Goal: Task Accomplishment & Management: Complete application form

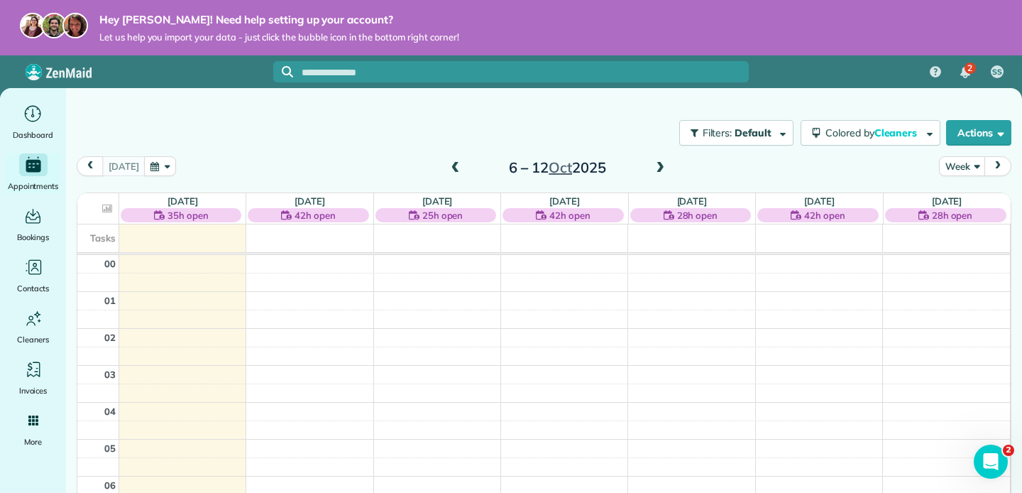
scroll to position [261, 0]
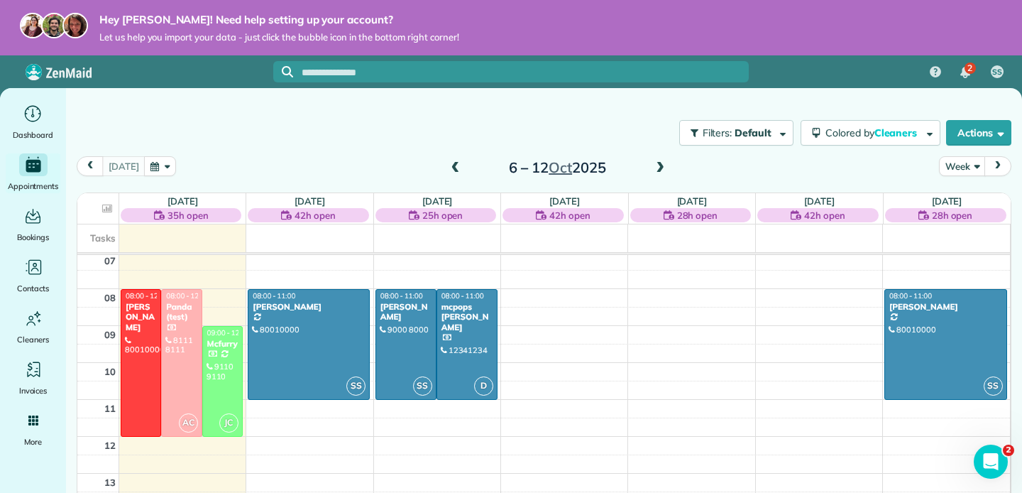
click at [303, 37] on span "Let us help you import your data - just click the bubble icon in the bottom rig…" at bounding box center [279, 37] width 360 height 12
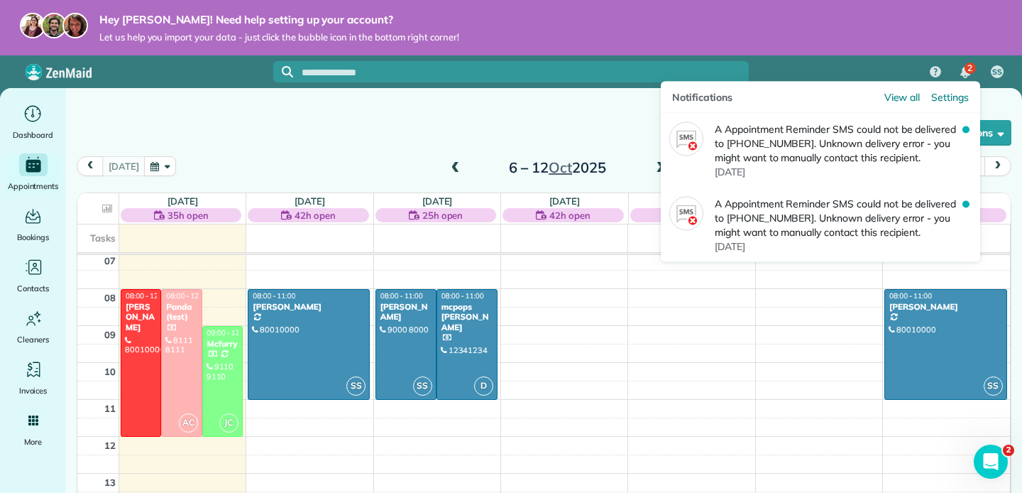
click at [968, 69] on span "2" at bounding box center [970, 67] width 5 height 11
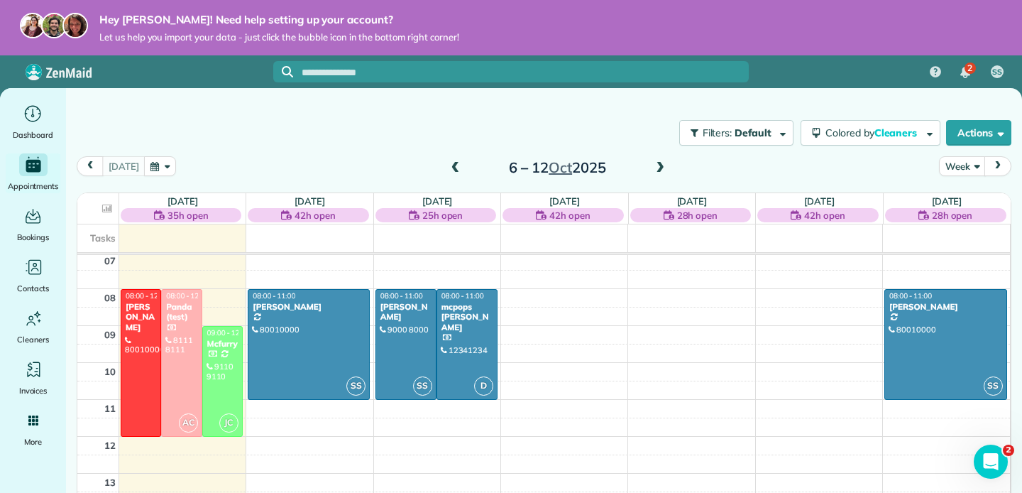
click at [433, 103] on div "Filters: Default Colored by Cleaners Color by Cleaner Color by Team Color by St…" at bounding box center [544, 283] width 956 height 391
click at [32, 125] on div "Dashboard" at bounding box center [33, 122] width 57 height 40
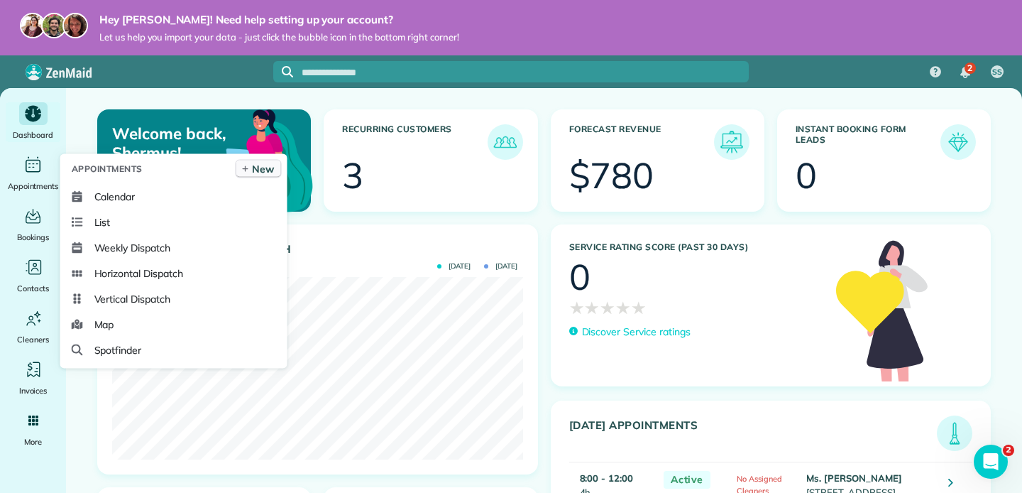
click at [246, 172] on icon at bounding box center [245, 168] width 9 height 7
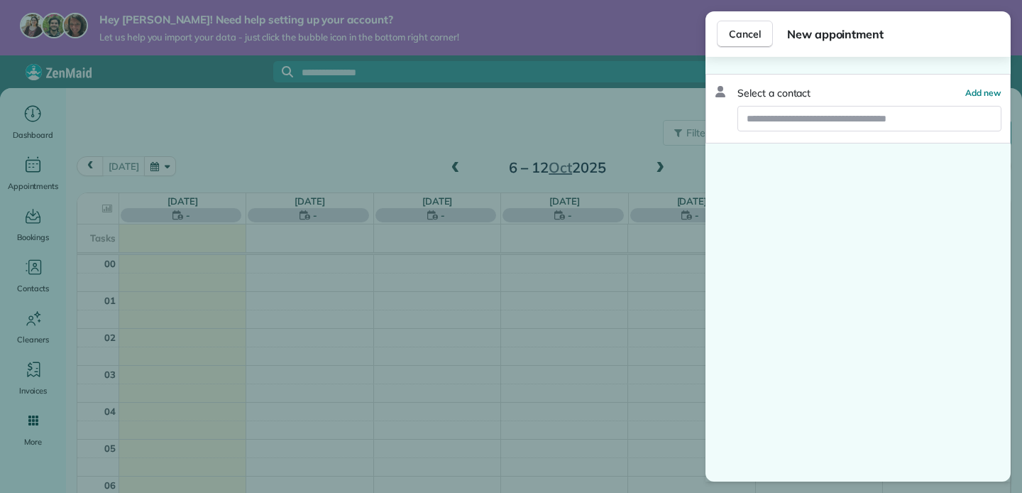
scroll to position [259, 0]
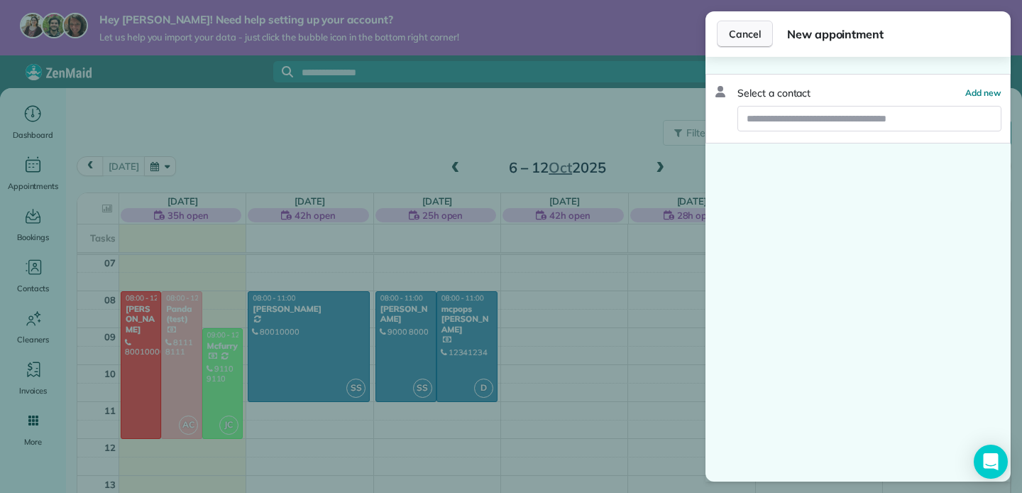
click at [729, 40] on span "Cancel" at bounding box center [745, 34] width 32 height 14
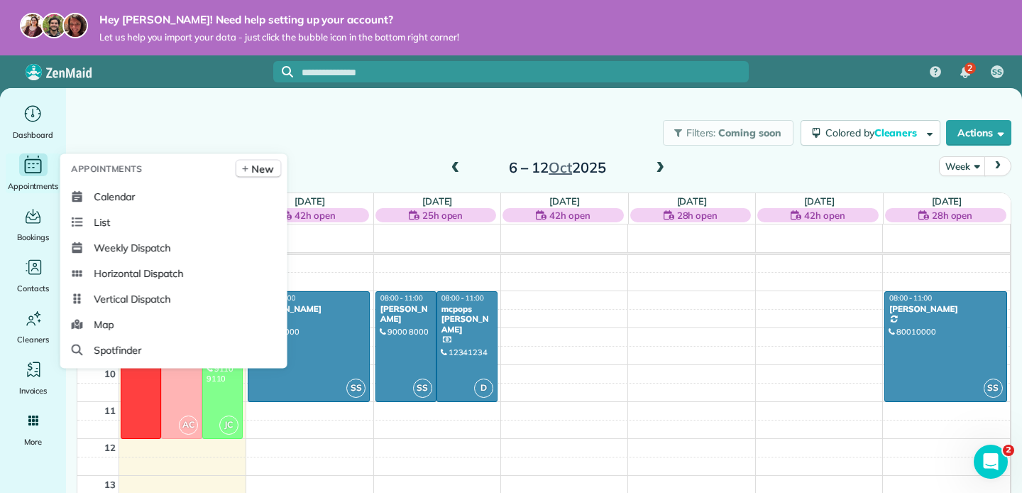
click at [28, 175] on div "Main" at bounding box center [33, 164] width 28 height 23
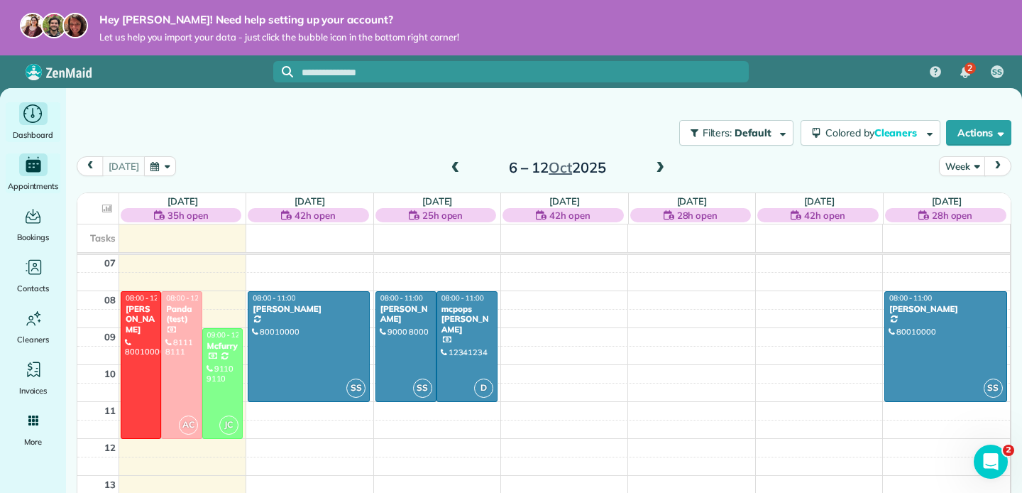
click at [31, 108] on icon "Main" at bounding box center [33, 114] width 22 height 21
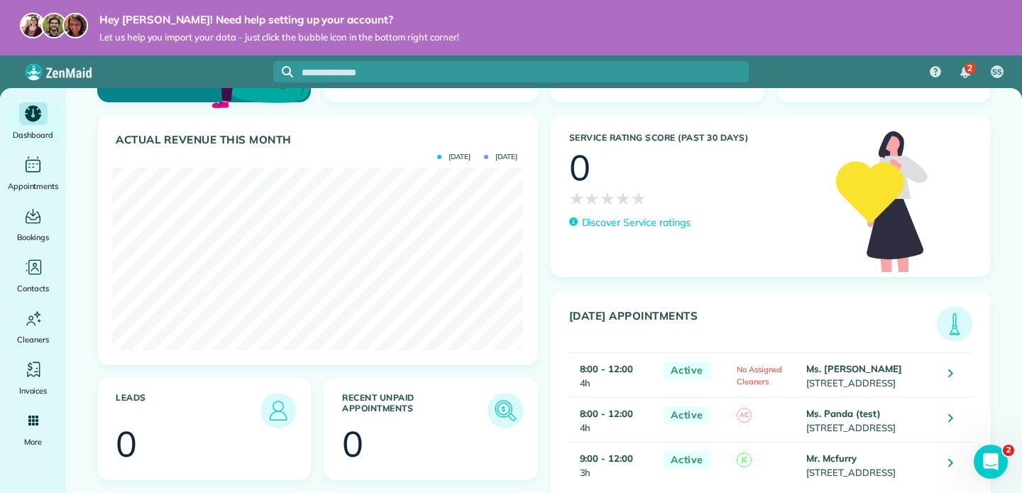
scroll to position [160, 0]
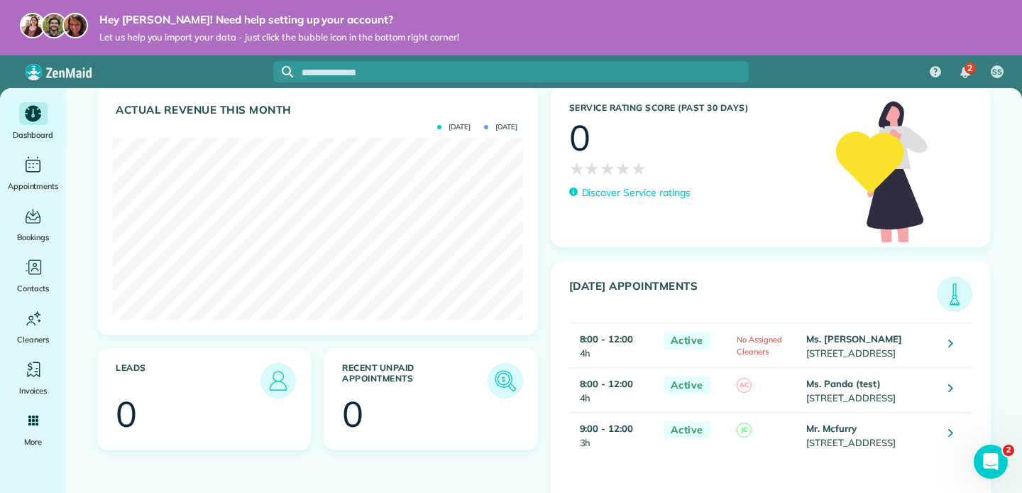
click at [737, 334] on span "No Assigned Cleaners" at bounding box center [759, 345] width 45 height 22
click at [954, 336] on icon at bounding box center [951, 343] width 5 height 14
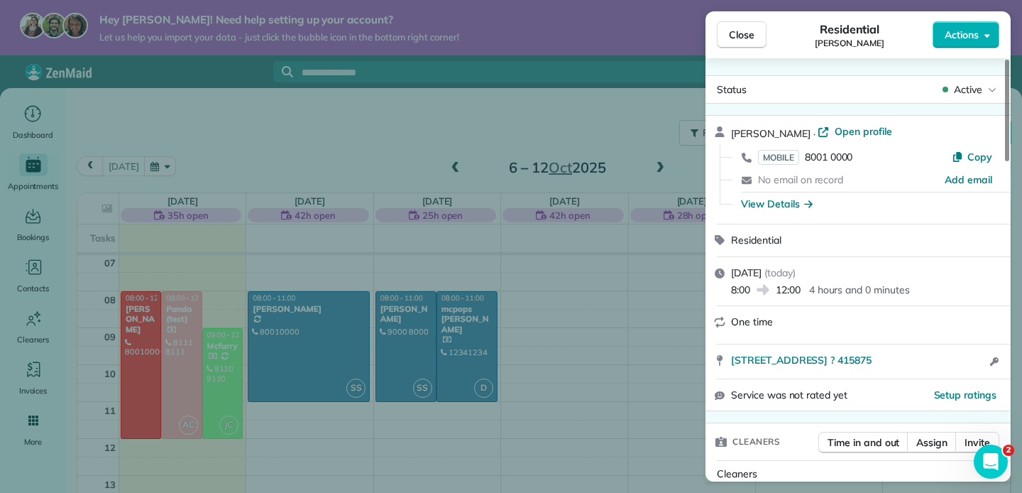
click at [744, 239] on span "Residential" at bounding box center [756, 240] width 50 height 13
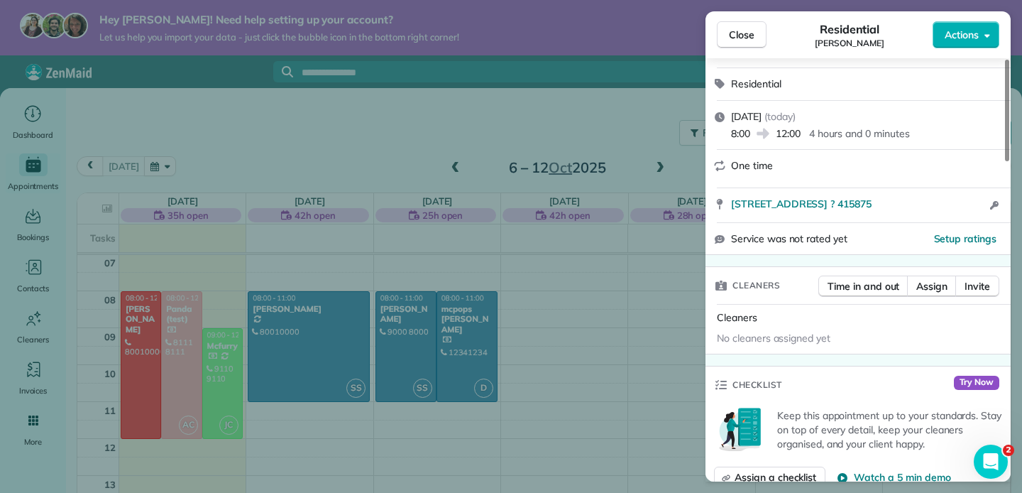
scroll to position [180, 0]
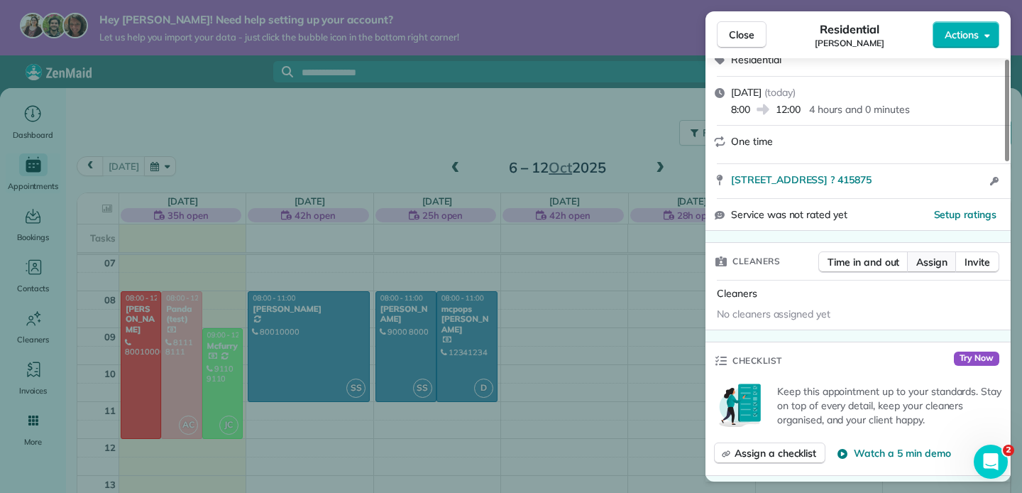
click at [939, 259] on span "Assign" at bounding box center [932, 262] width 31 height 14
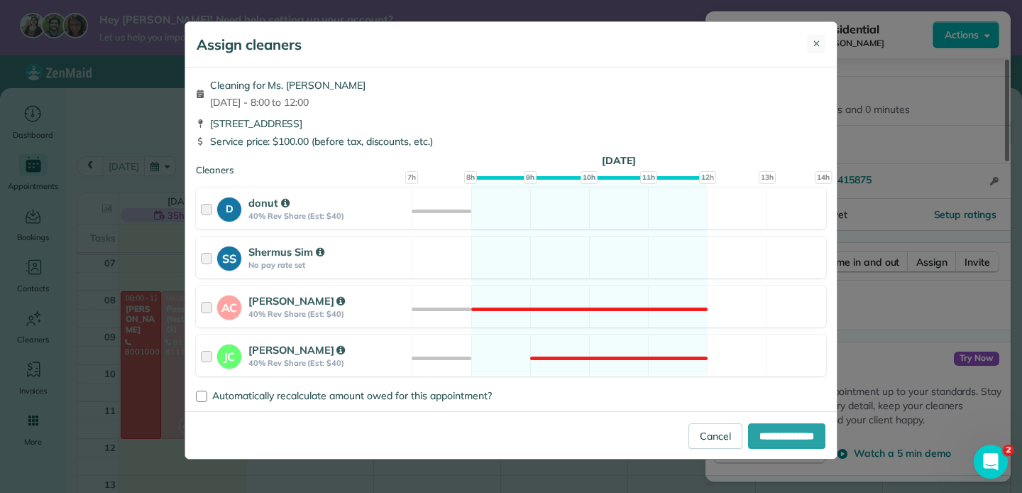
click at [814, 40] on span "✕" at bounding box center [817, 44] width 8 height 14
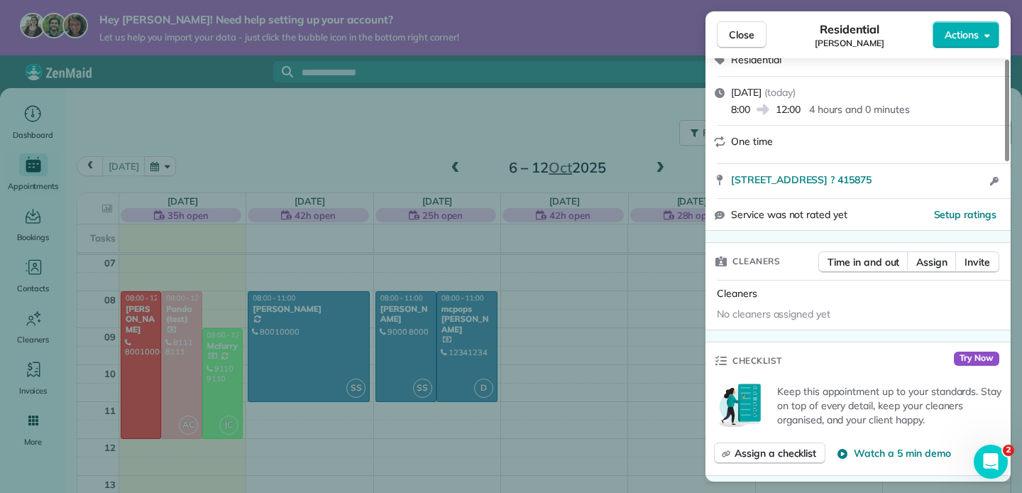
scroll to position [0, 0]
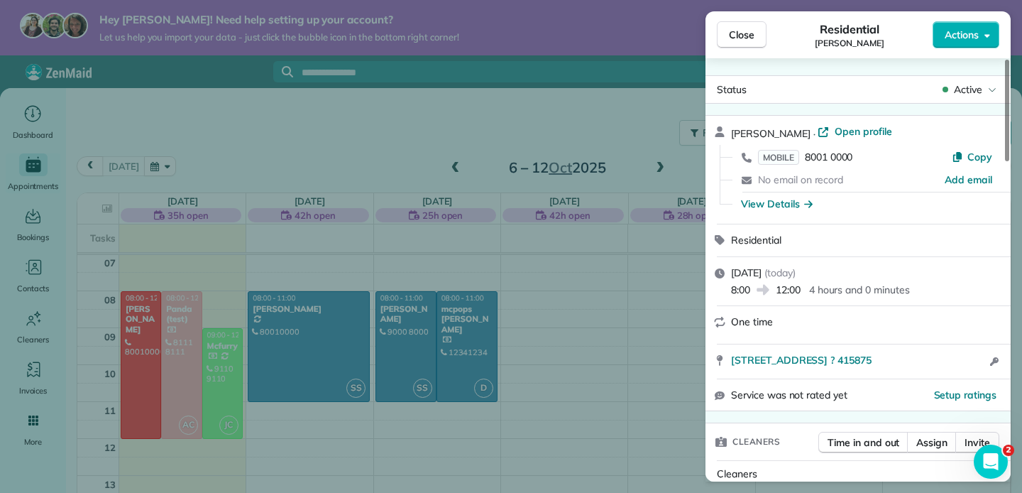
click at [761, 323] on span "One time" at bounding box center [752, 321] width 42 height 13
click at [728, 323] on div "One time" at bounding box center [858, 325] width 305 height 38
click at [711, 317] on div "One time" at bounding box center [858, 325] width 305 height 38
click at [747, 315] on span "One time" at bounding box center [752, 321] width 42 height 13
click at [741, 320] on span "One time" at bounding box center [752, 321] width 42 height 13
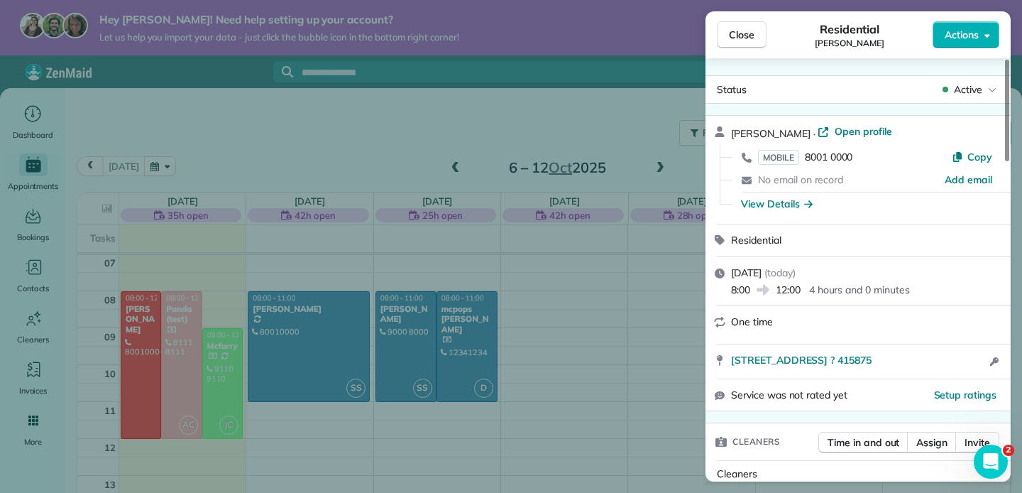
click at [606, 316] on div "Close Residential Mary Actions Status Active Mary · Open profile MOBILE 8001 00…" at bounding box center [511, 246] width 1022 height 493
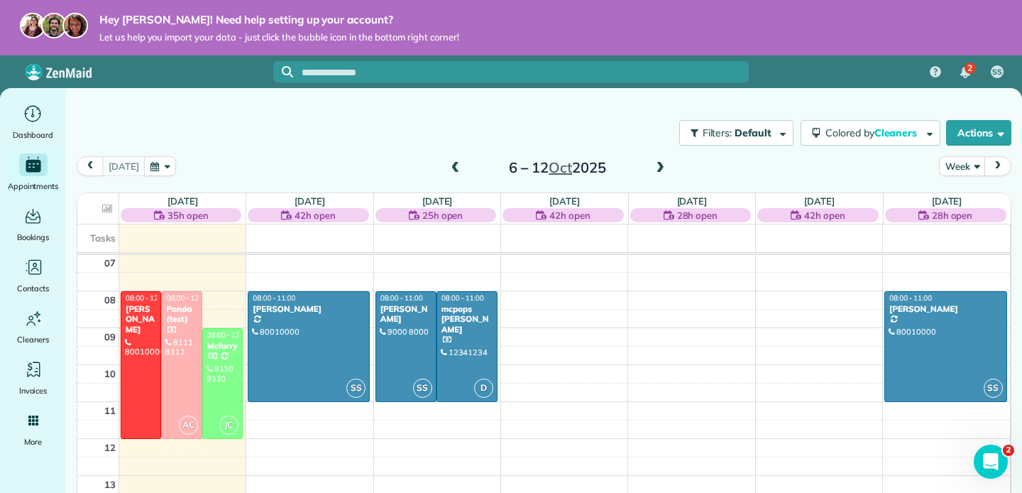
click at [655, 170] on span at bounding box center [661, 168] width 16 height 13
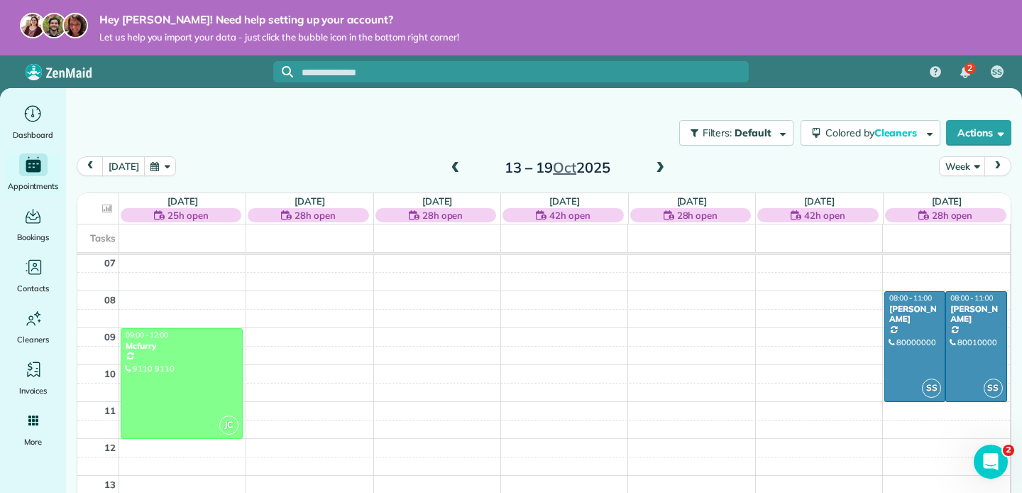
click at [452, 175] on span at bounding box center [456, 168] width 16 height 21
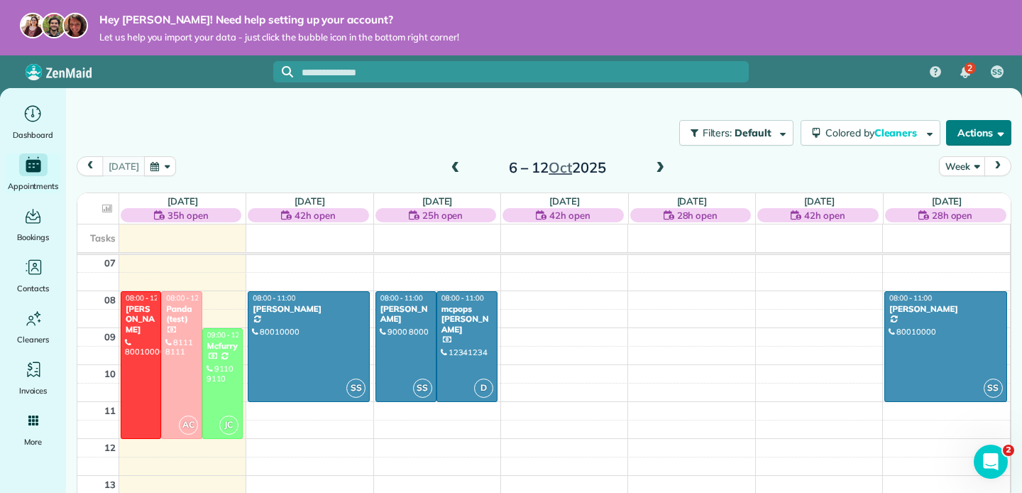
click at [978, 134] on button "Actions" at bounding box center [978, 133] width 65 height 26
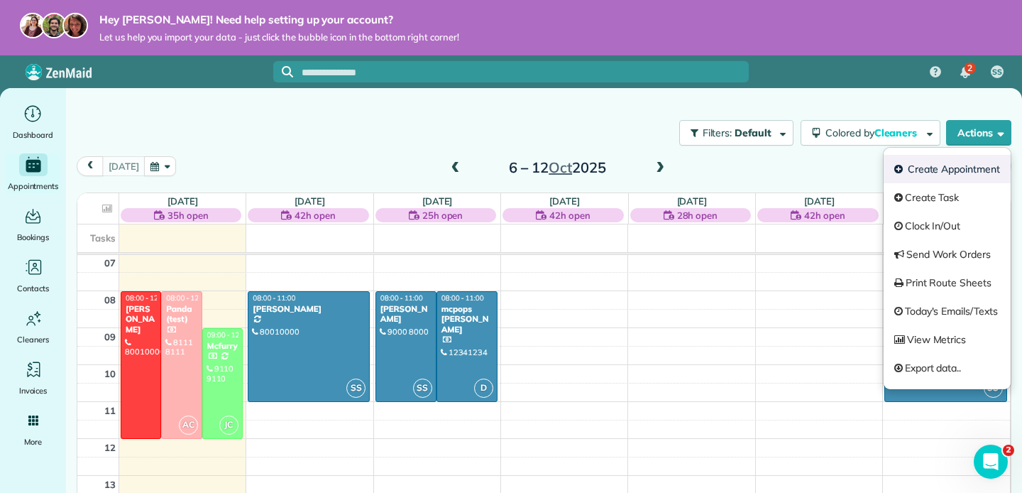
click at [936, 177] on link "Create Appointment" at bounding box center [947, 169] width 127 height 28
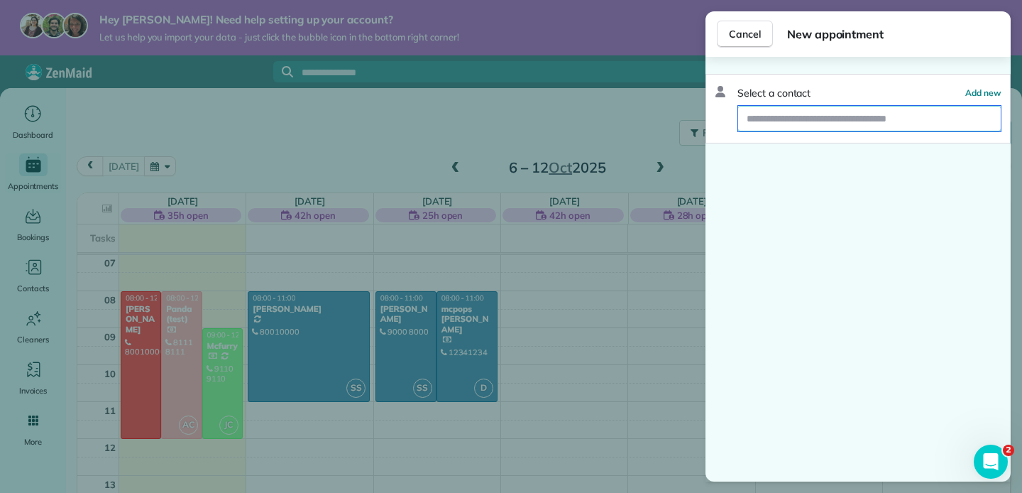
click at [797, 118] on input "text" at bounding box center [869, 119] width 263 height 26
type input "****"
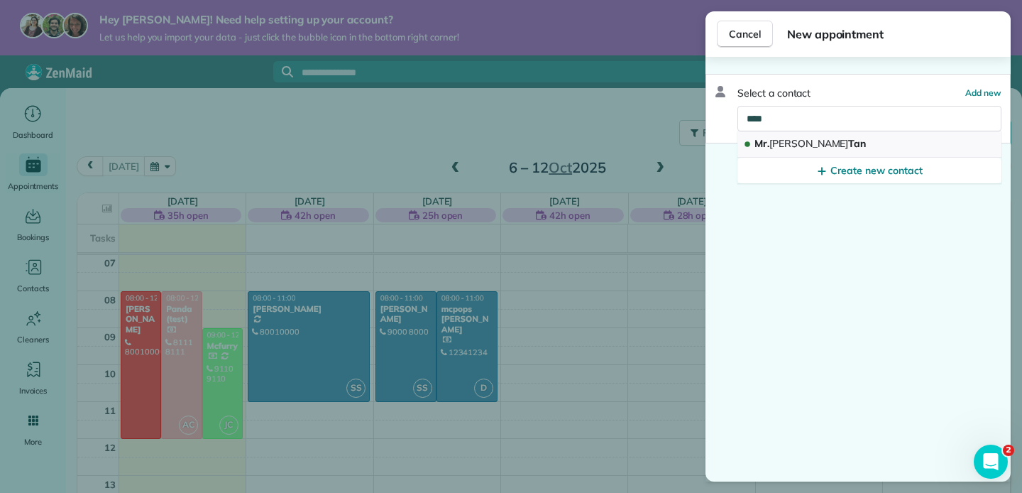
click at [823, 146] on button "Mr. John Tan" at bounding box center [870, 144] width 264 height 26
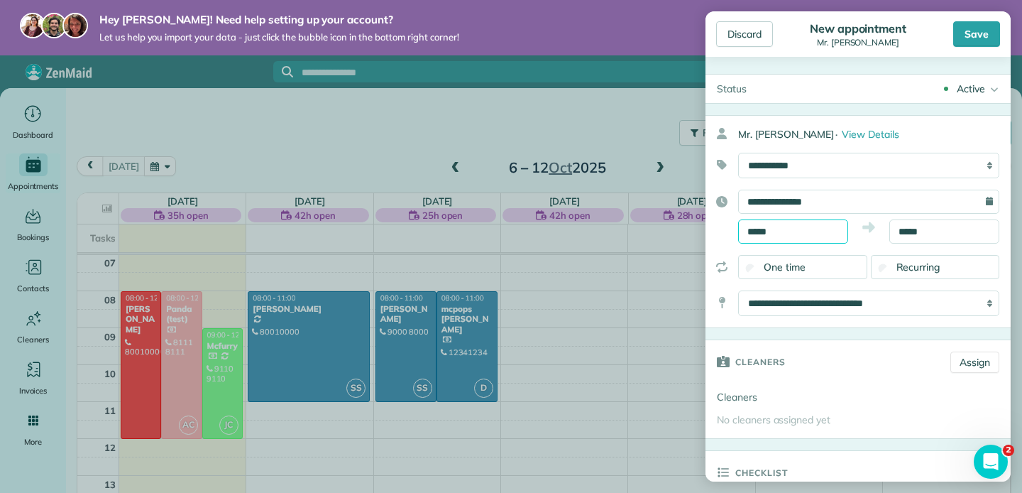
click at [796, 234] on input "*****" at bounding box center [793, 231] width 110 height 24
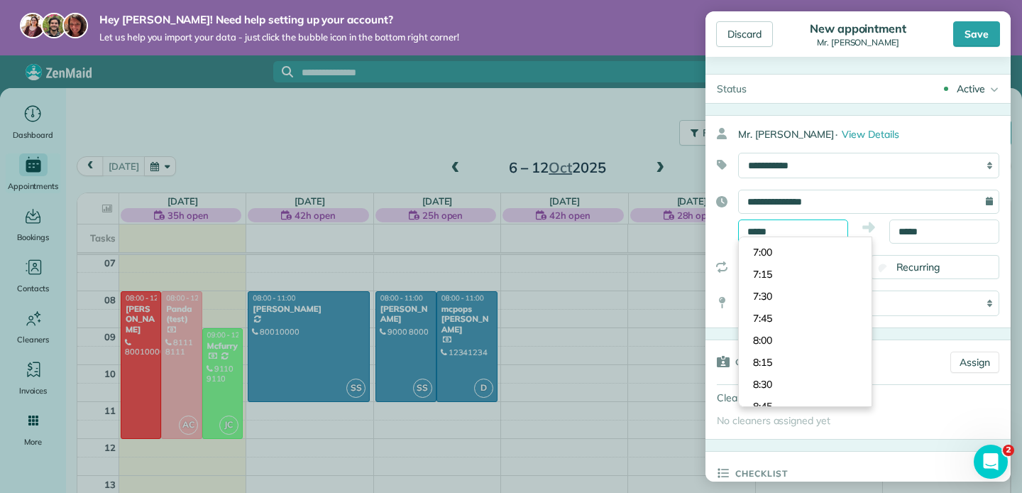
scroll to position [602, 0]
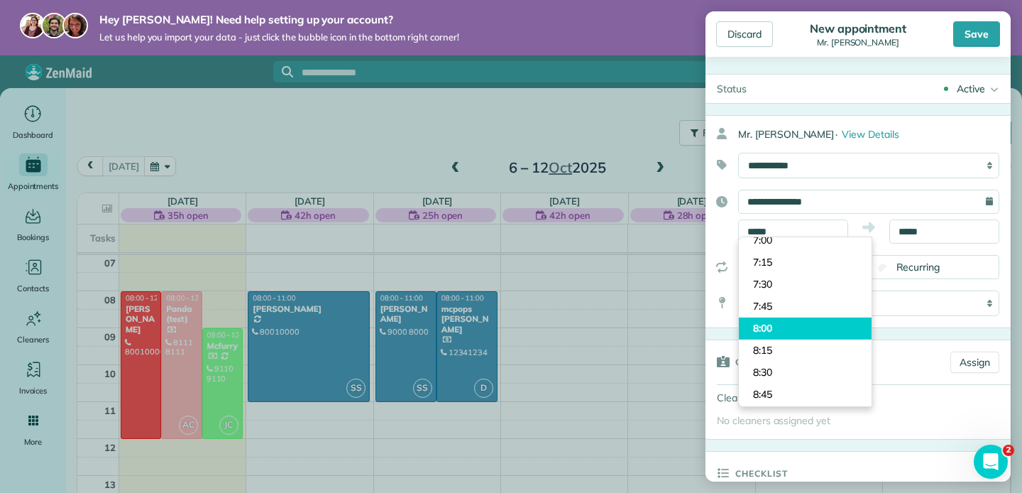
type input "****"
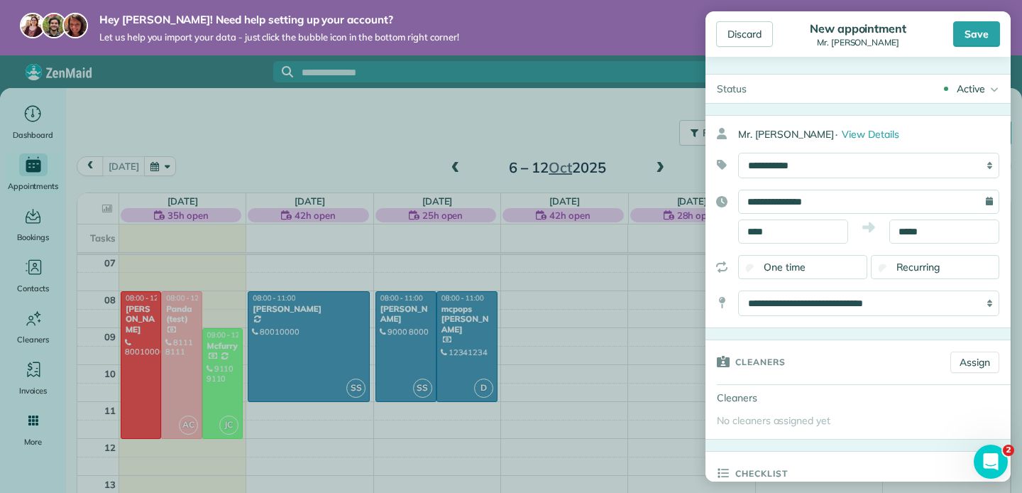
click at [790, 329] on body "Hey Shermus! Need help setting up your account? Let us help you import your dat…" at bounding box center [511, 246] width 1022 height 493
click at [924, 241] on body "Hey Shermus! Need help setting up your account? Let us help you import your dat…" at bounding box center [511, 246] width 1022 height 493
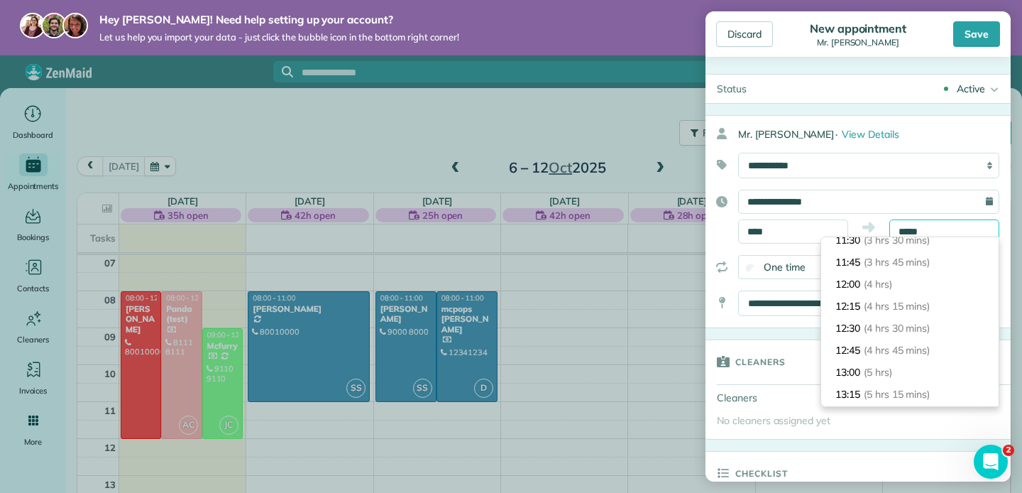
scroll to position [300, 0]
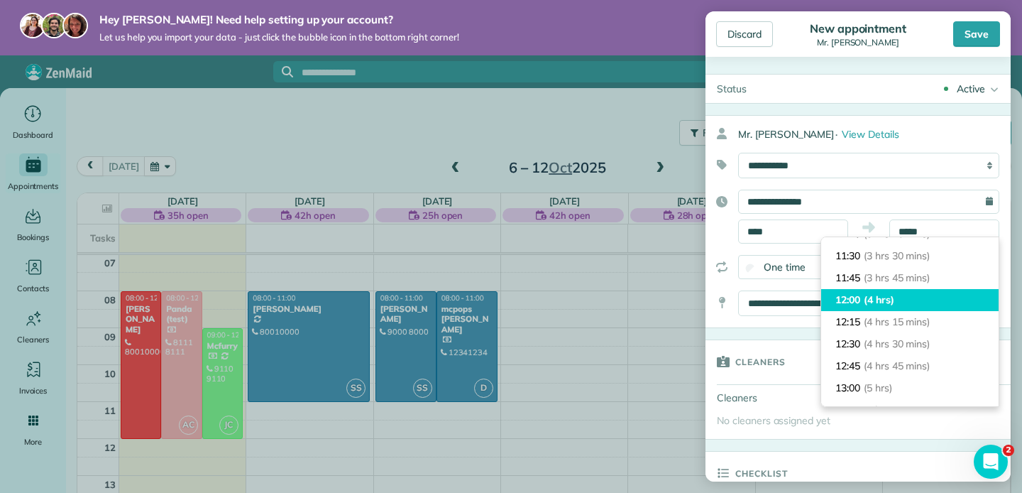
type input "*****"
click at [886, 302] on span "(4 hrs)" at bounding box center [879, 299] width 31 height 13
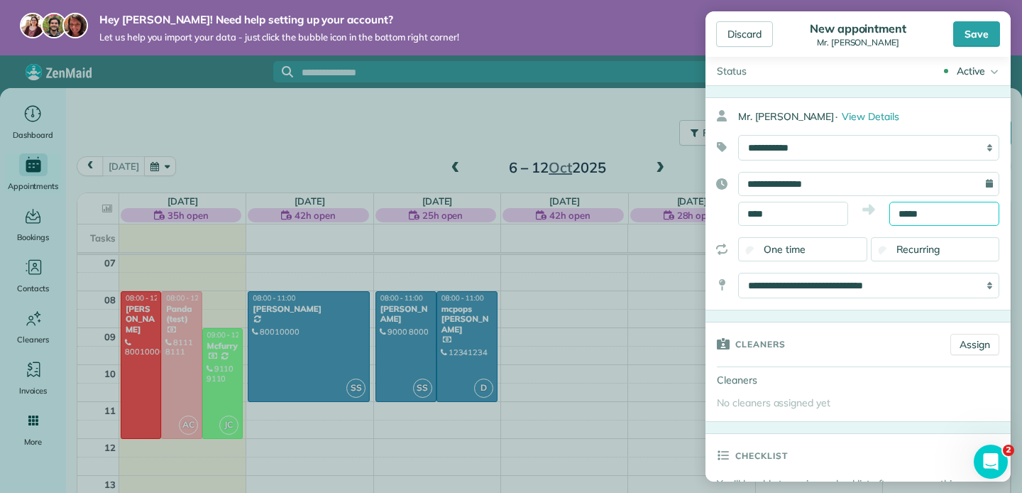
scroll to position [24, 0]
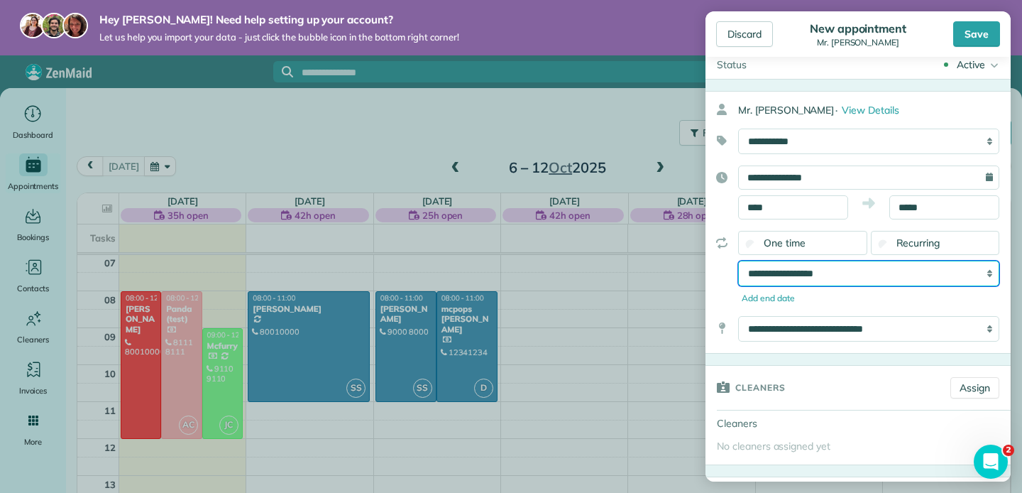
click at [846, 282] on select "**********" at bounding box center [868, 274] width 261 height 26
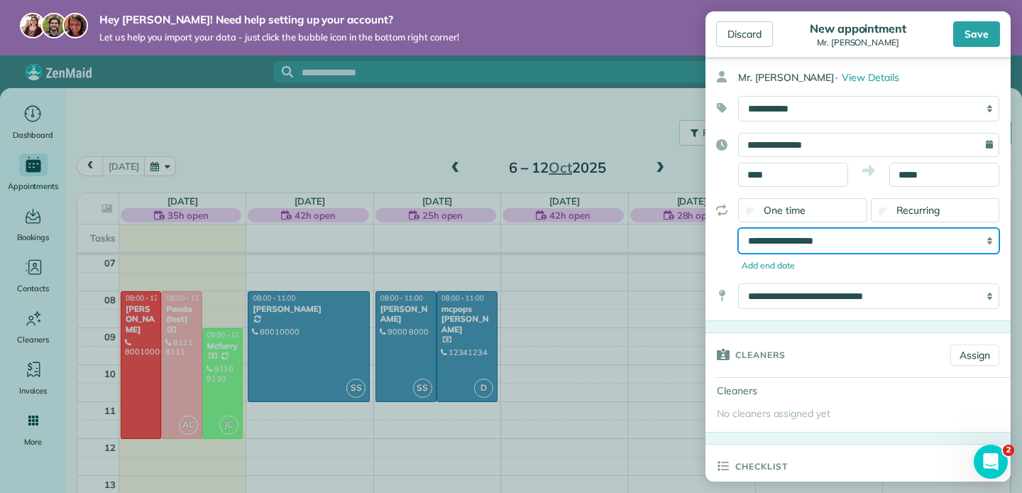
scroll to position [65, 0]
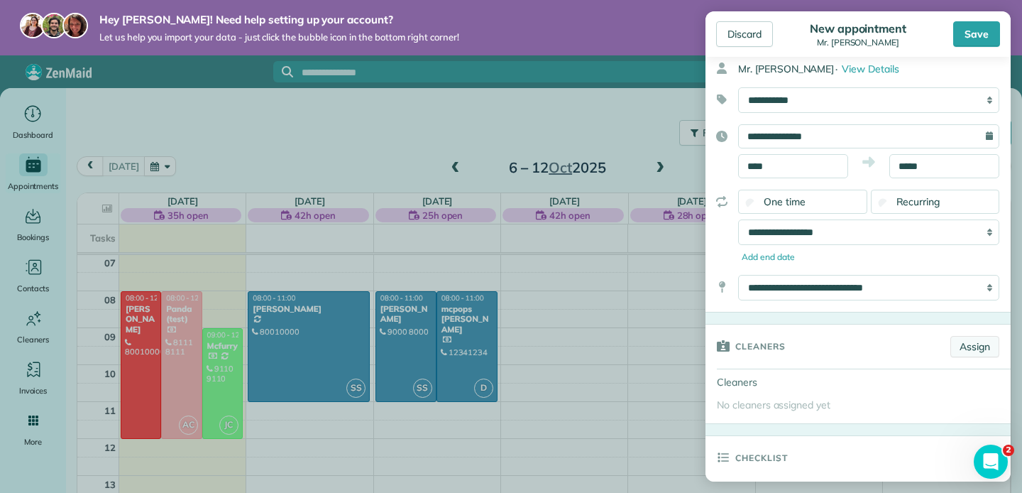
click at [987, 344] on link "Assign" at bounding box center [975, 346] width 49 height 21
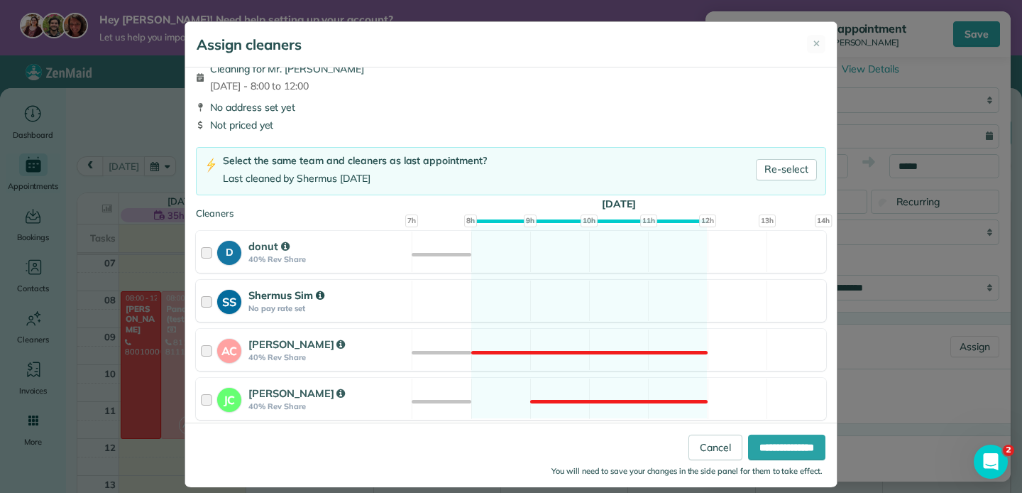
scroll to position [16, 0]
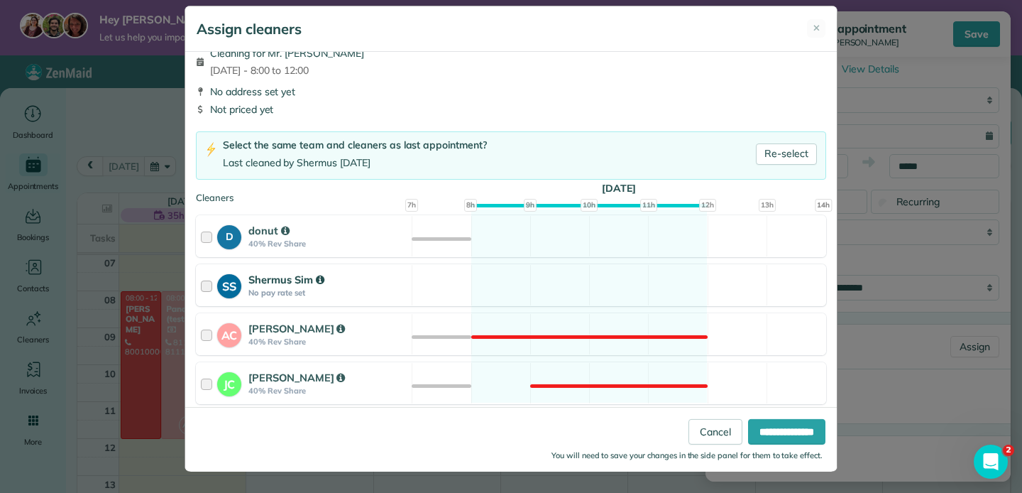
click at [452, 287] on div "SS Shermus Sim No pay rate set Available" at bounding box center [511, 285] width 630 height 42
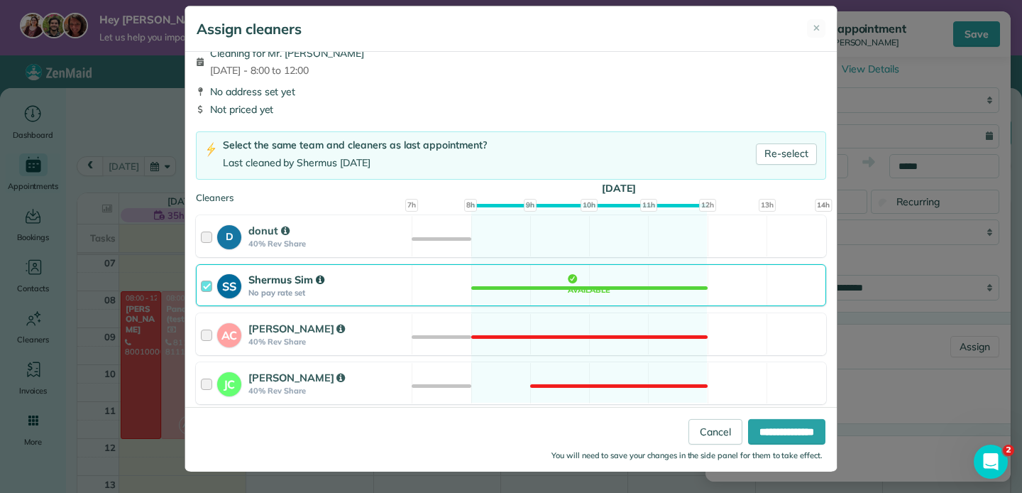
click at [526, 291] on div "SS Shermus Sim No pay rate set Available" at bounding box center [511, 285] width 630 height 42
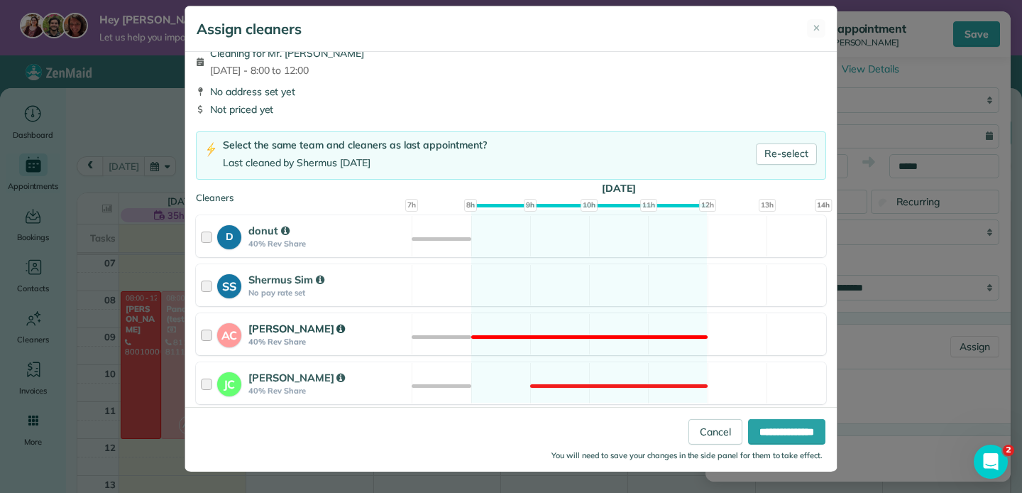
click at [517, 333] on div "AC Abby Chong 40% Rev Share Not available" at bounding box center [511, 334] width 630 height 42
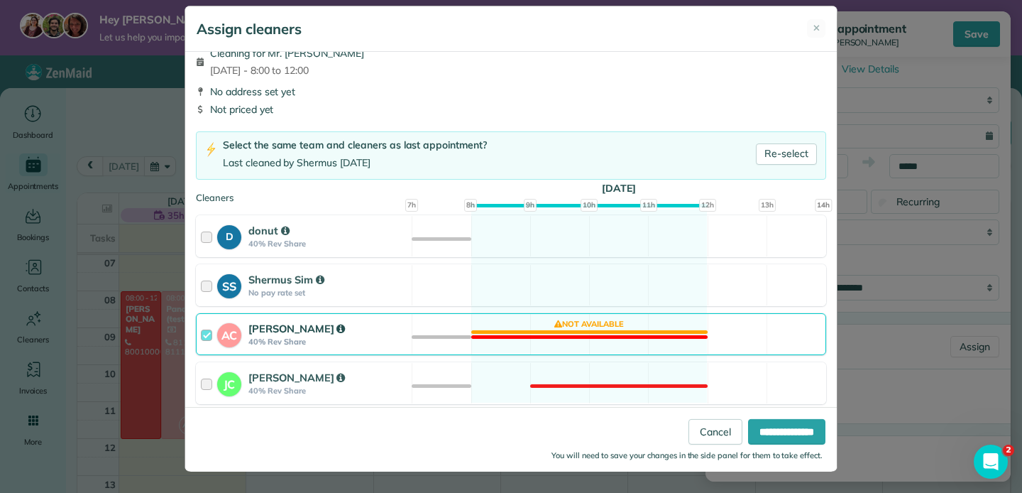
click at [553, 317] on div "AC Abby Chong 40% Rev Share Not available" at bounding box center [511, 334] width 630 height 42
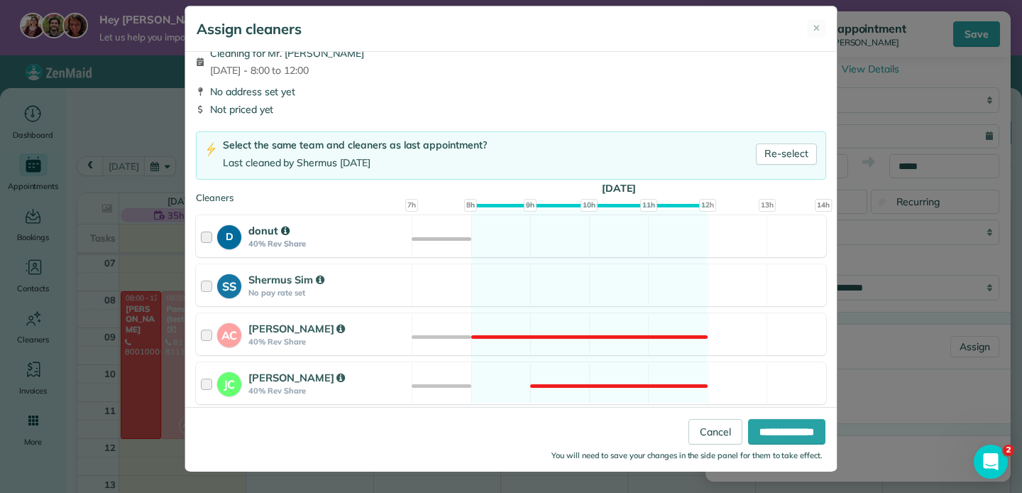
click at [542, 241] on div "D donut 40% Rev Share Available" at bounding box center [511, 236] width 630 height 42
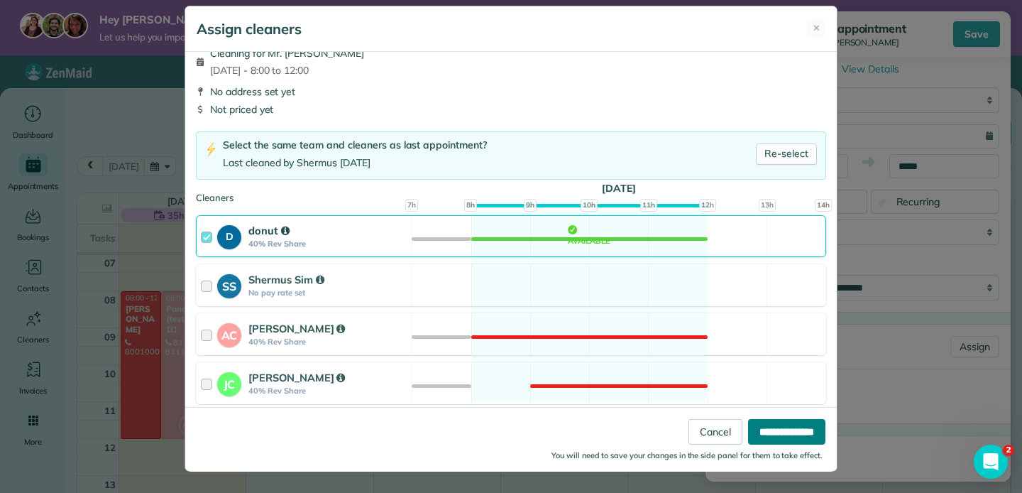
click at [782, 430] on input "**********" at bounding box center [786, 431] width 77 height 26
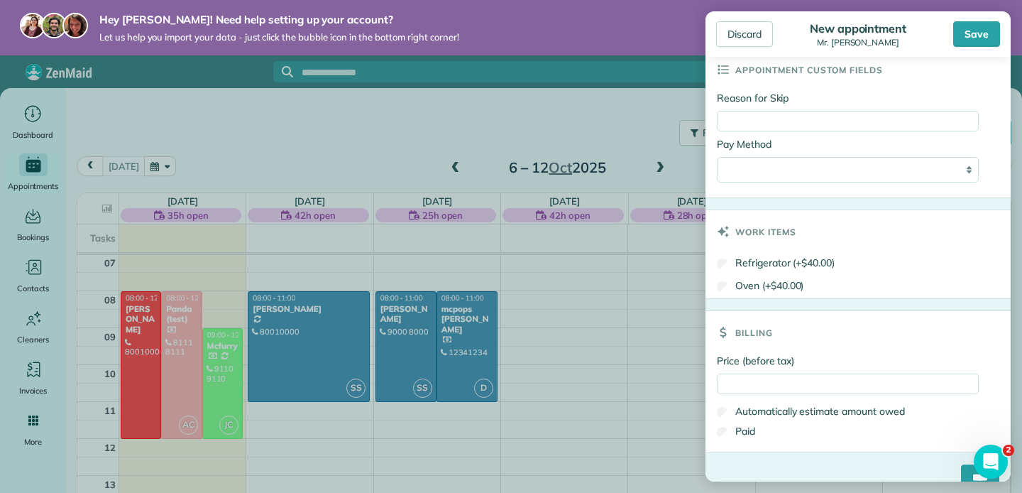
scroll to position [813, 0]
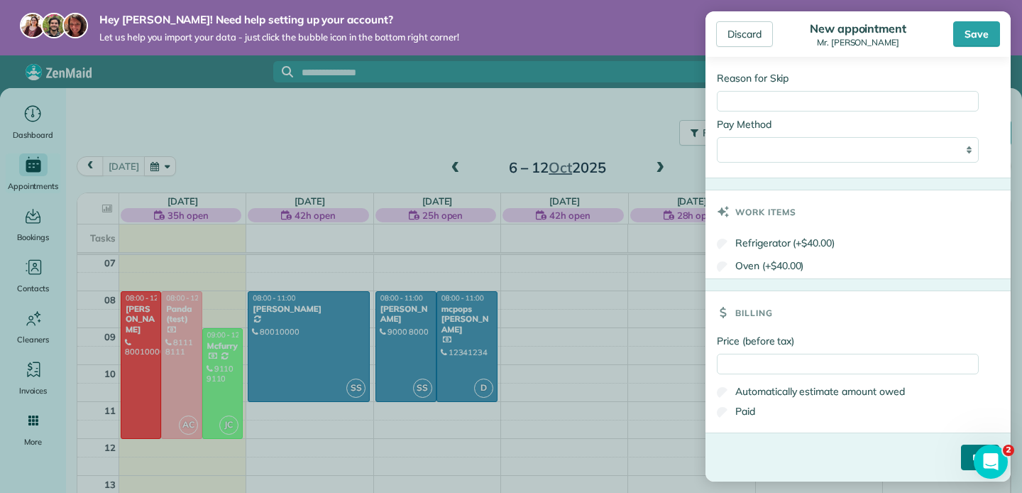
click at [964, 469] on input "****" at bounding box center [980, 457] width 38 height 26
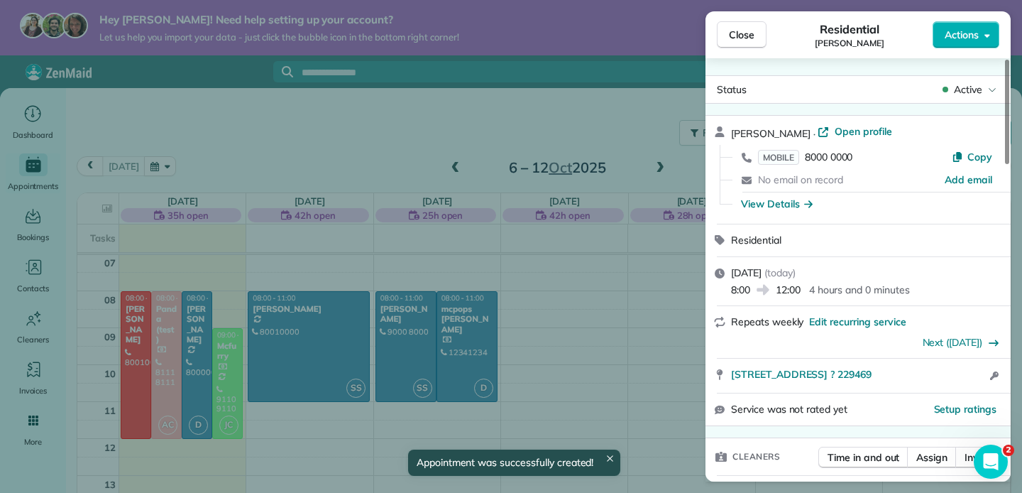
click at [574, 325] on div "Close Residential John Tan Actions Status Active John Tan · Open profile MOBILE…" at bounding box center [511, 246] width 1022 height 493
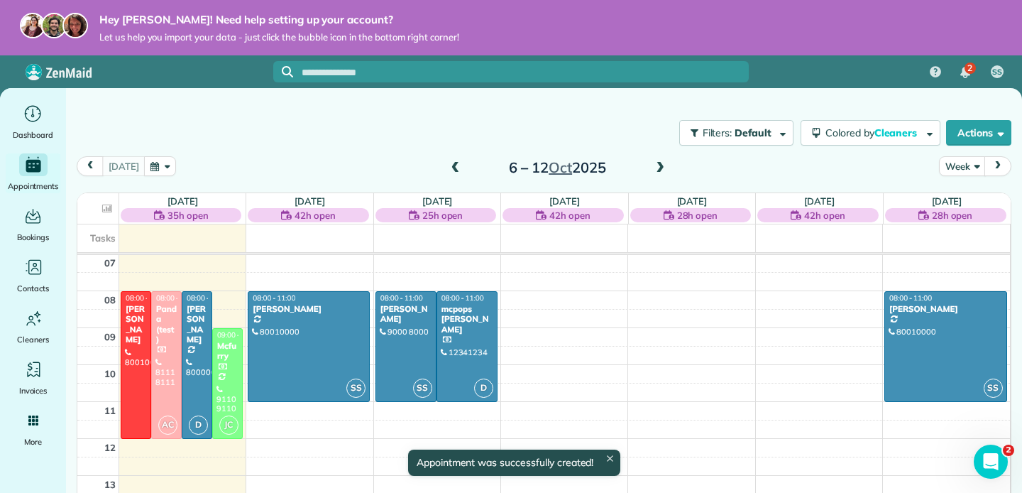
click at [660, 167] on span at bounding box center [661, 168] width 16 height 13
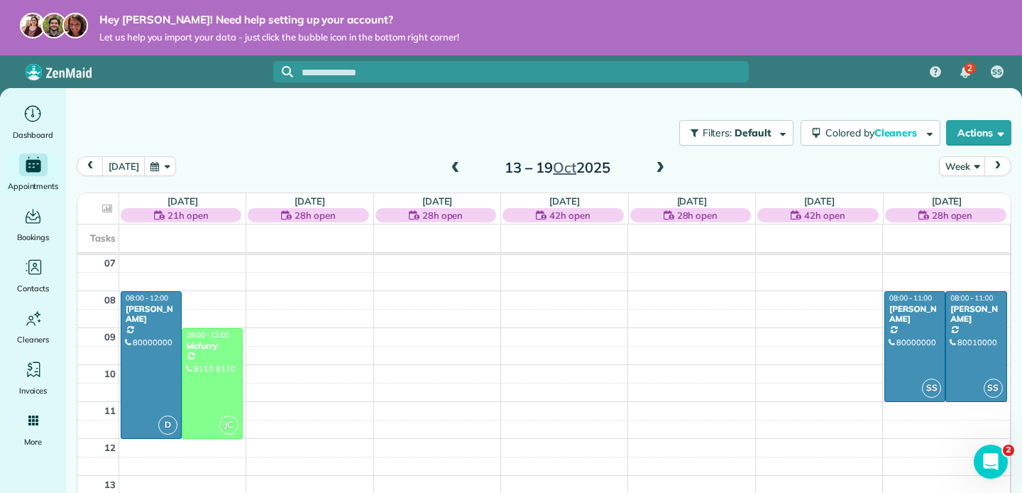
click at [454, 170] on span at bounding box center [456, 168] width 16 height 13
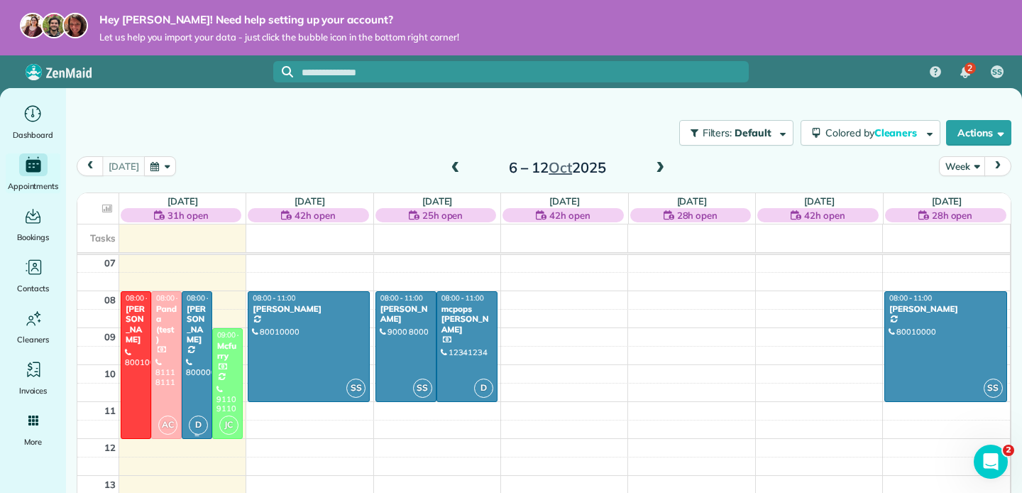
click at [201, 337] on div at bounding box center [196, 365] width 29 height 146
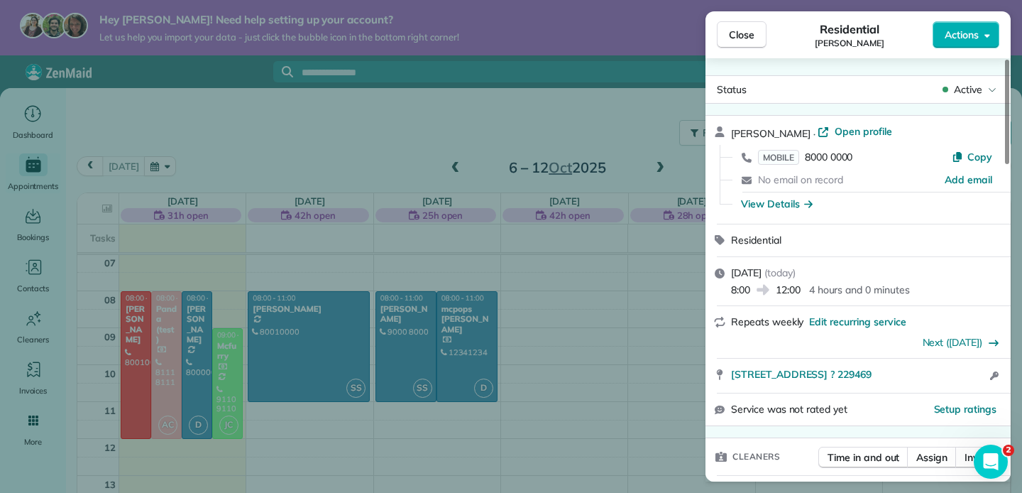
click at [801, 283] on span "12:00" at bounding box center [788, 290] width 25 height 14
click at [736, 274] on span "Monday, 06 October, 2025" at bounding box center [746, 272] width 31 height 13
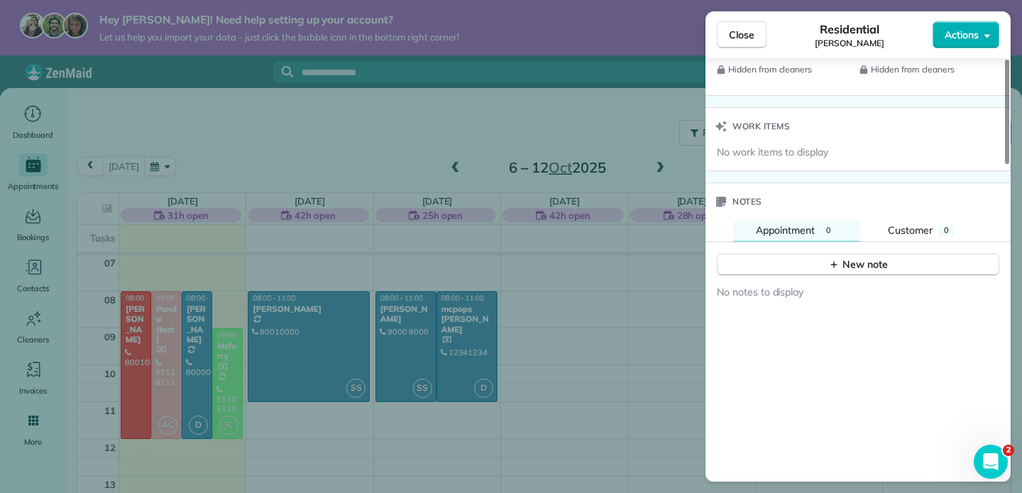
scroll to position [1278, 0]
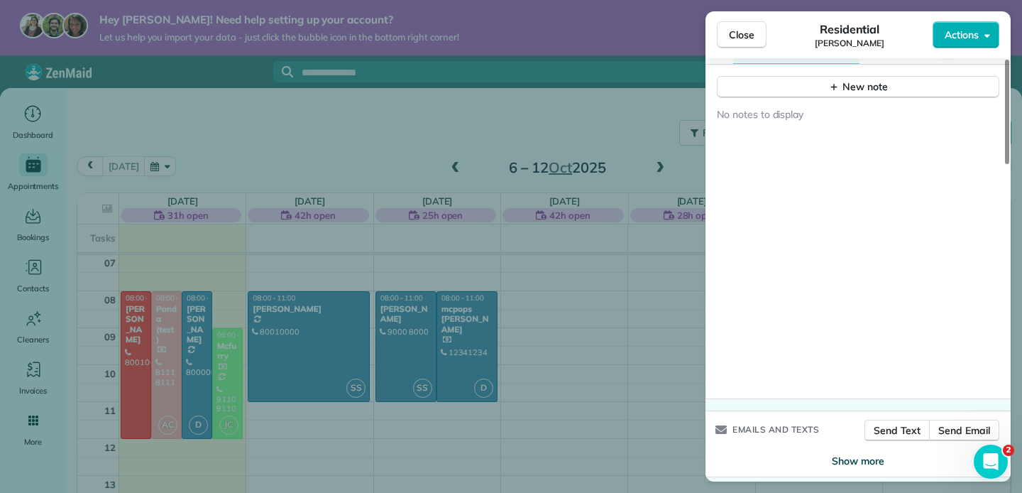
click at [871, 457] on span "Show more" at bounding box center [858, 461] width 53 height 14
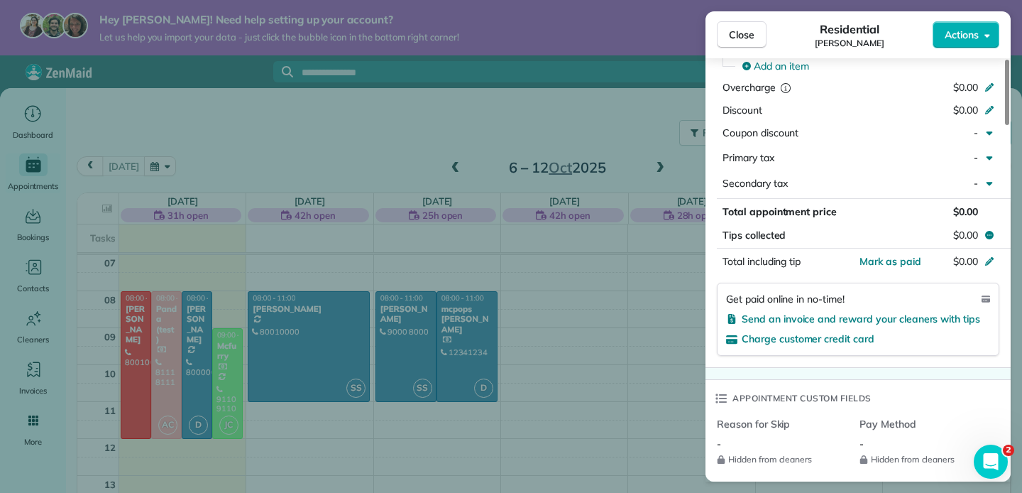
scroll to position [0, 0]
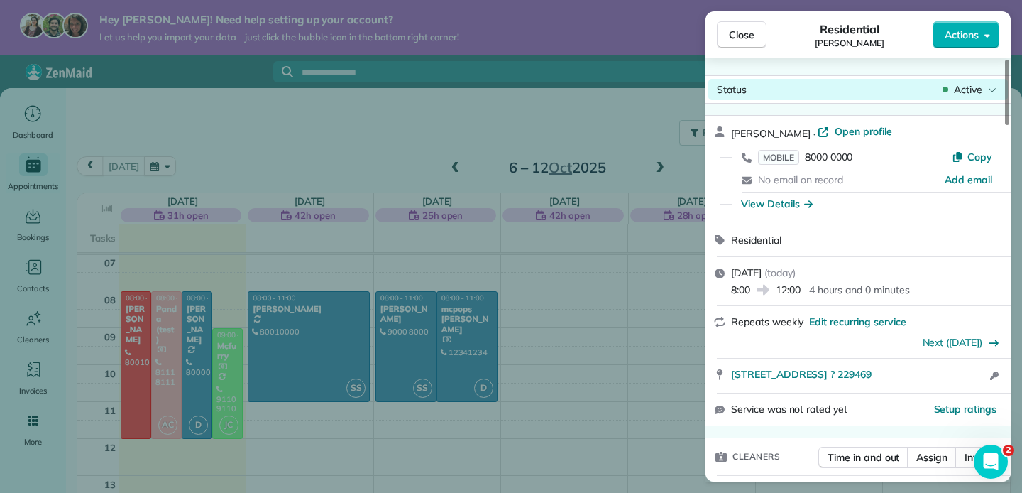
click at [866, 94] on div "Status Active" at bounding box center [859, 89] width 300 height 21
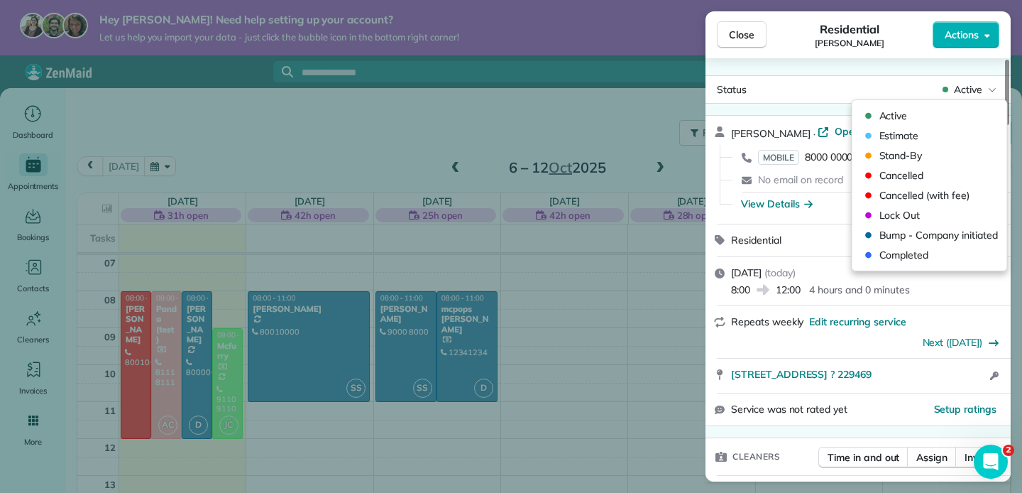
click at [836, 224] on div "Residential" at bounding box center [858, 240] width 305 height 32
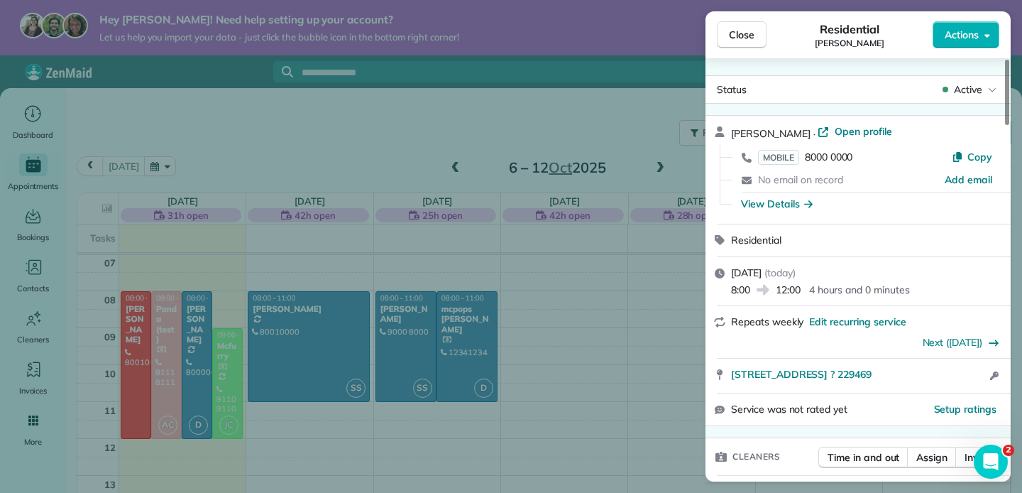
click at [660, 272] on div "Close Residential John Tan Actions Status Active John Tan · Open profile MOBILE…" at bounding box center [511, 246] width 1022 height 493
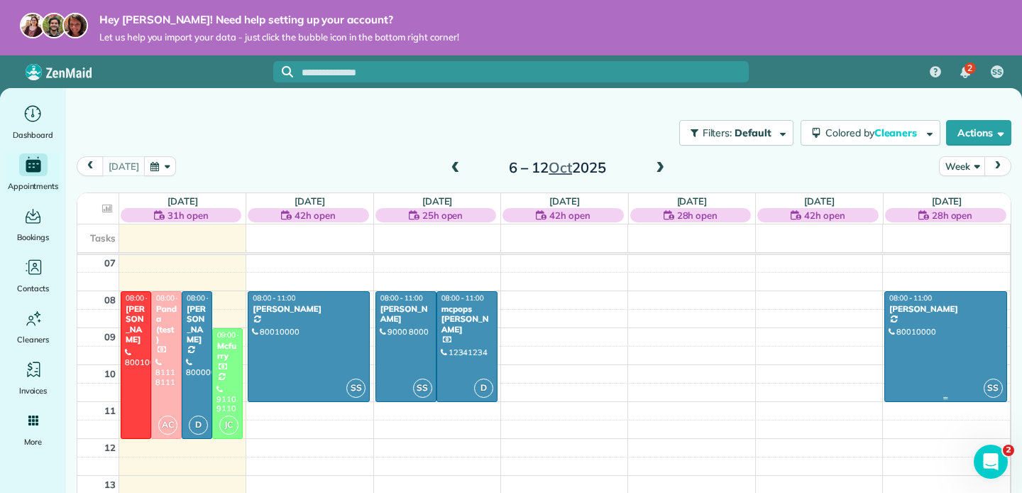
click at [913, 327] on div at bounding box center [945, 346] width 121 height 109
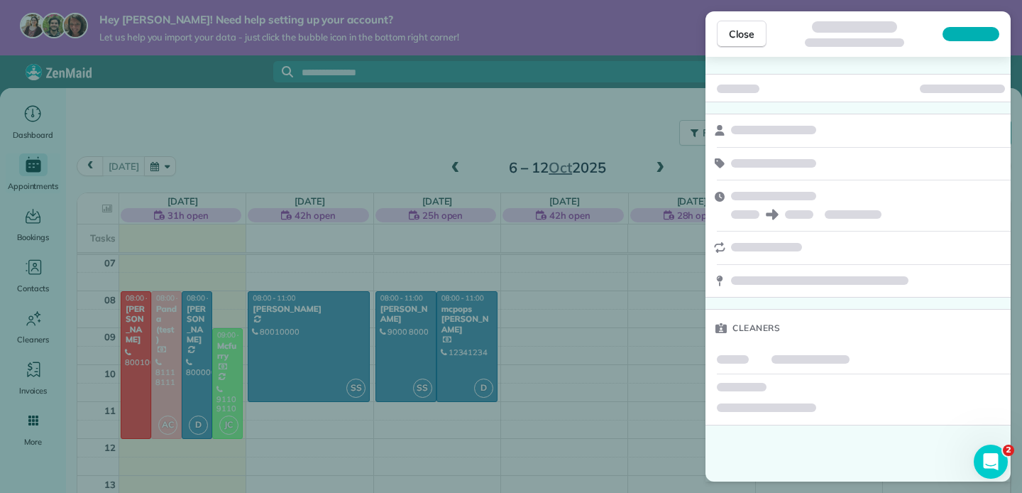
click at [655, 304] on div "Close Cleaners" at bounding box center [511, 246] width 1022 height 493
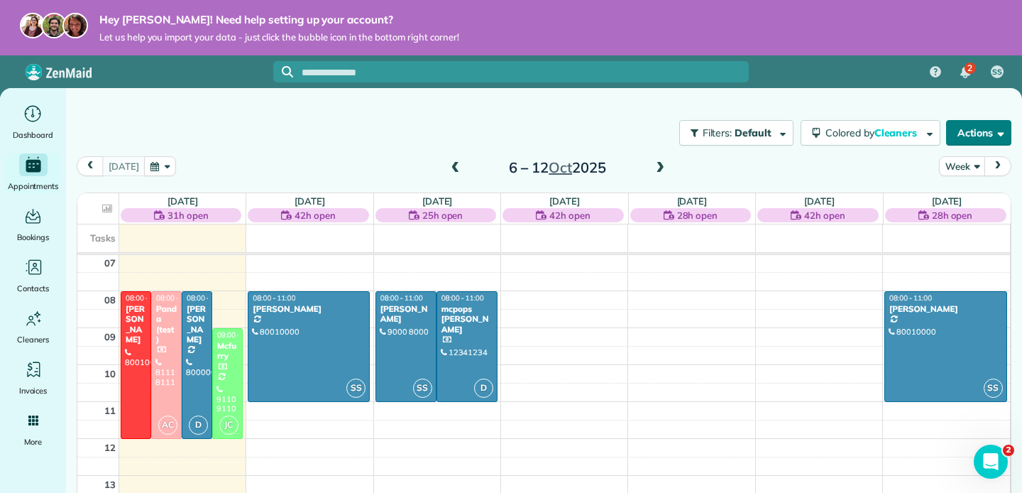
click at [978, 126] on button "Actions" at bounding box center [978, 133] width 65 height 26
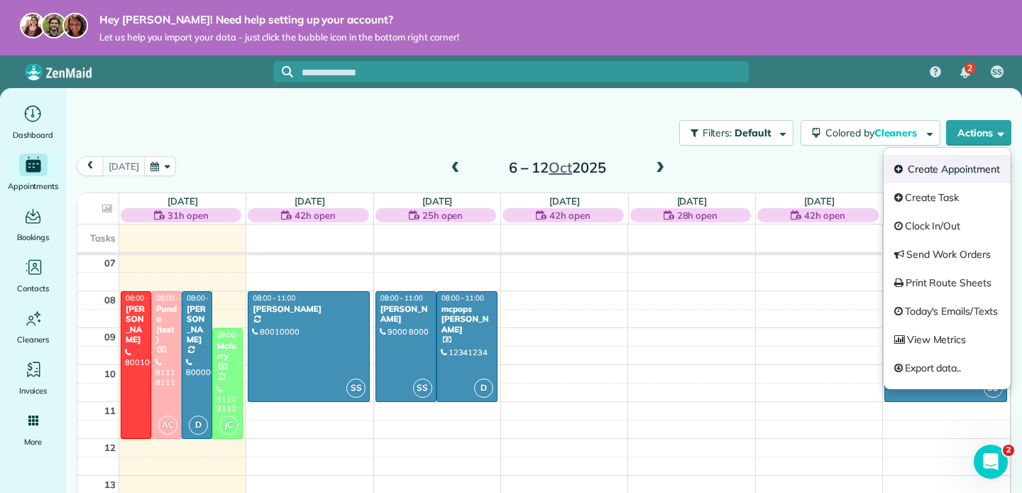
click at [951, 175] on link "Create Appointment" at bounding box center [947, 169] width 127 height 28
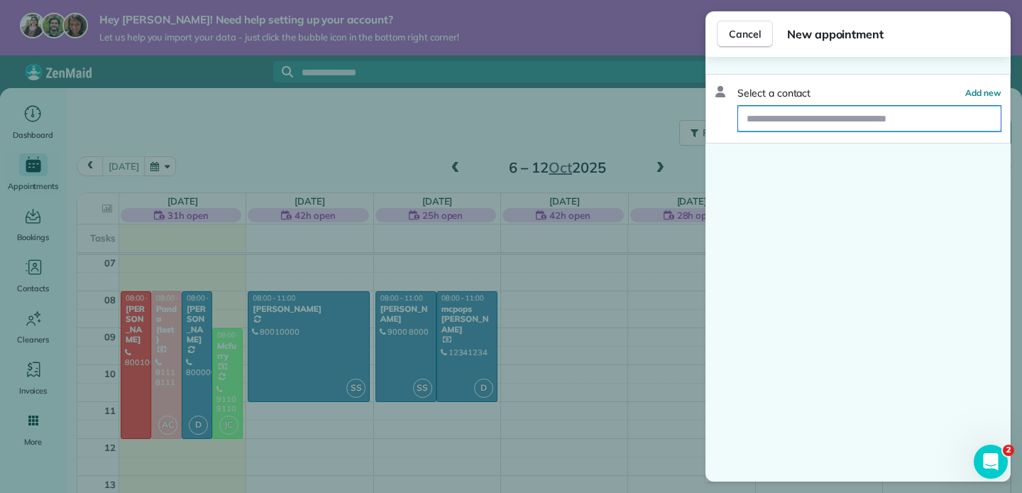
click at [850, 126] on input "text" at bounding box center [869, 119] width 263 height 26
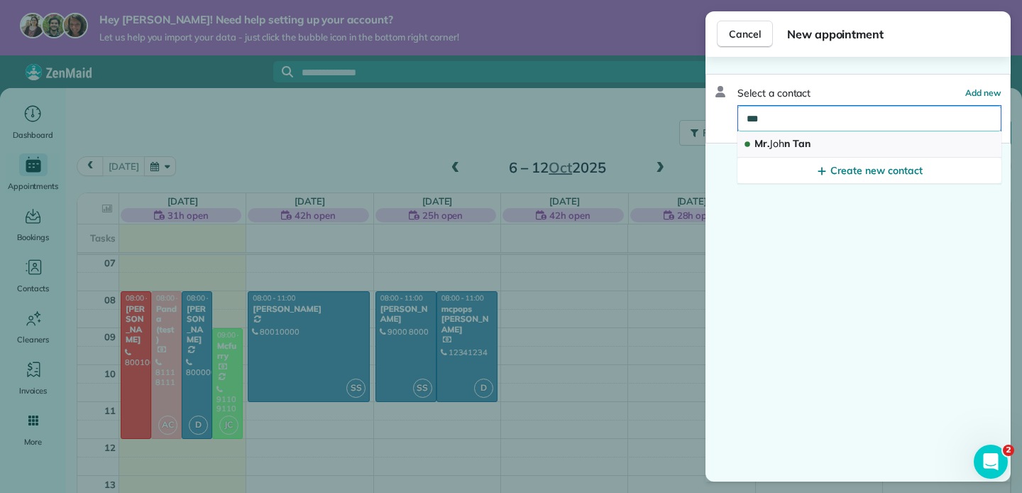
type input "***"
click at [967, 143] on button "Mr. Joh n Tan" at bounding box center [870, 144] width 264 height 26
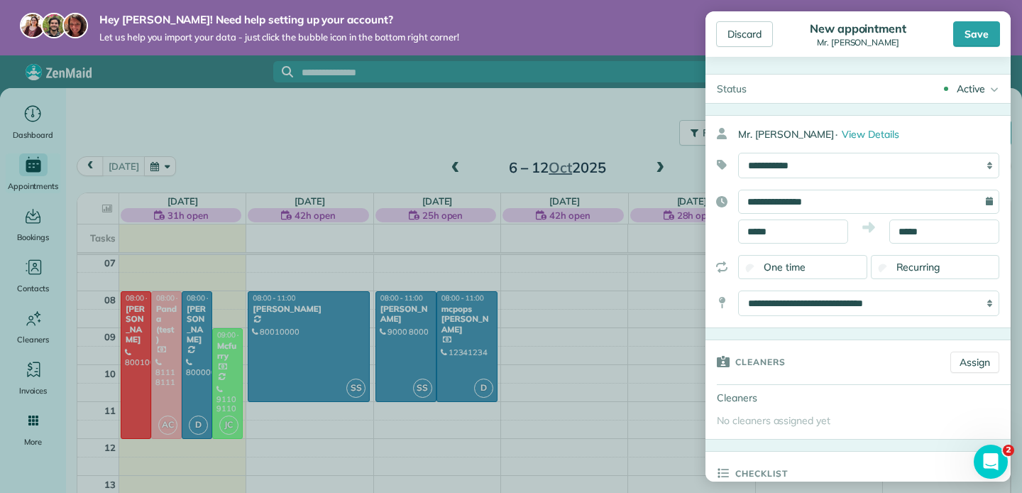
click at [633, 299] on body "Hey Shermus! Need help setting up your account? Let us help you import your dat…" at bounding box center [511, 246] width 1022 height 493
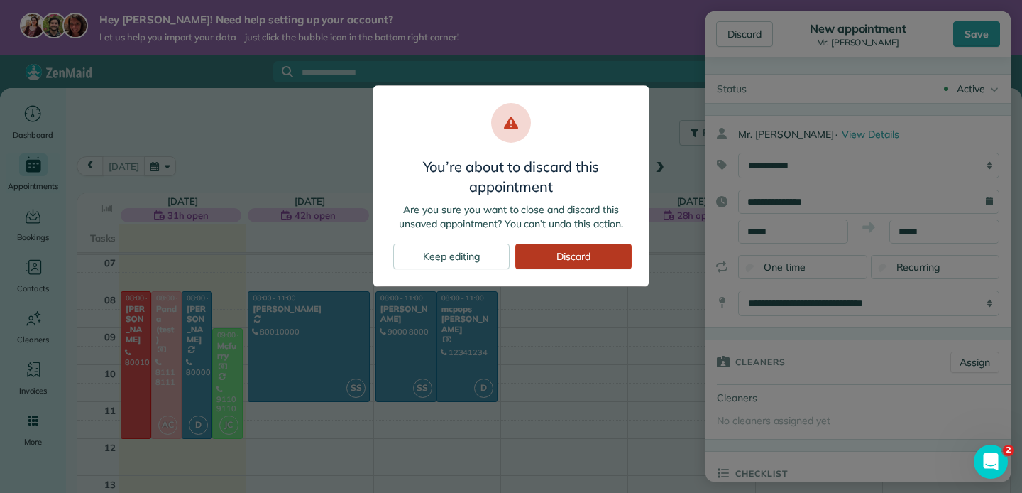
click at [604, 266] on div "Discard" at bounding box center [573, 257] width 116 height 26
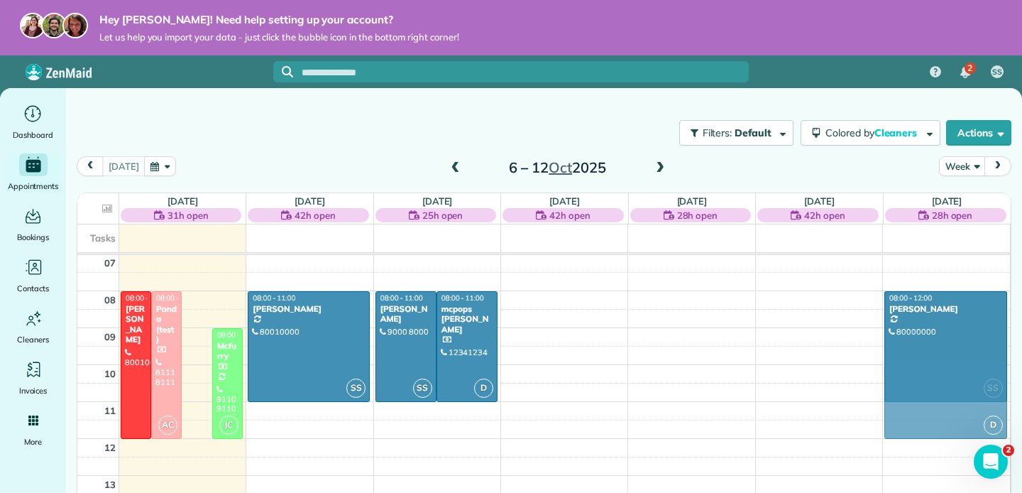
drag, startPoint x: 200, startPoint y: 338, endPoint x: 963, endPoint y: 338, distance: 762.6
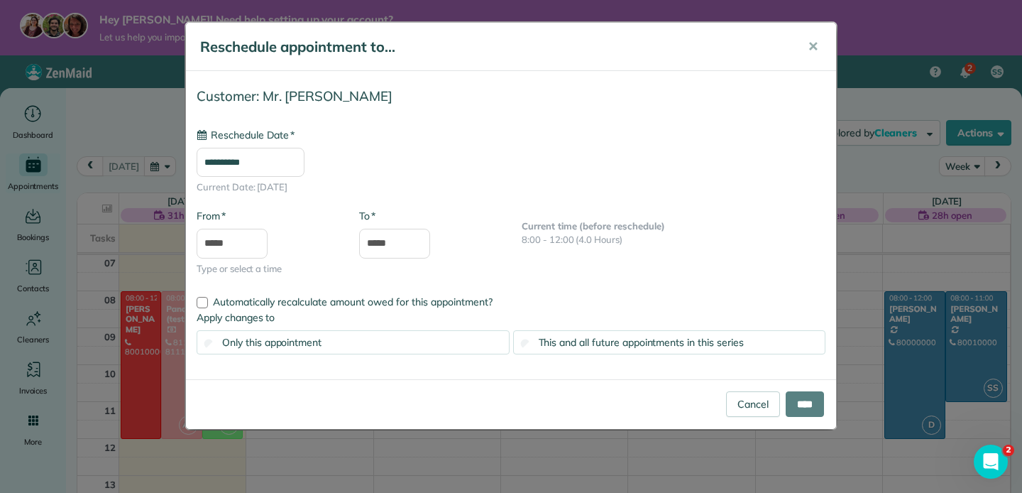
type input "**********"
click at [614, 343] on span "This and all future appointments in this series" at bounding box center [641, 342] width 205 height 13
click at [797, 404] on input "****" at bounding box center [805, 404] width 38 height 26
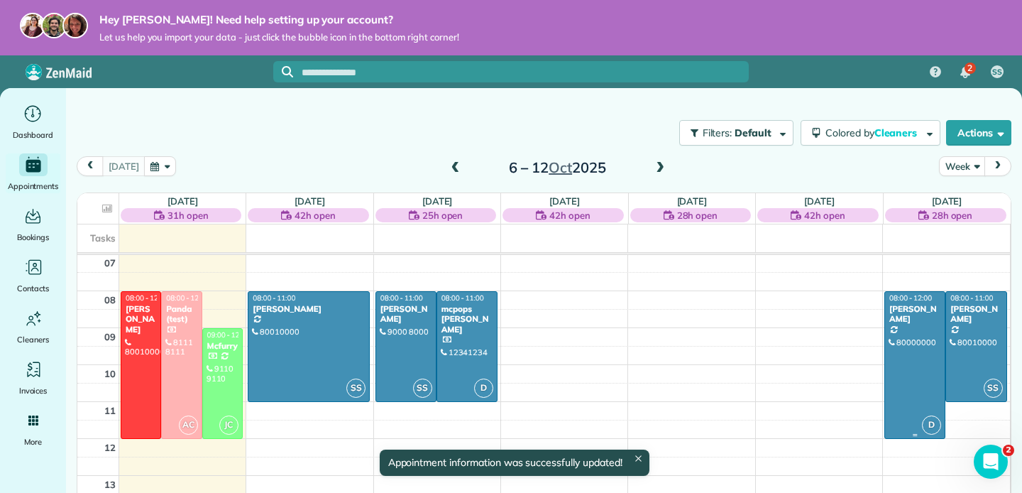
click at [929, 371] on div at bounding box center [915, 365] width 60 height 146
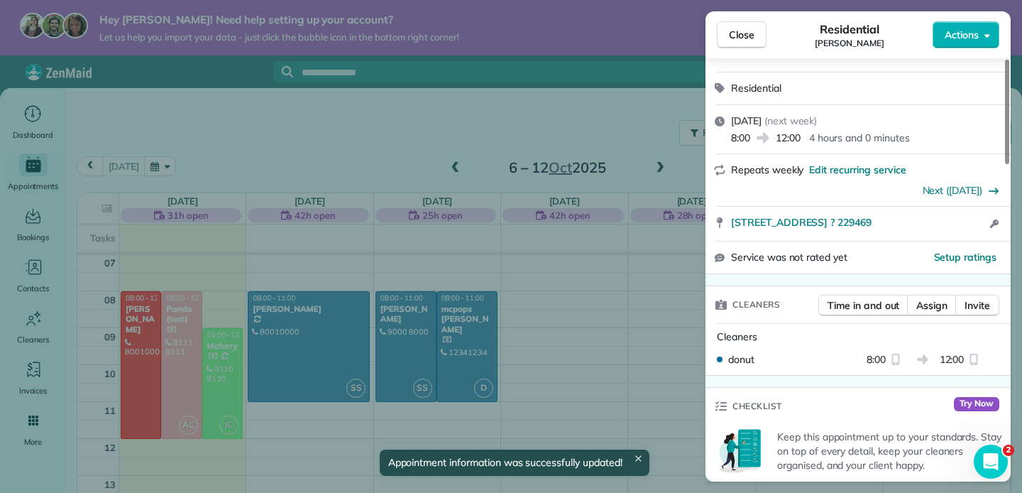
scroll to position [156, 0]
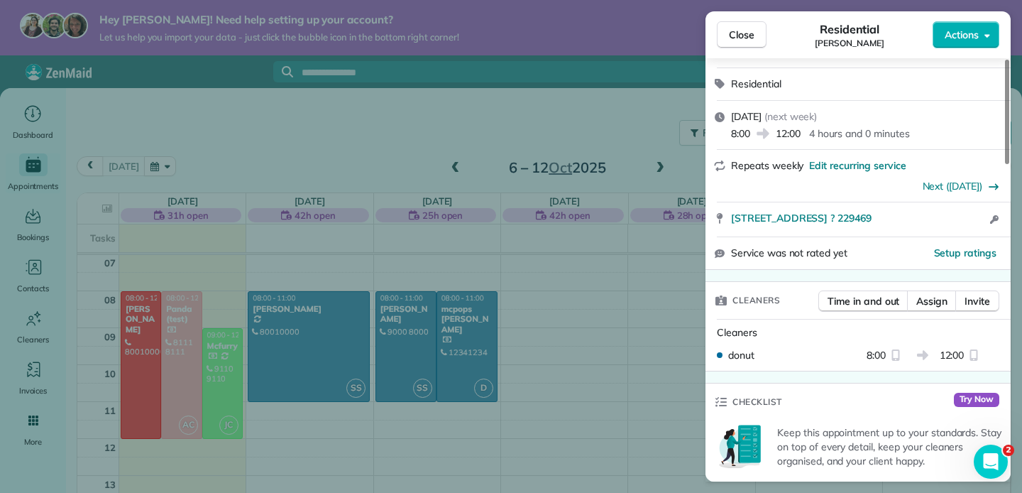
click at [640, 331] on div "Close Residential John Tan Actions Status Active John Tan · Open profile MOBILE…" at bounding box center [511, 246] width 1022 height 493
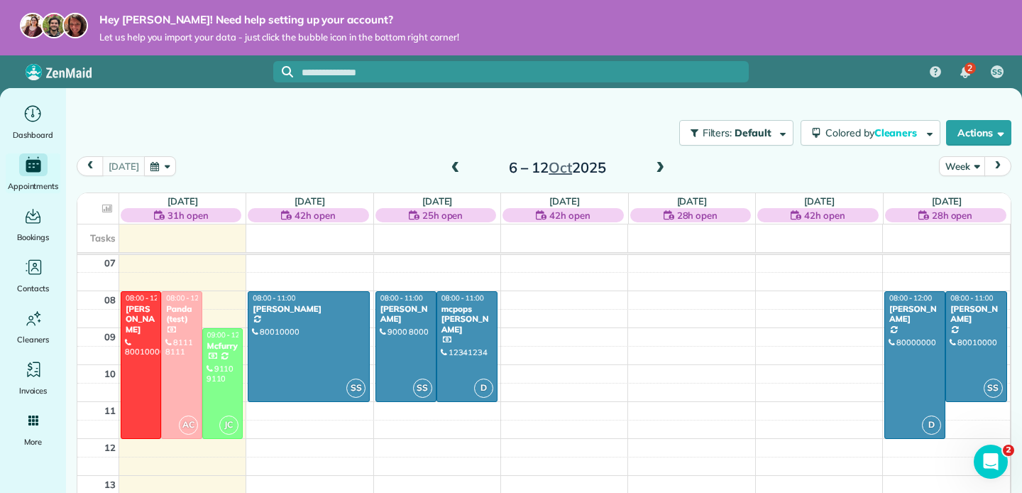
click at [1003, 168] on span "next" at bounding box center [998, 165] width 11 height 9
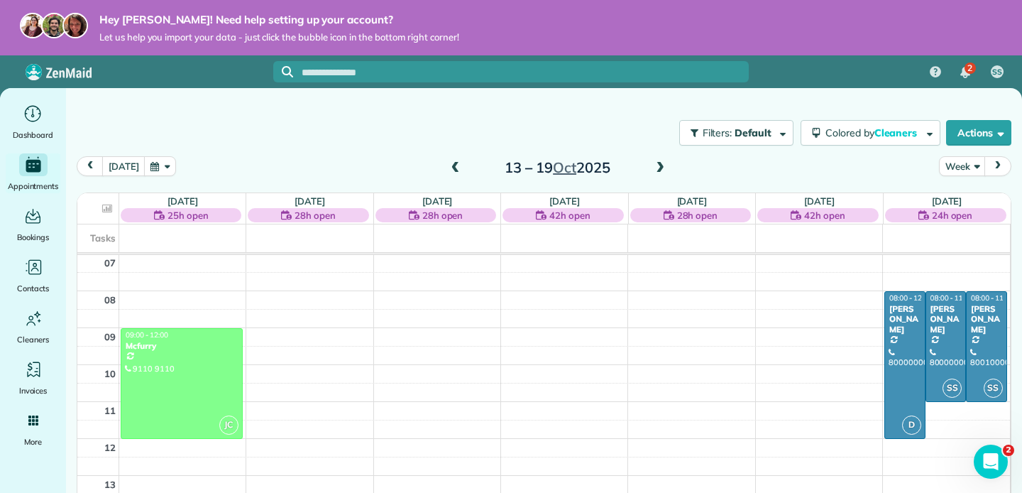
click at [452, 169] on span at bounding box center [456, 168] width 16 height 13
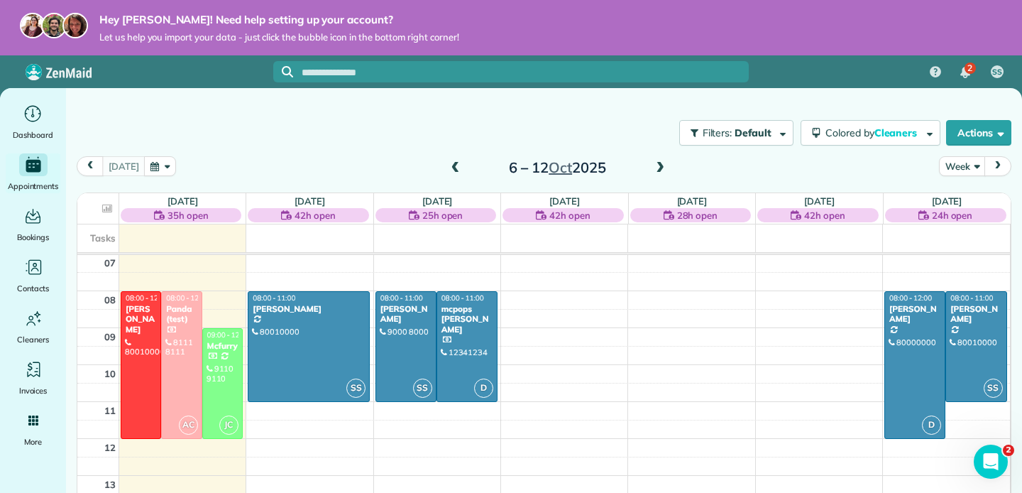
click at [662, 173] on span at bounding box center [661, 168] width 16 height 13
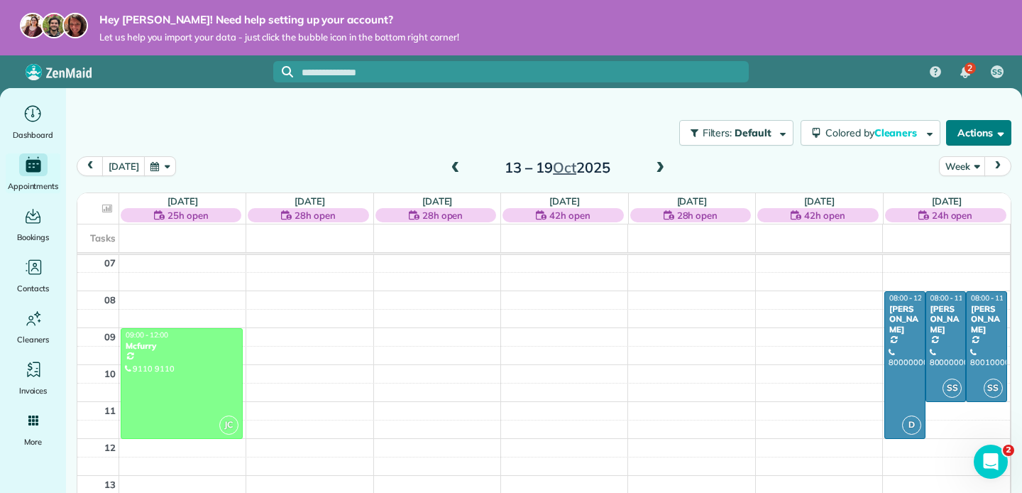
click at [963, 133] on button "Actions" at bounding box center [978, 133] width 65 height 26
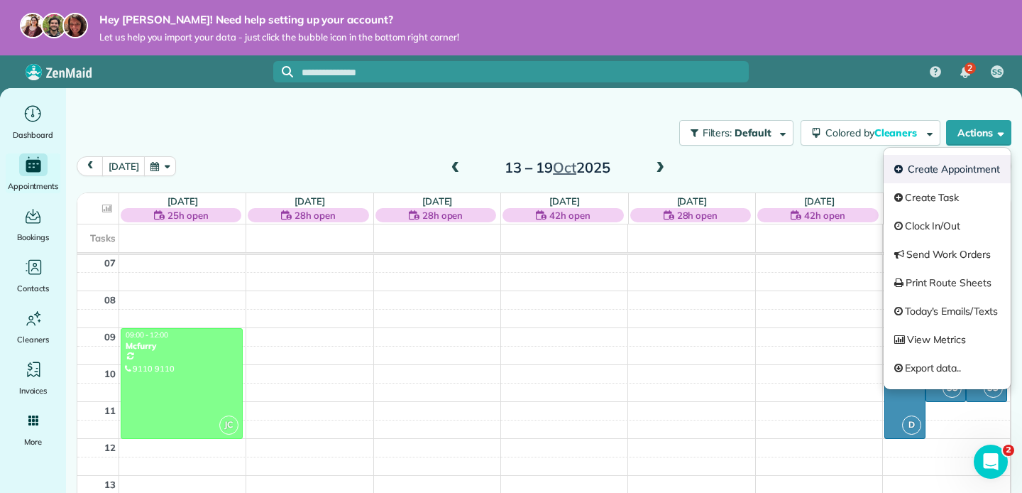
click at [957, 165] on link "Create Appointment" at bounding box center [947, 169] width 127 height 28
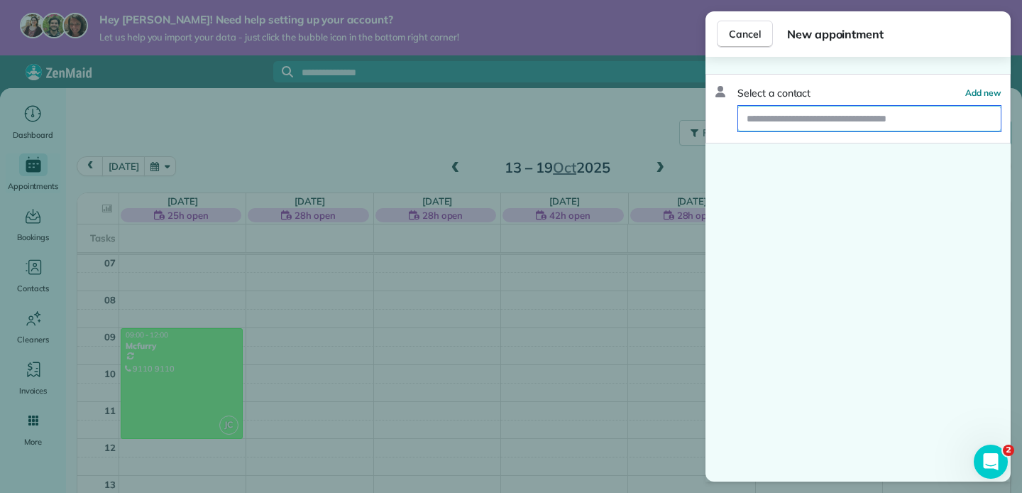
click at [842, 115] on input "text" at bounding box center [869, 119] width 263 height 26
click at [782, 117] on input "****" at bounding box center [869, 119] width 263 height 26
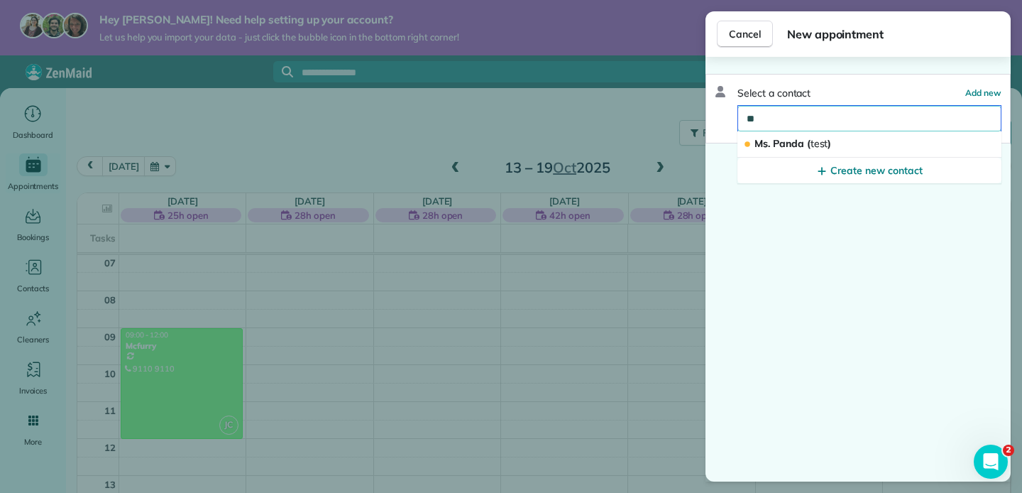
type input "*"
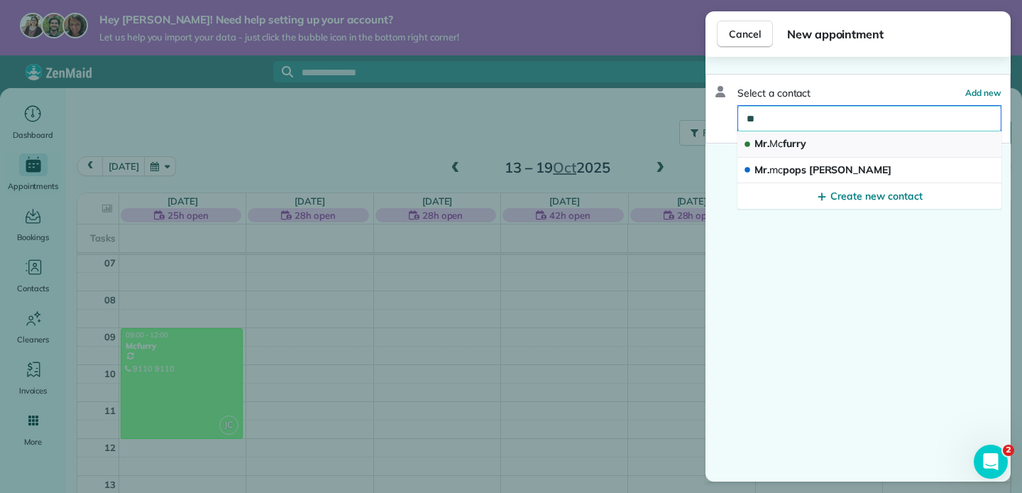
type input "**"
click at [790, 152] on button "Mr. Mc furry" at bounding box center [870, 144] width 264 height 26
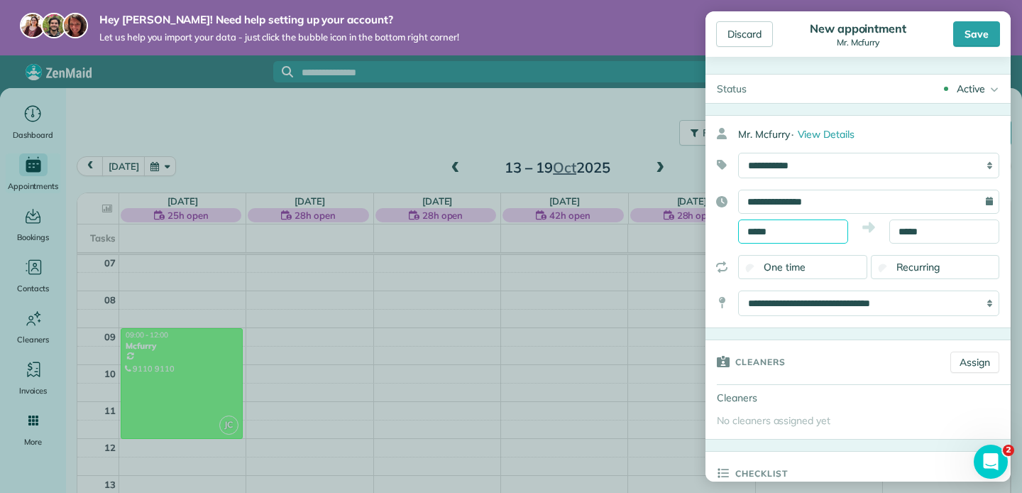
click at [822, 235] on input "*****" at bounding box center [793, 231] width 110 height 24
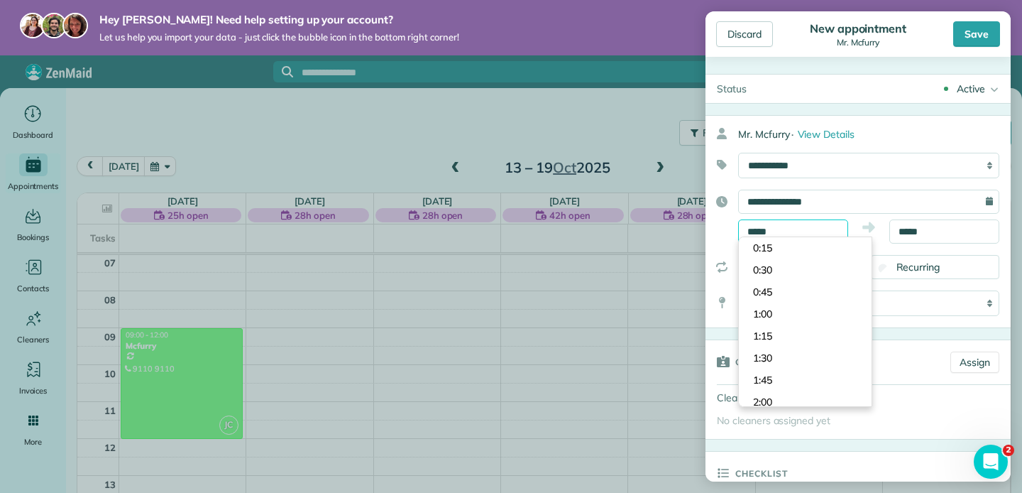
scroll to position [1189, 0]
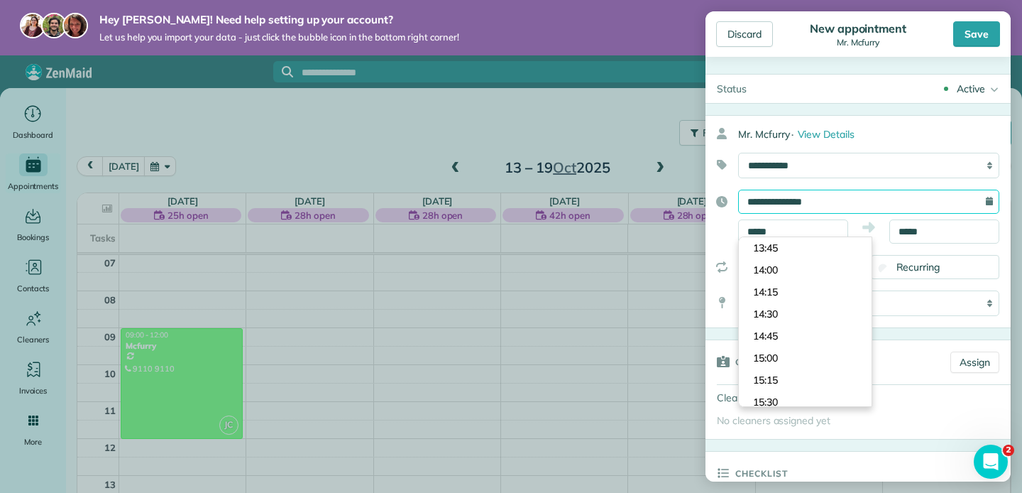
click at [807, 195] on input "**********" at bounding box center [868, 202] width 261 height 24
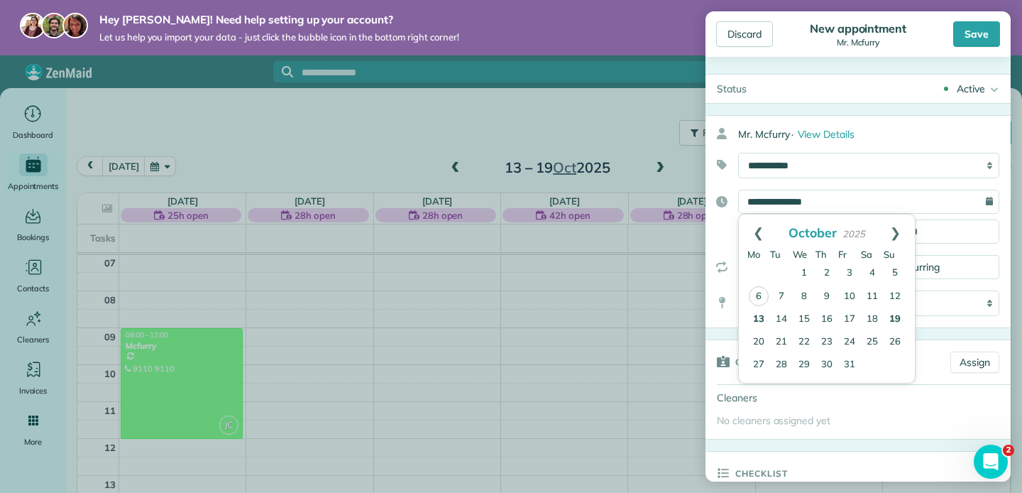
click at [887, 312] on link "19" at bounding box center [895, 319] width 23 height 23
type input "**********"
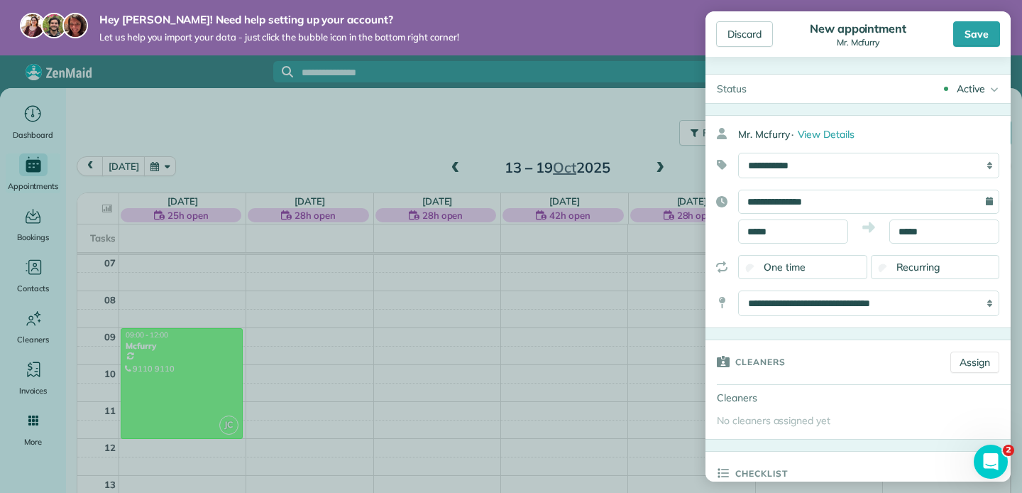
click at [897, 271] on span "Recurring" at bounding box center [919, 267] width 44 height 13
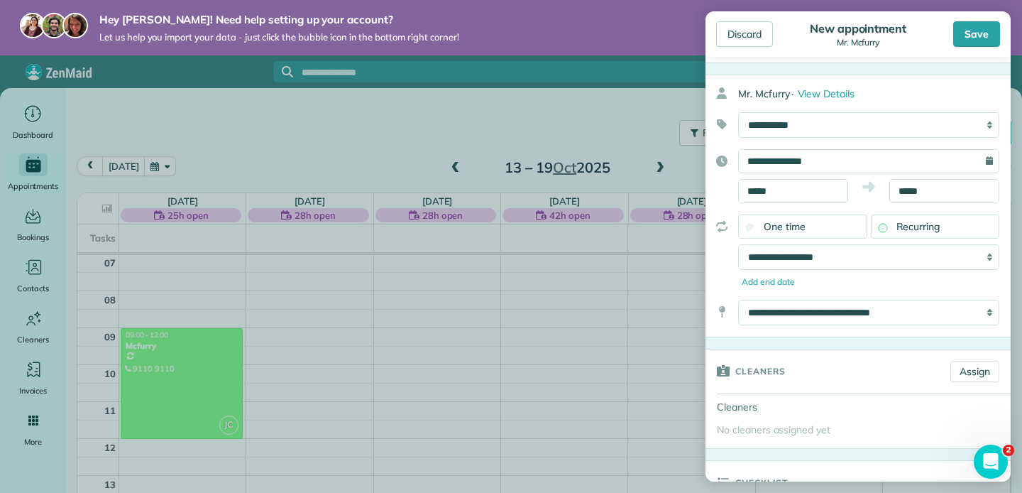
scroll to position [45, 0]
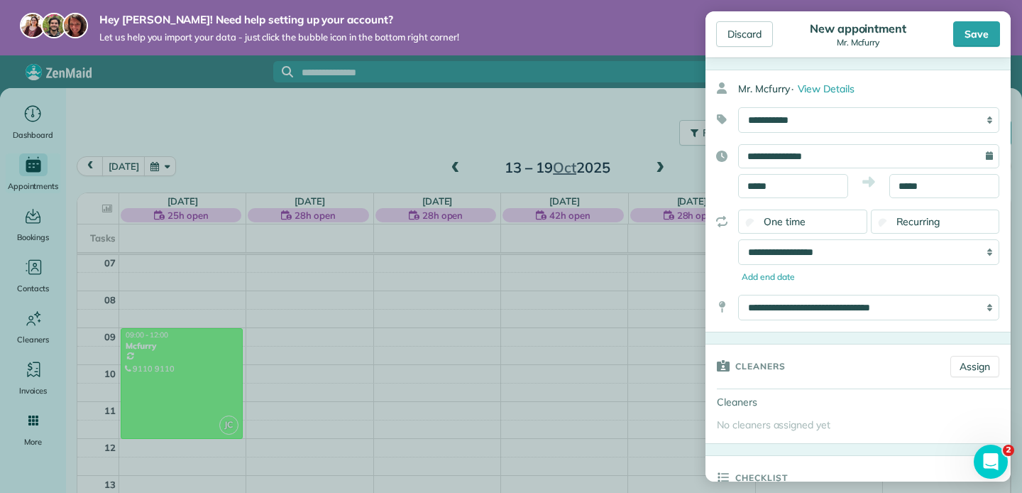
click at [796, 173] on div "**********" at bounding box center [858, 171] width 305 height 54
click at [791, 182] on input "*****" at bounding box center [793, 186] width 110 height 24
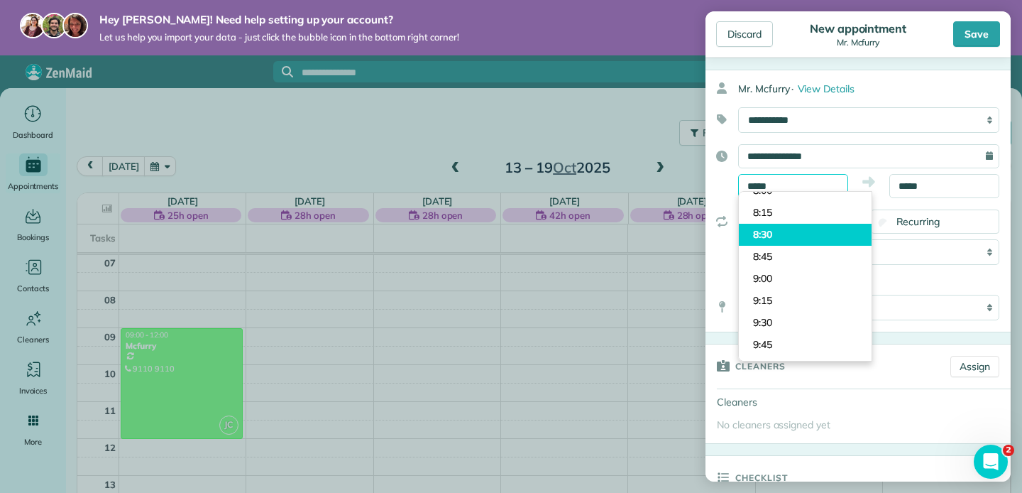
scroll to position [689, 0]
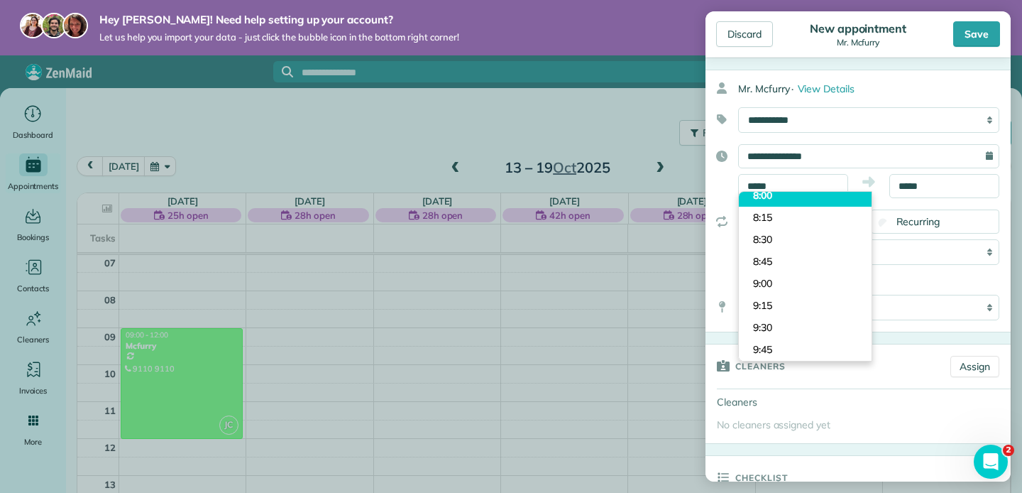
type input "****"
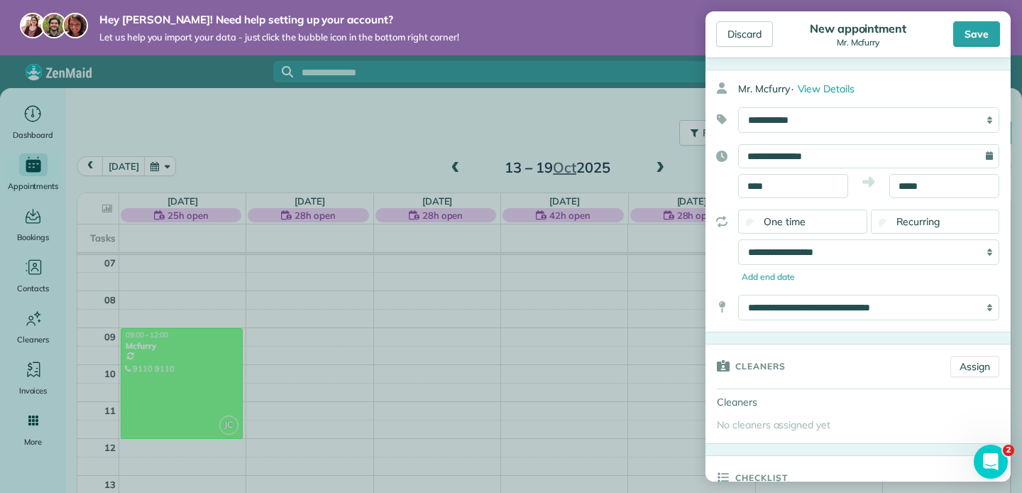
click at [780, 200] on body "Hey Shermus! Need help setting up your account? Let us help you import your dat…" at bounding box center [511, 246] width 1022 height 493
click at [927, 187] on input "*****" at bounding box center [945, 186] width 110 height 24
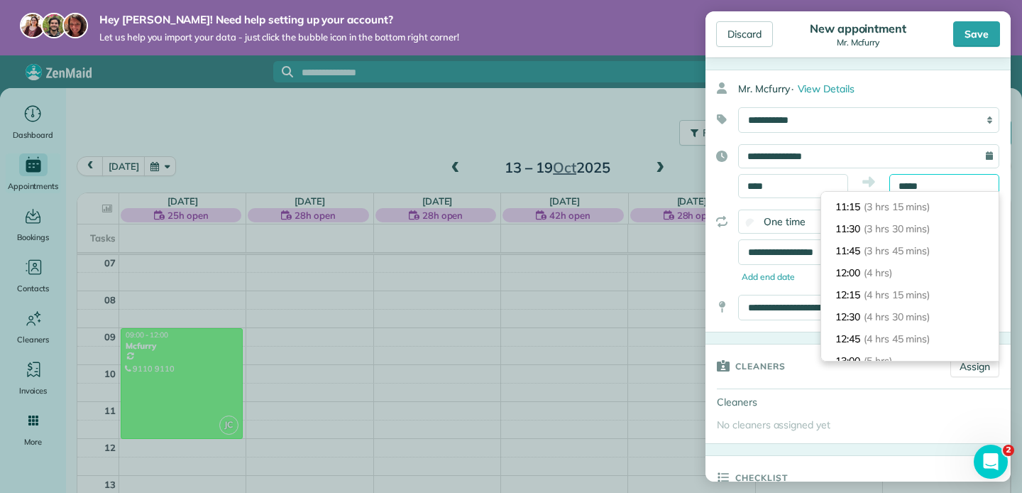
scroll to position [262, 0]
type input "*****"
click at [870, 284] on li "12:00 (4 hrs)" at bounding box center [910, 293] width 178 height 22
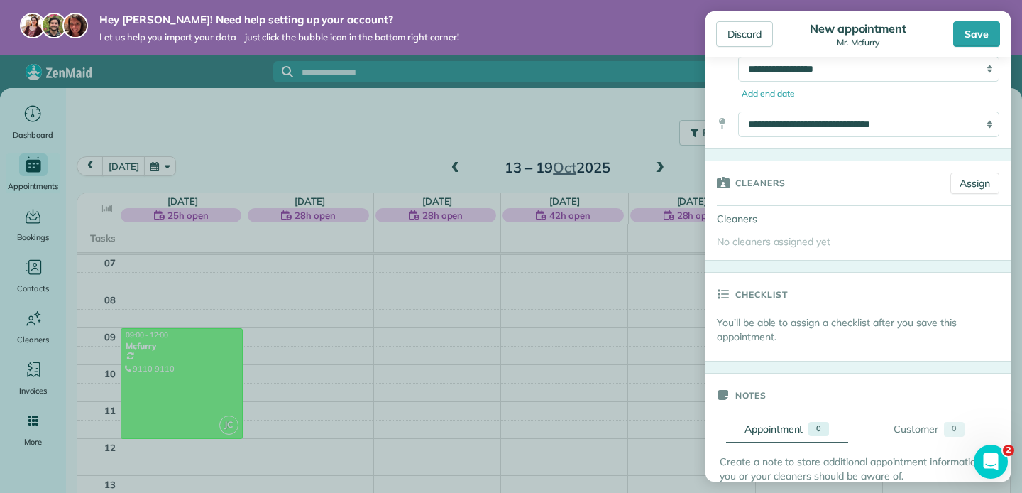
scroll to position [238, 0]
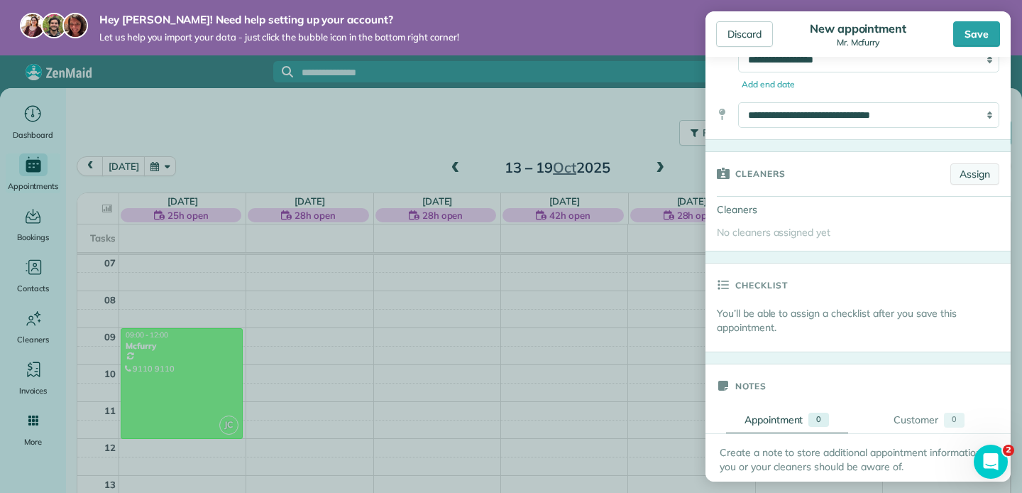
click at [966, 173] on link "Assign" at bounding box center [975, 173] width 49 height 21
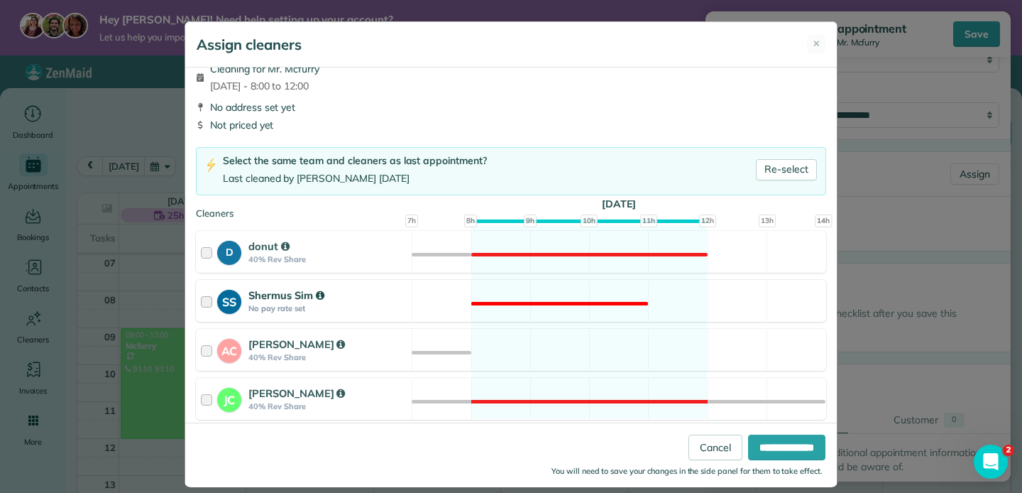
scroll to position [8, 0]
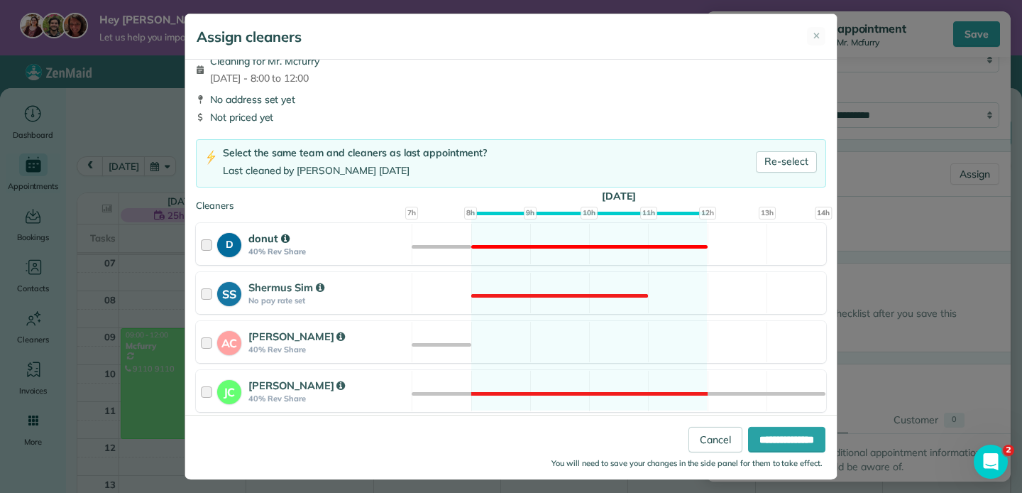
click at [349, 261] on div "D donut 40% Rev Share" at bounding box center [304, 244] width 215 height 40
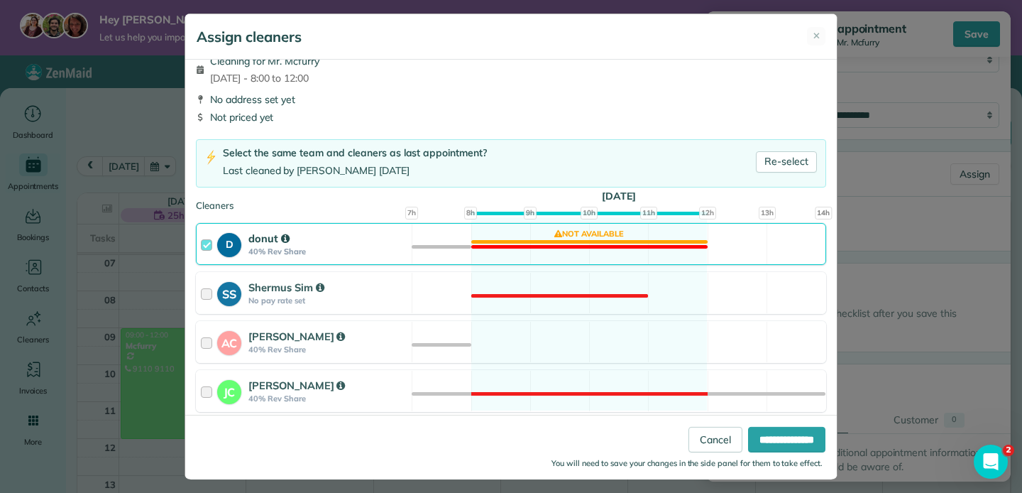
click at [343, 256] on div "D donut 40% Rev Share" at bounding box center [304, 244] width 215 height 40
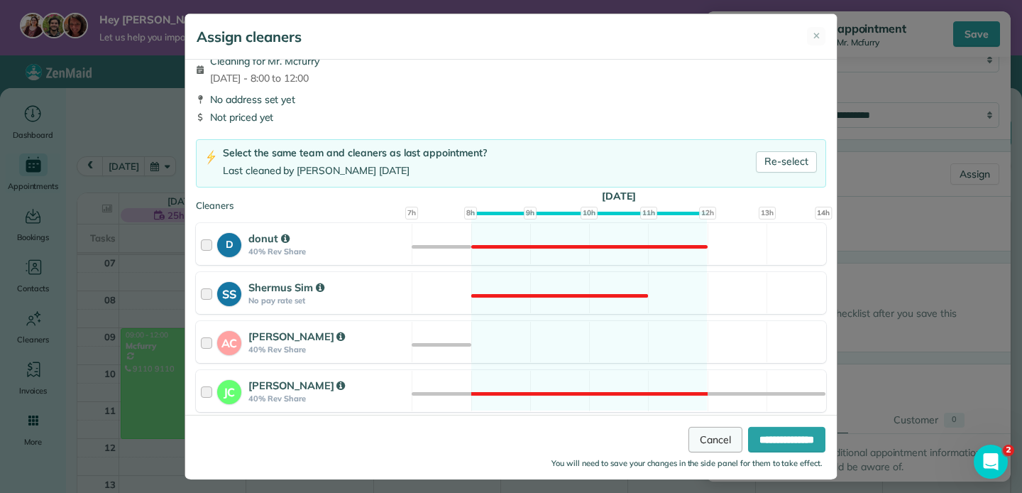
click at [694, 438] on link "Cancel" at bounding box center [716, 439] width 54 height 26
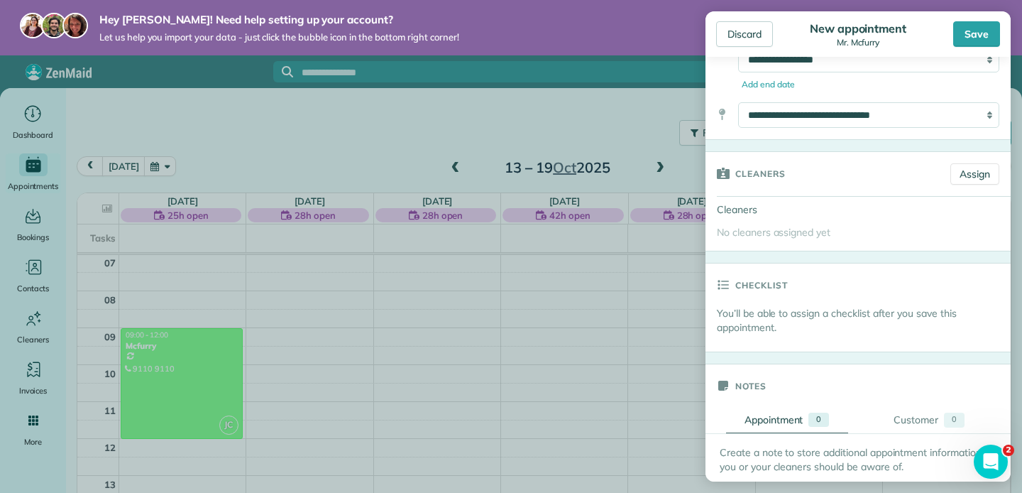
click at [550, 364] on body "Hey Shermus! Need help setting up your account? Let us help you import your dat…" at bounding box center [511, 246] width 1022 height 493
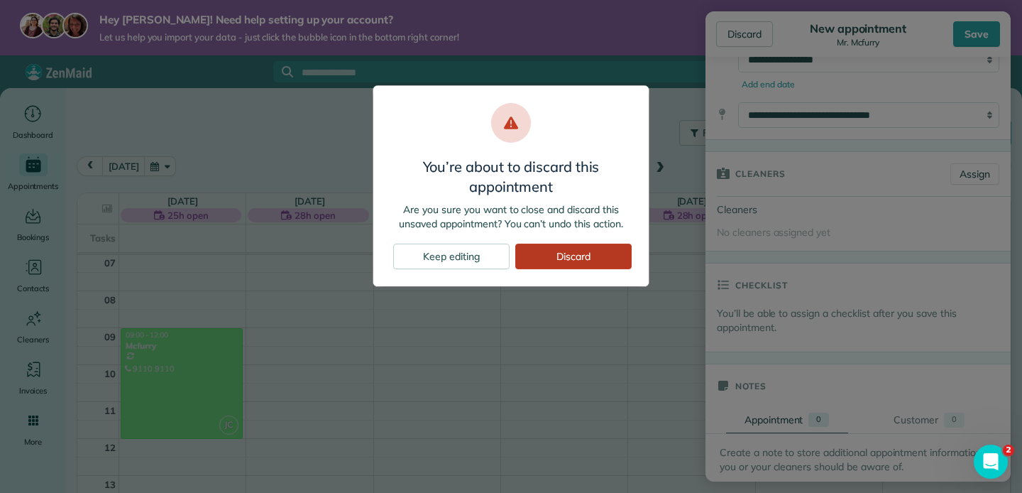
click at [572, 249] on div "Discard" at bounding box center [573, 257] width 116 height 26
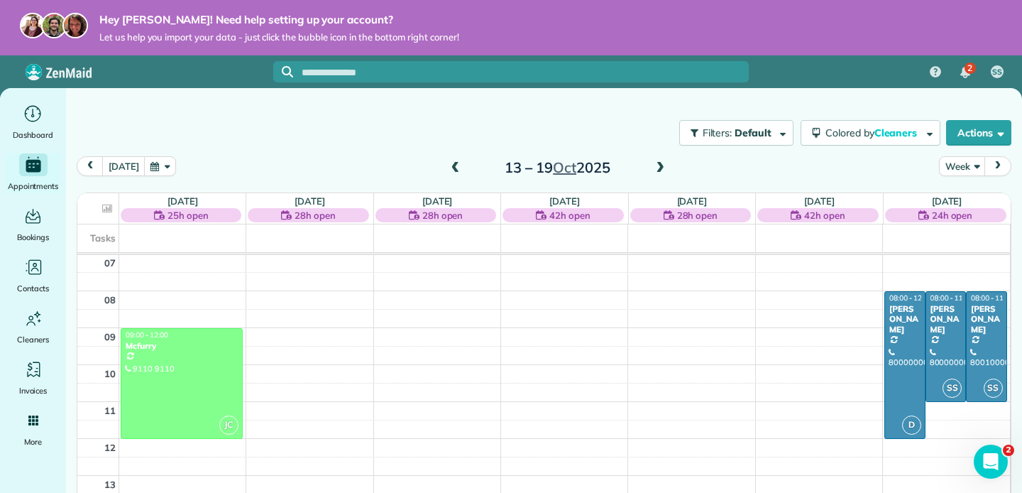
click at [653, 170] on span at bounding box center [661, 168] width 16 height 13
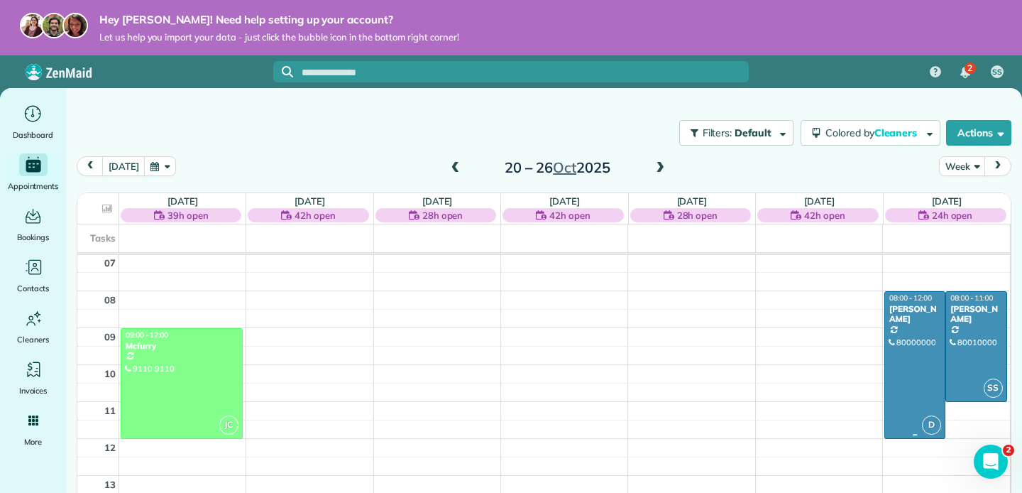
click at [912, 340] on div at bounding box center [915, 365] width 60 height 146
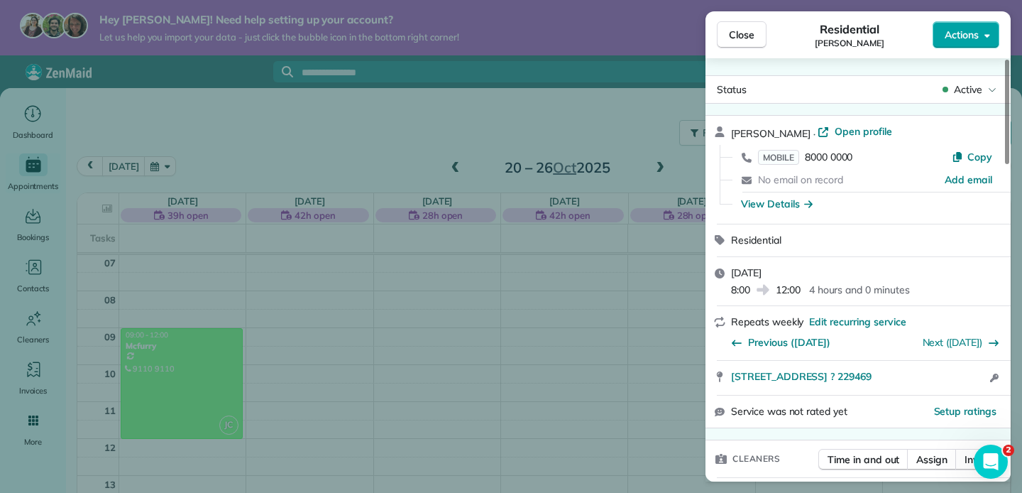
click at [960, 44] on button "Actions" at bounding box center [966, 34] width 67 height 27
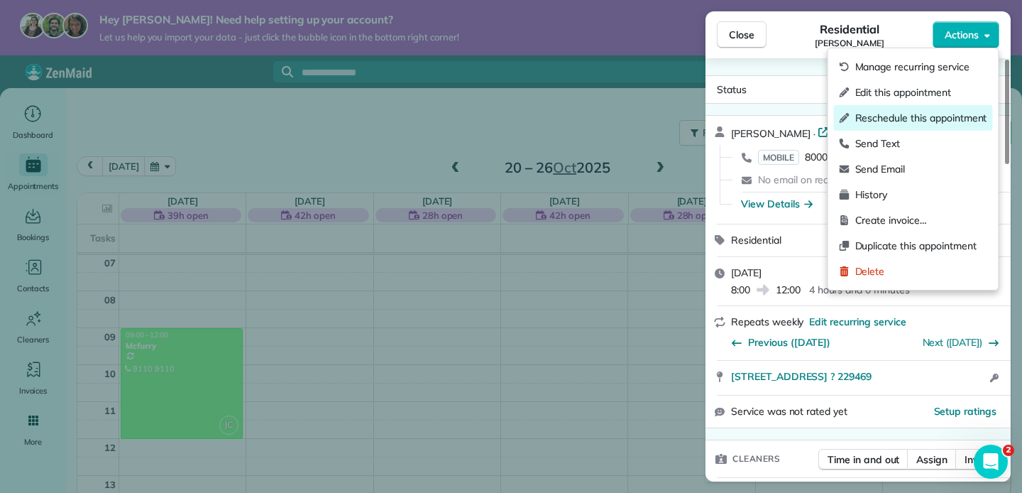
click at [929, 123] on span "Reschedule this appointment" at bounding box center [922, 118] width 132 height 14
select select "*"
select select "****"
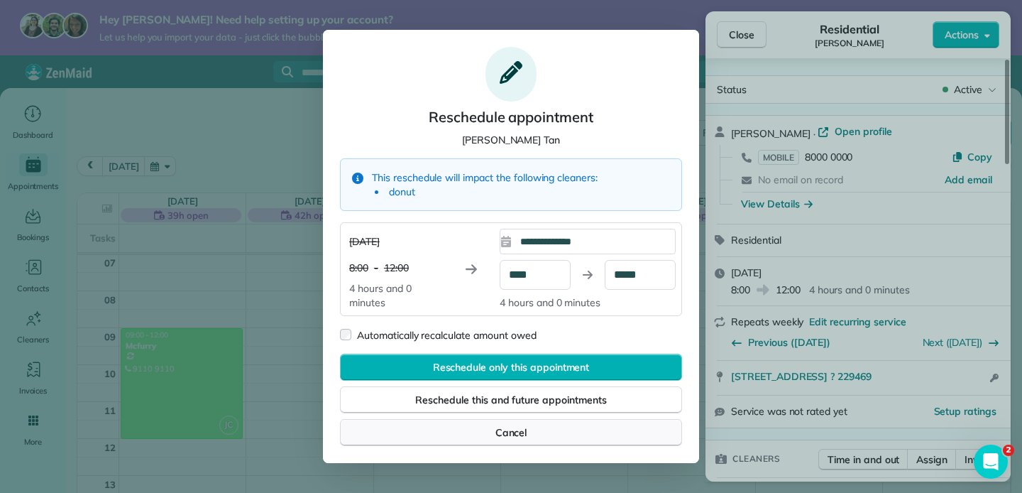
click at [551, 428] on div "Cancel" at bounding box center [511, 432] width 342 height 27
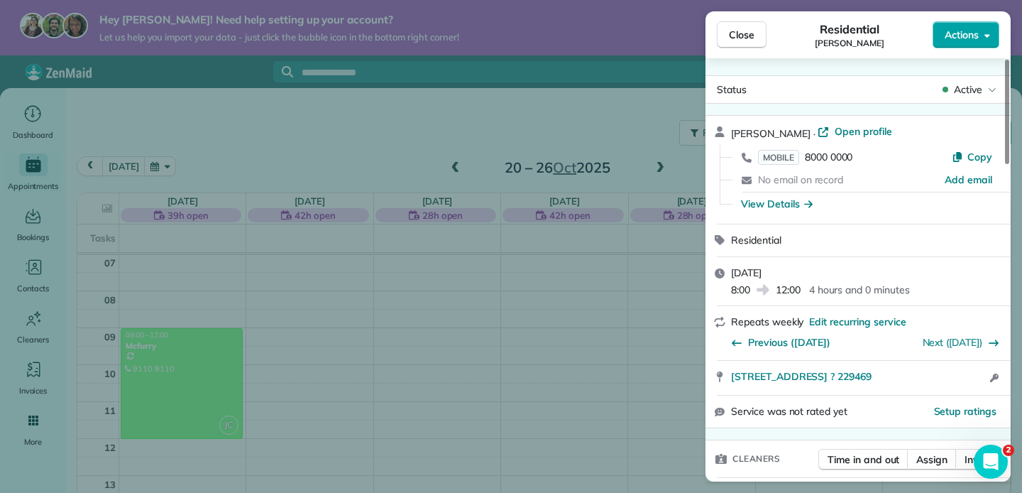
click at [961, 42] on button "Actions" at bounding box center [966, 34] width 67 height 27
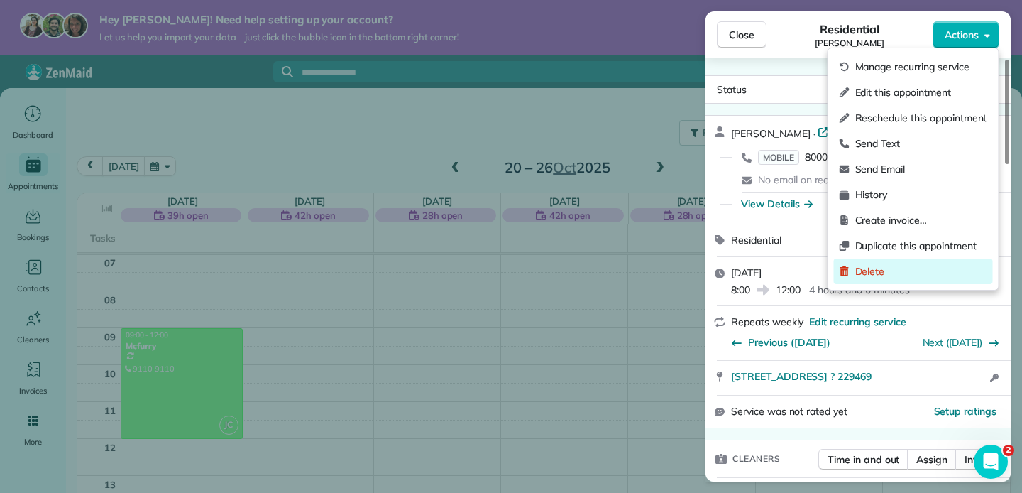
click at [870, 273] on span "Delete" at bounding box center [922, 271] width 132 height 14
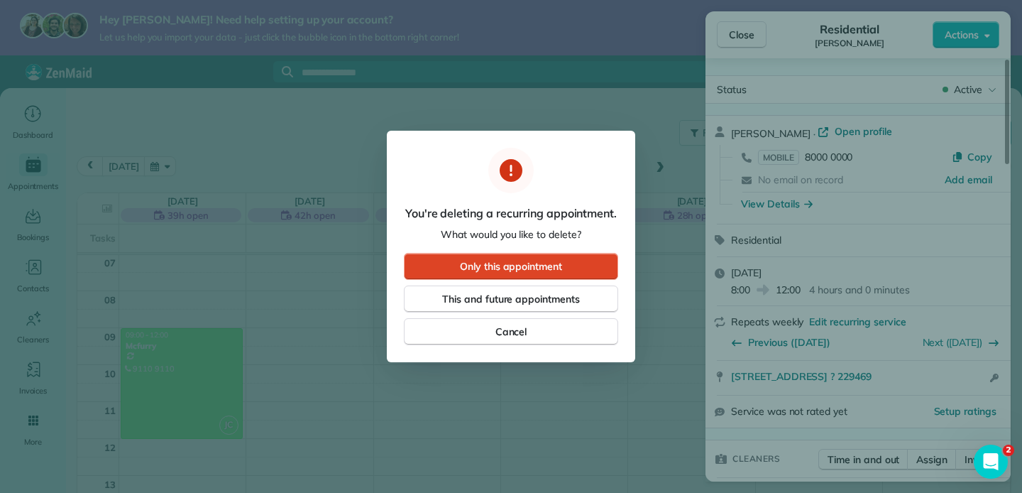
click at [588, 269] on button "Only this appointment" at bounding box center [511, 266] width 214 height 27
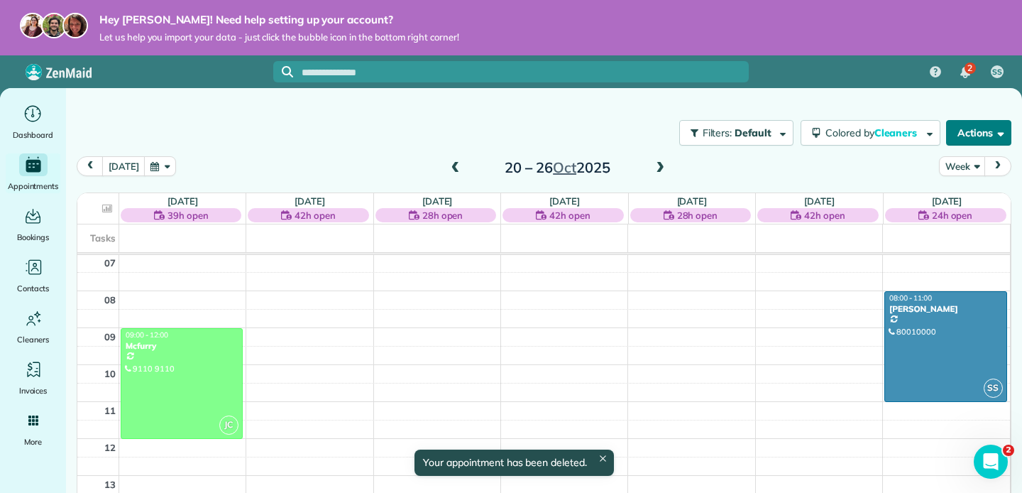
click at [989, 130] on button "Actions" at bounding box center [978, 133] width 65 height 26
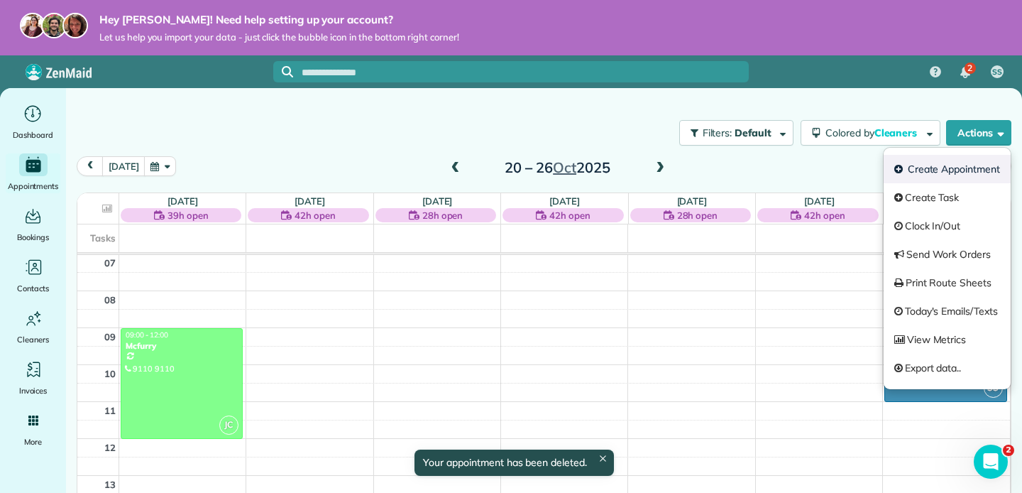
click at [962, 171] on link "Create Appointment" at bounding box center [947, 169] width 127 height 28
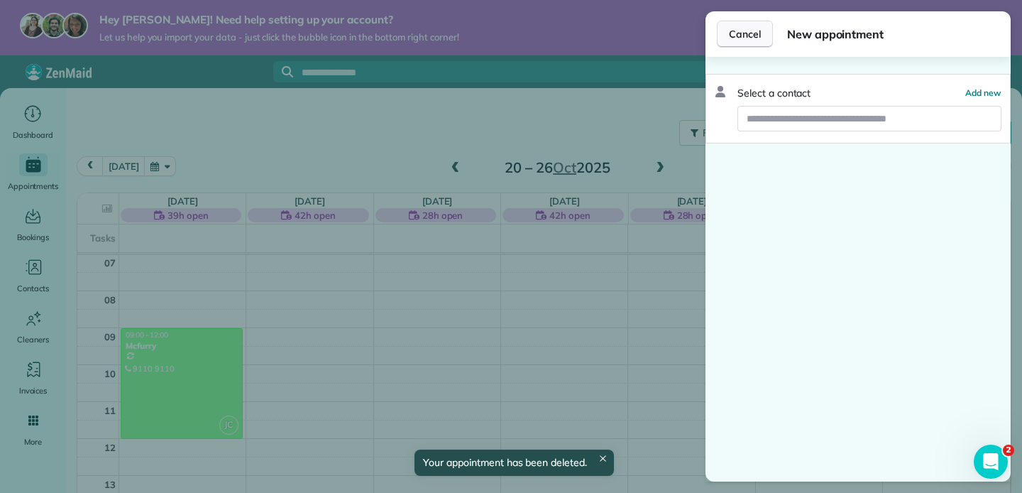
click at [737, 38] on span "Cancel" at bounding box center [745, 34] width 32 height 14
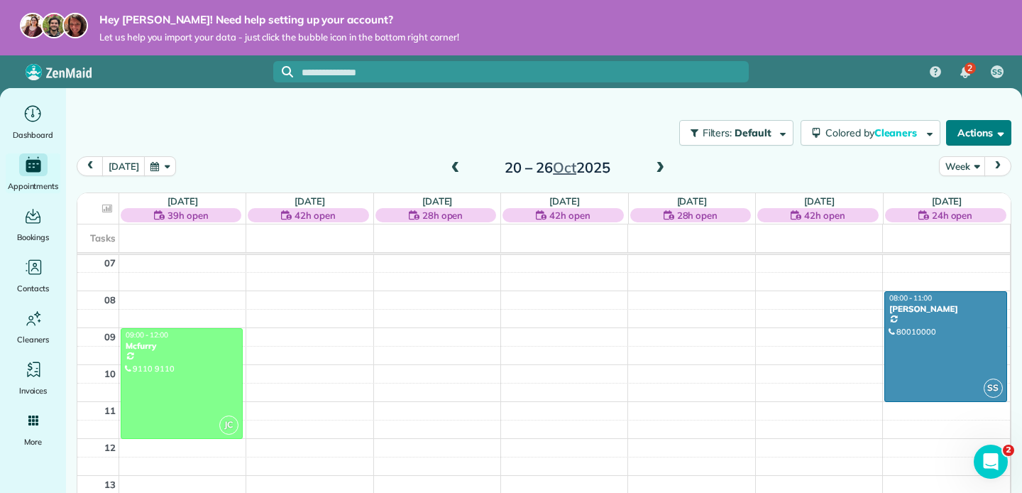
click at [991, 128] on button "Actions" at bounding box center [978, 133] width 65 height 26
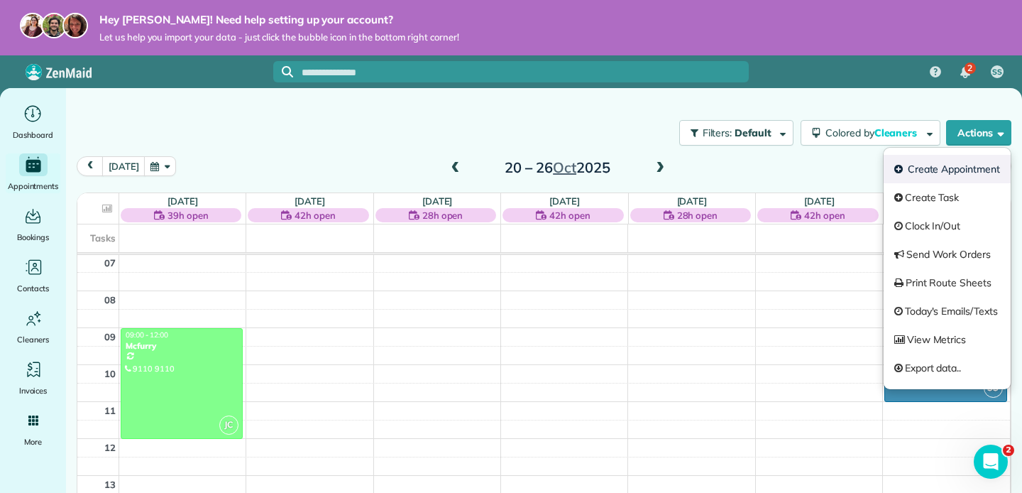
click at [923, 181] on link "Create Appointment" at bounding box center [947, 169] width 127 height 28
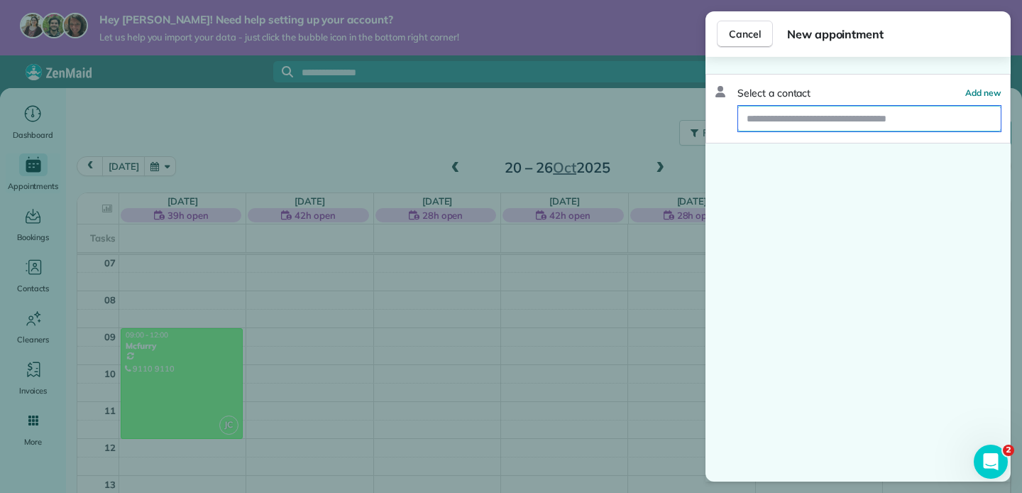
click at [811, 125] on input "text" at bounding box center [869, 119] width 263 height 26
type input "*"
click at [797, 125] on input "*******" at bounding box center [869, 119] width 263 height 26
type input "**"
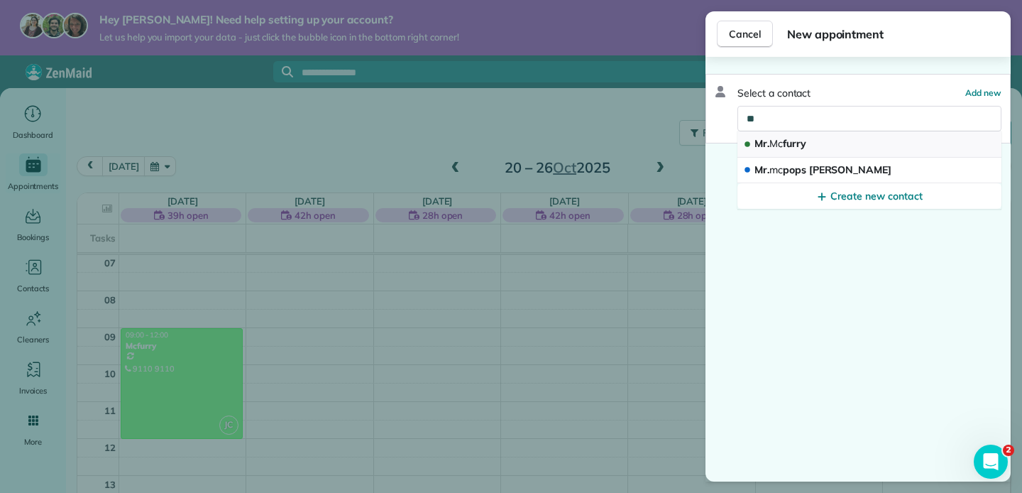
click at [792, 143] on span "Mr. Mc furry" at bounding box center [781, 143] width 52 height 13
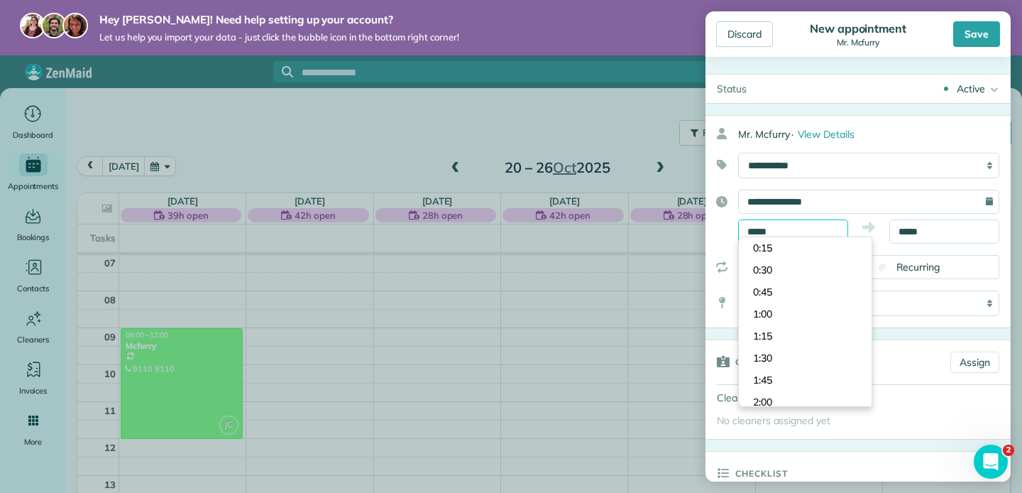
click at [804, 236] on body "Hey Shermus! Need help setting up your account? Let us help you import your dat…" at bounding box center [511, 246] width 1022 height 493
type input "****"
click at [797, 291] on body "Hey Shermus! Need help setting up your account? Let us help you import your dat…" at bounding box center [511, 246] width 1022 height 493
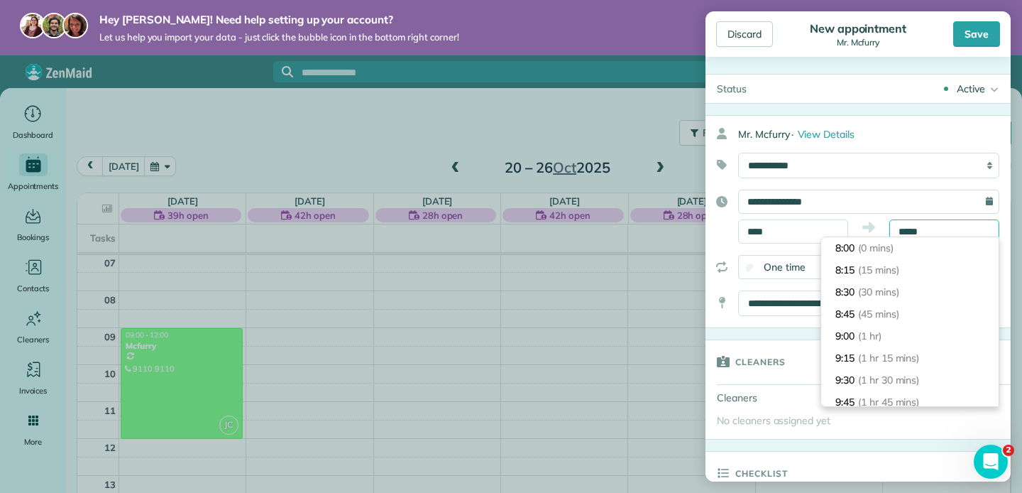
click at [947, 240] on body "Hey Shermus! Need help setting up your account? Let us help you import your dat…" at bounding box center [511, 246] width 1022 height 493
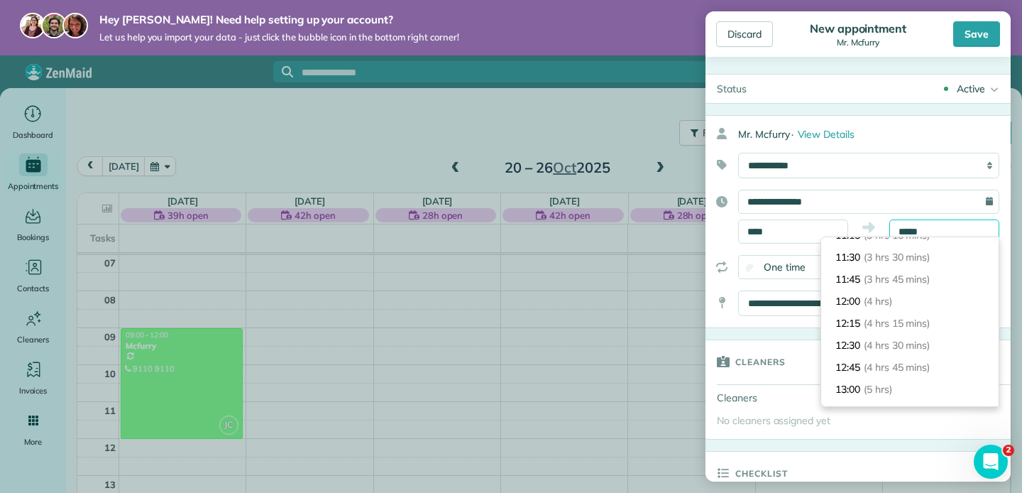
scroll to position [297, 0]
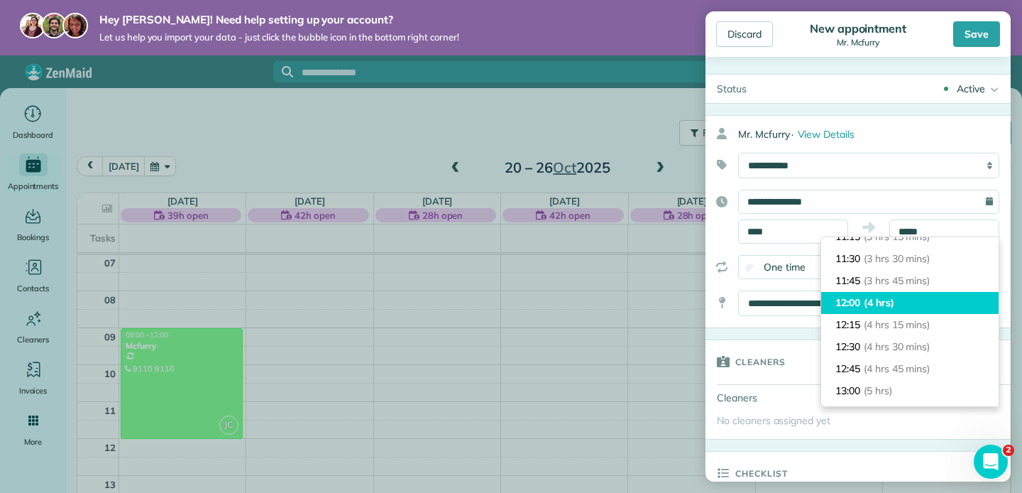
type input "*****"
click at [901, 300] on li "12:00 (4 hrs)" at bounding box center [910, 303] width 178 height 22
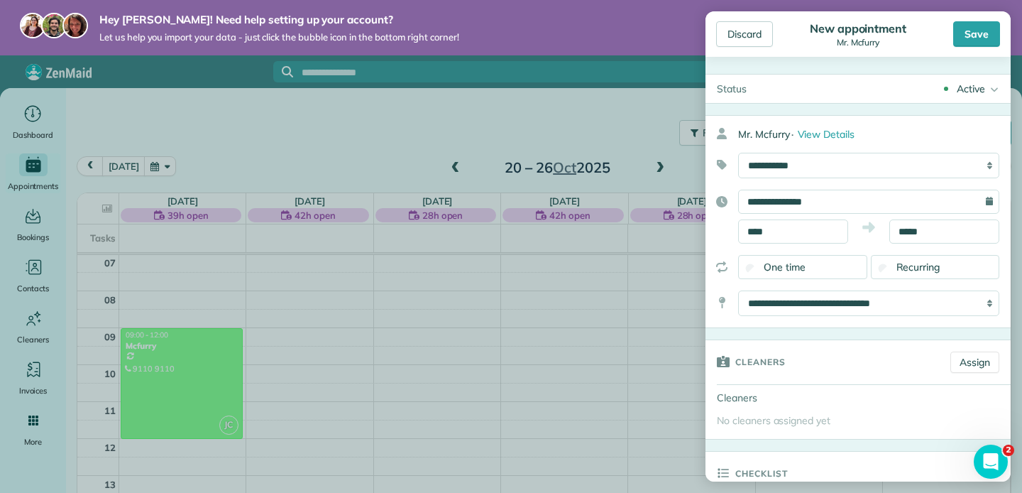
click at [931, 257] on div "Recurring" at bounding box center [935, 267] width 129 height 24
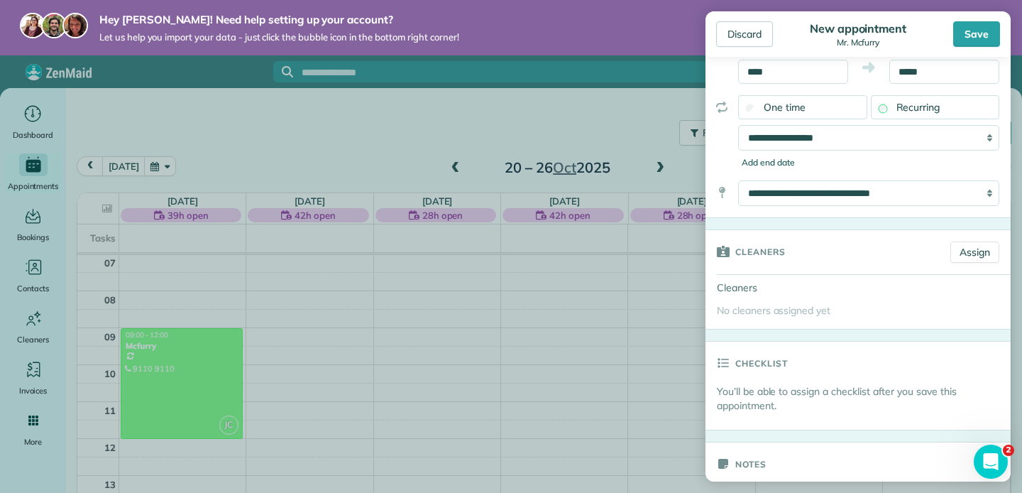
scroll to position [168, 0]
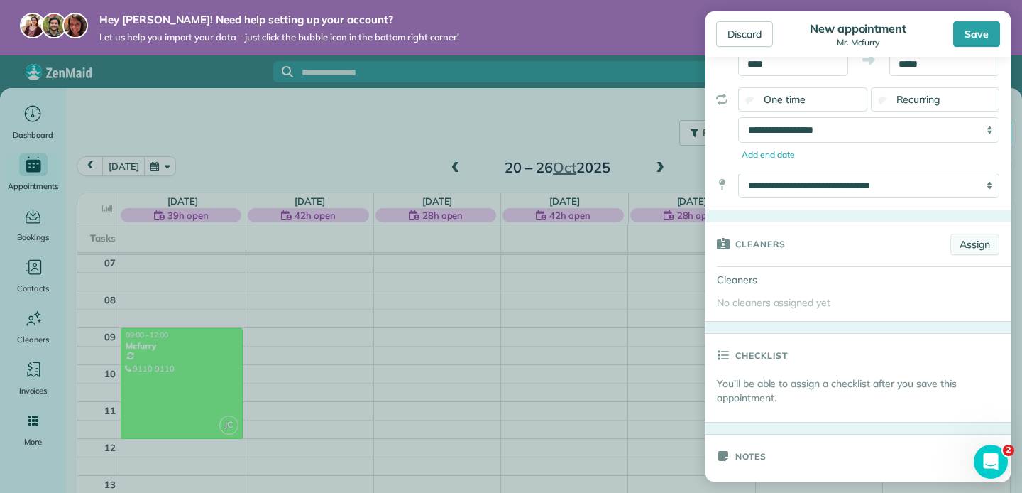
click at [964, 241] on link "Assign" at bounding box center [975, 244] width 49 height 21
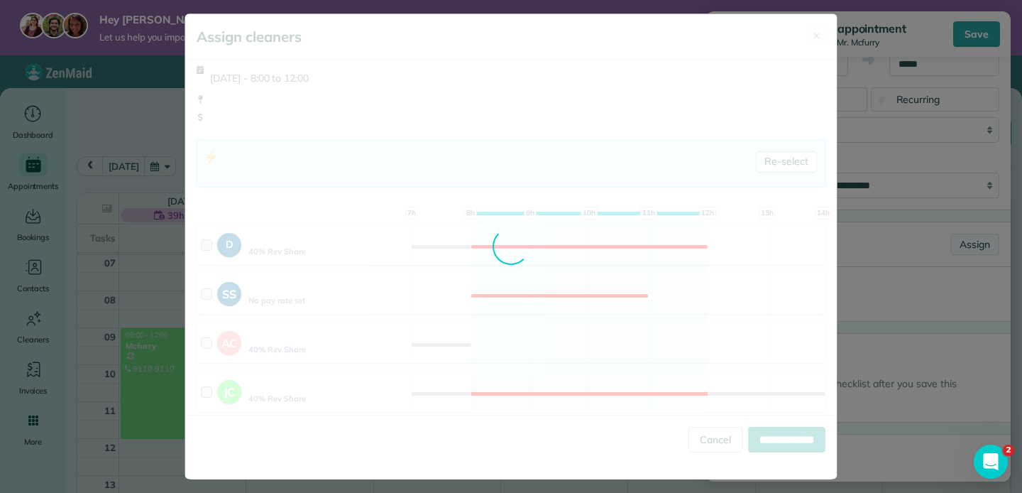
scroll to position [0, 0]
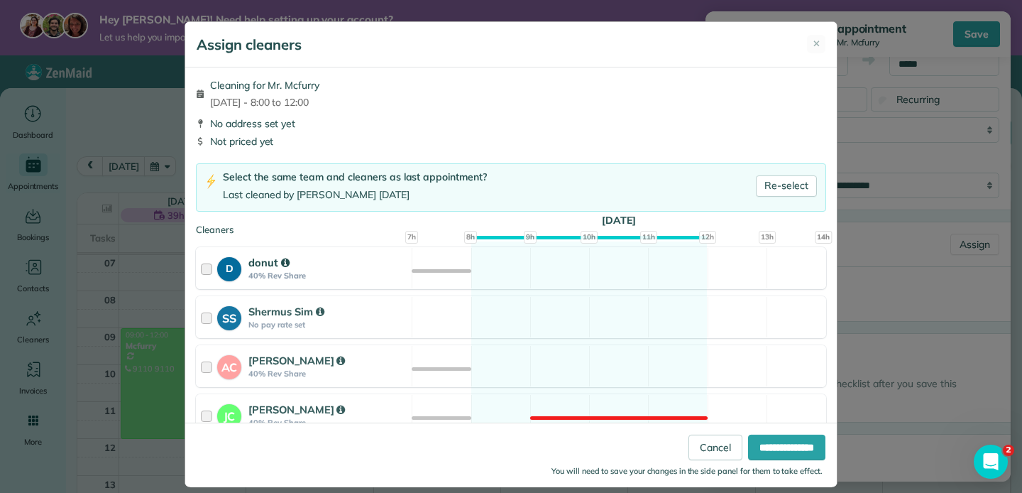
click at [207, 266] on div at bounding box center [209, 268] width 16 height 26
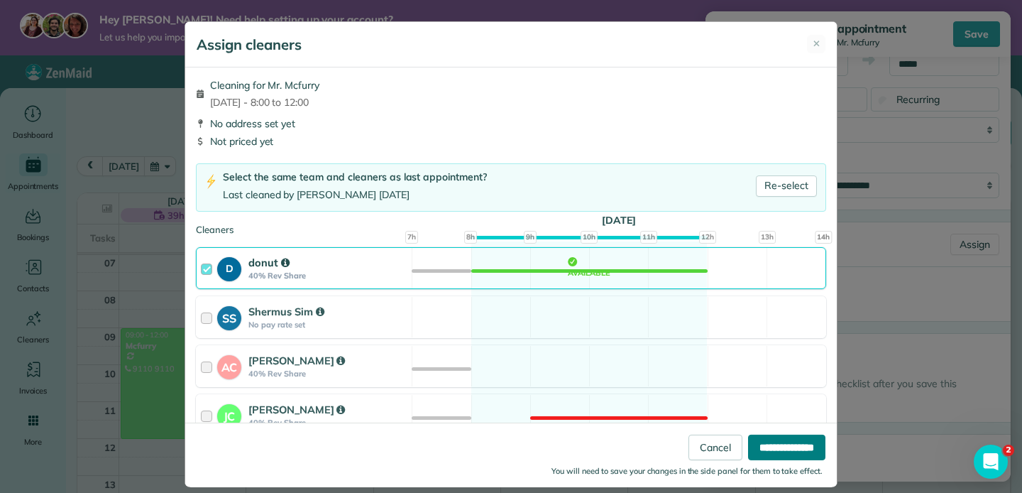
click at [776, 440] on input "**********" at bounding box center [786, 447] width 77 height 26
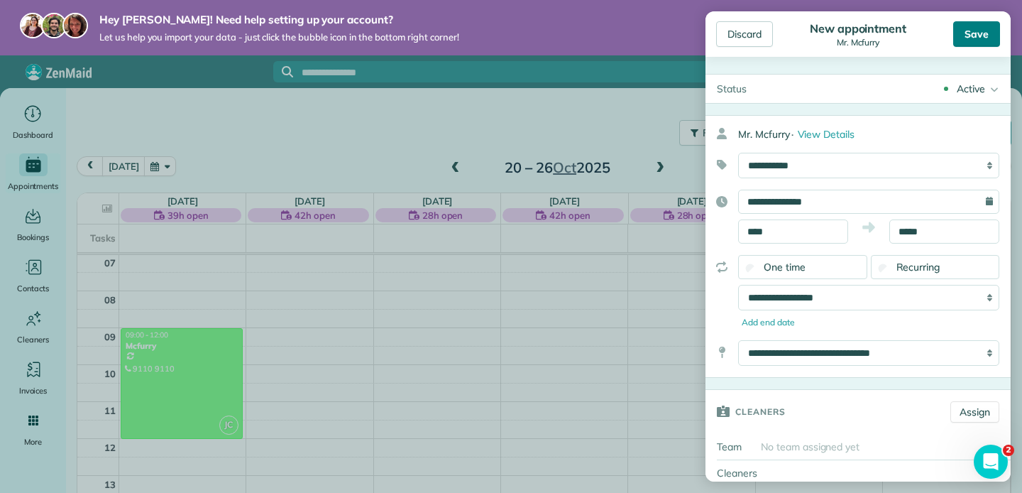
click at [972, 40] on div "Save" at bounding box center [977, 34] width 47 height 26
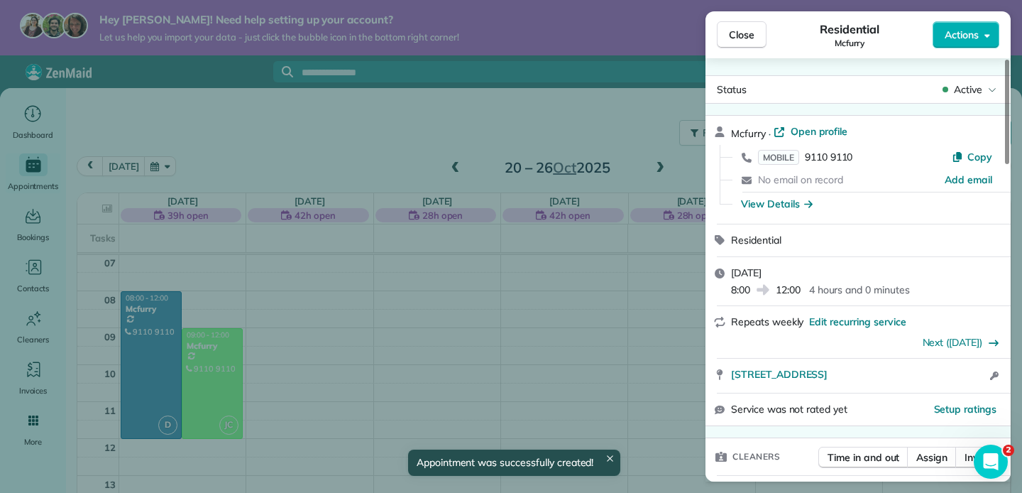
click at [315, 352] on div "Close Residential Mcfurry Actions Status Active Mcfurry · Open profile MOBILE 9…" at bounding box center [511, 246] width 1022 height 493
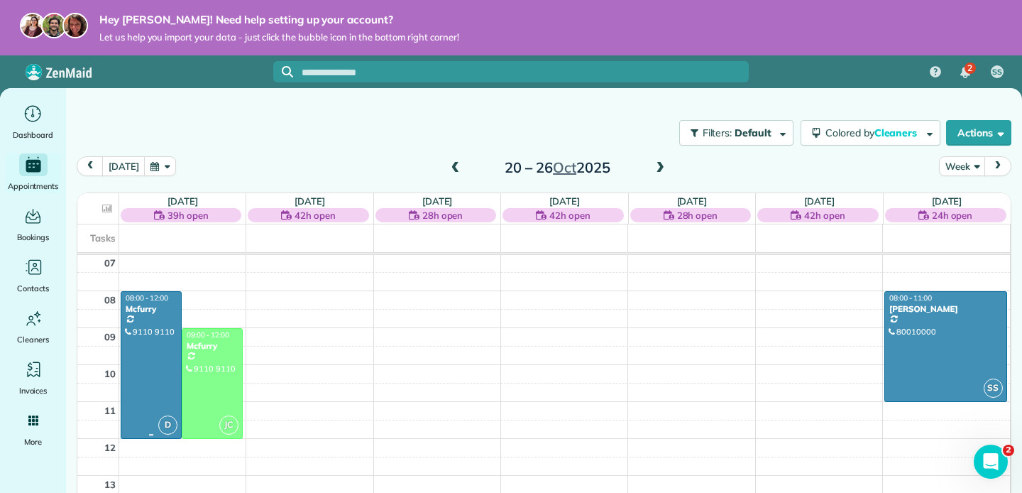
click at [155, 348] on div at bounding box center [151, 365] width 60 height 146
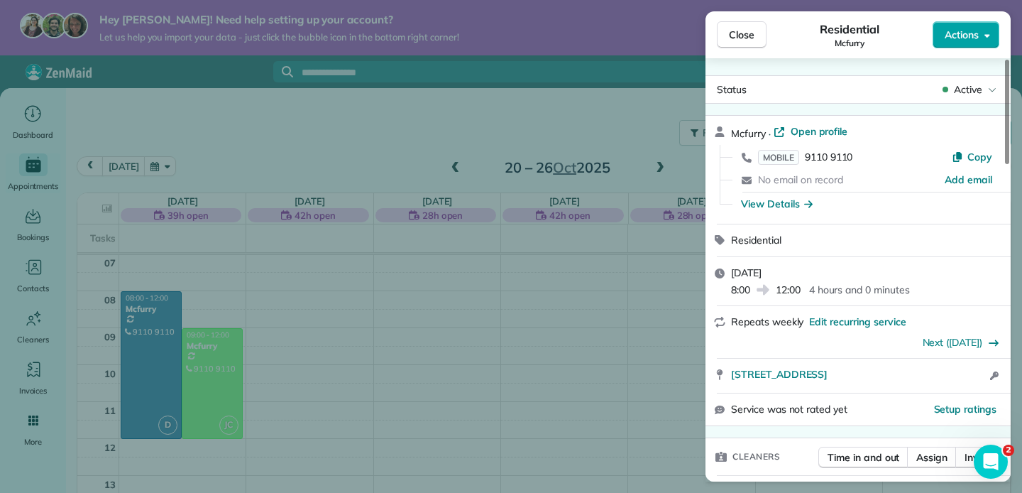
click at [977, 40] on span "Actions" at bounding box center [962, 35] width 34 height 14
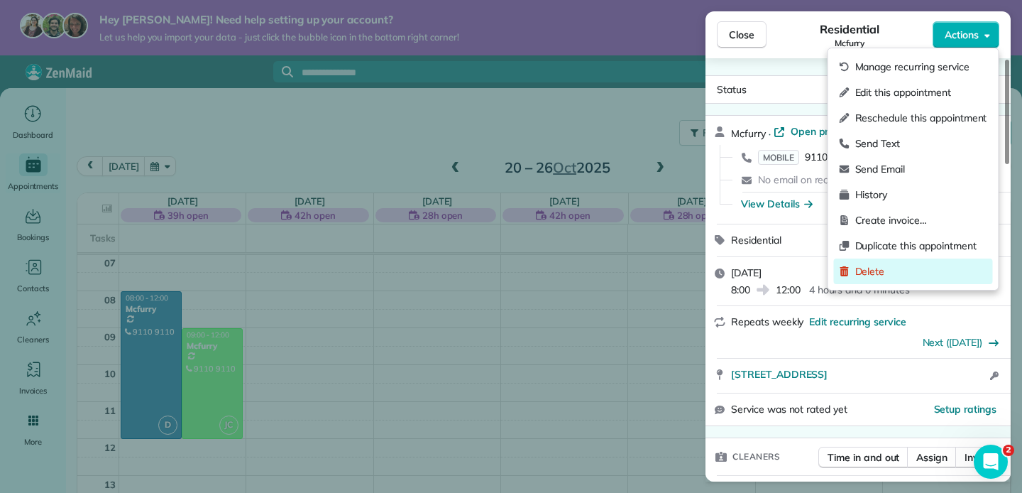
click at [887, 272] on span "Delete" at bounding box center [922, 271] width 132 height 14
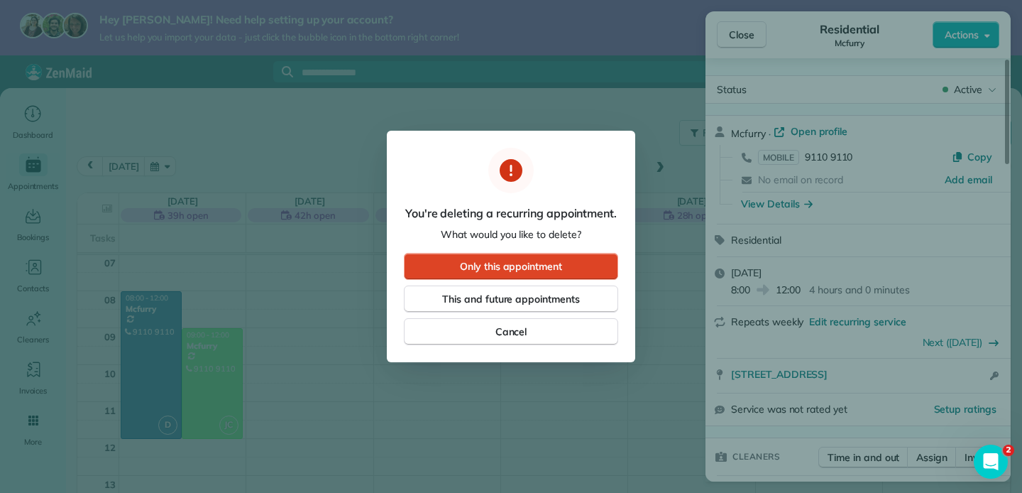
click at [550, 271] on span "Only this appointment" at bounding box center [511, 266] width 102 height 14
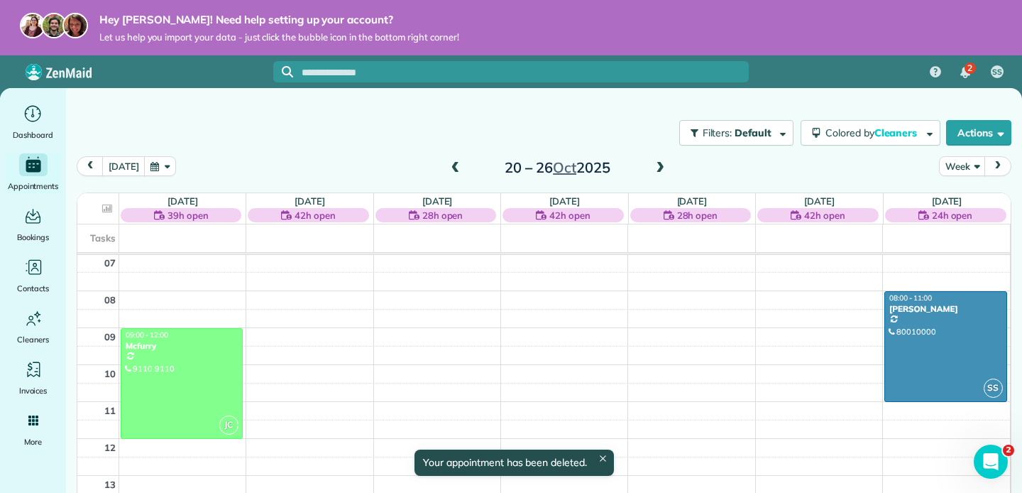
click at [453, 165] on span at bounding box center [456, 168] width 16 height 13
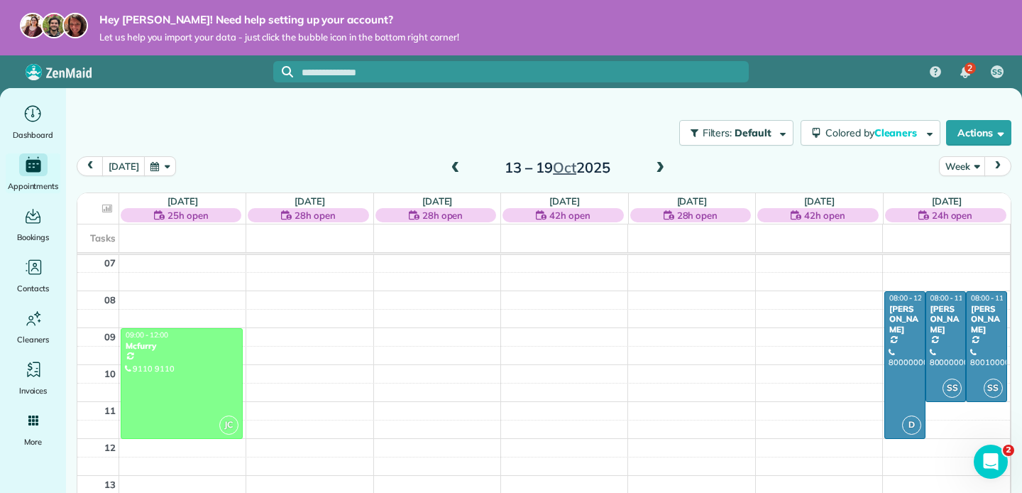
click at [657, 174] on span at bounding box center [661, 168] width 16 height 13
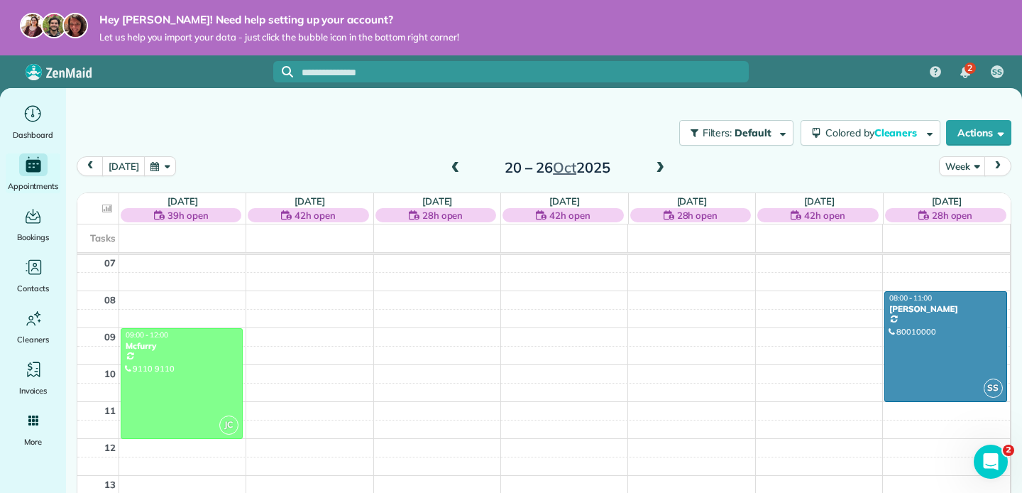
click at [657, 174] on span at bounding box center [661, 168] width 16 height 13
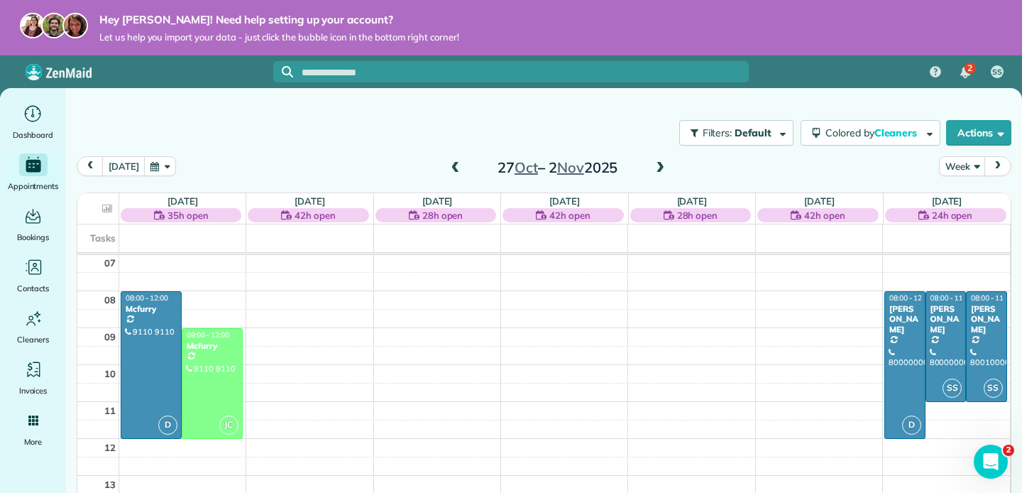
click at [452, 168] on span at bounding box center [456, 168] width 16 height 13
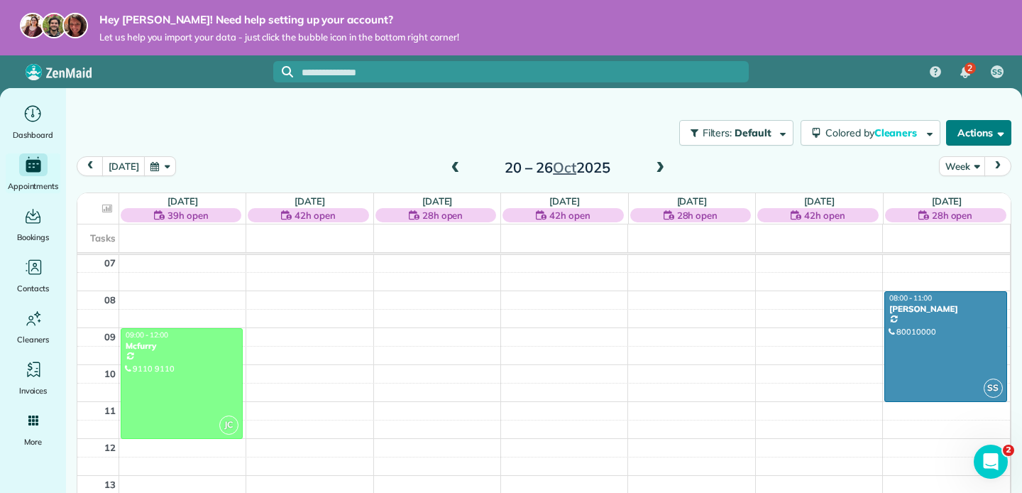
click at [987, 141] on button "Actions" at bounding box center [978, 133] width 65 height 26
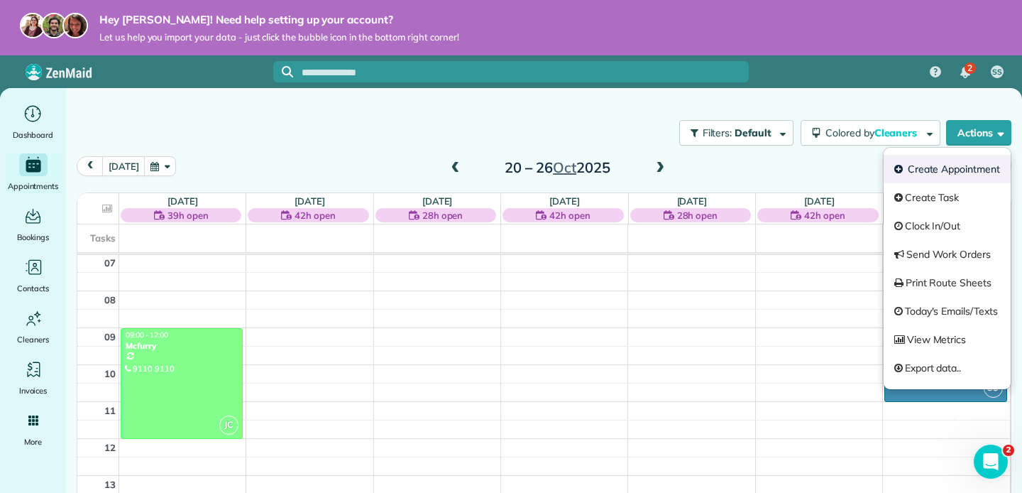
click at [964, 175] on link "Create Appointment" at bounding box center [947, 169] width 127 height 28
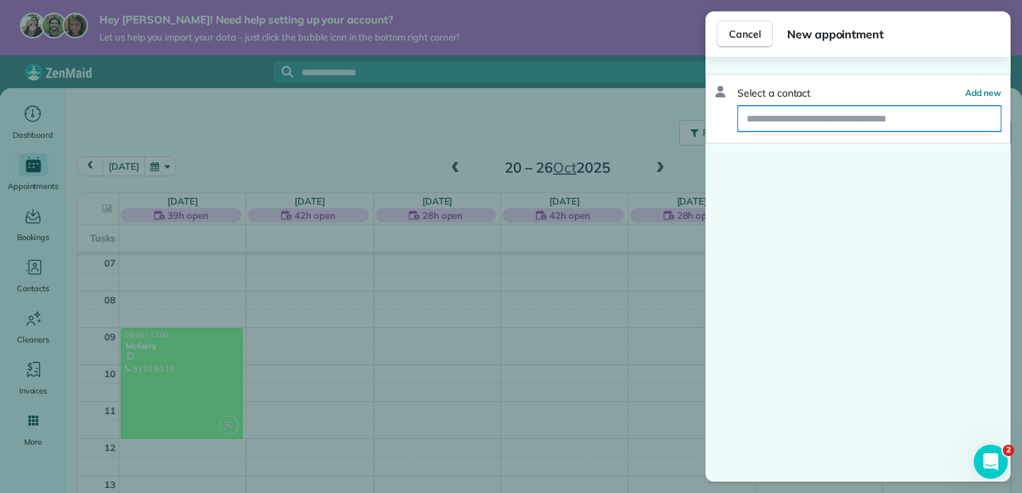
click at [807, 130] on input "text" at bounding box center [869, 119] width 263 height 26
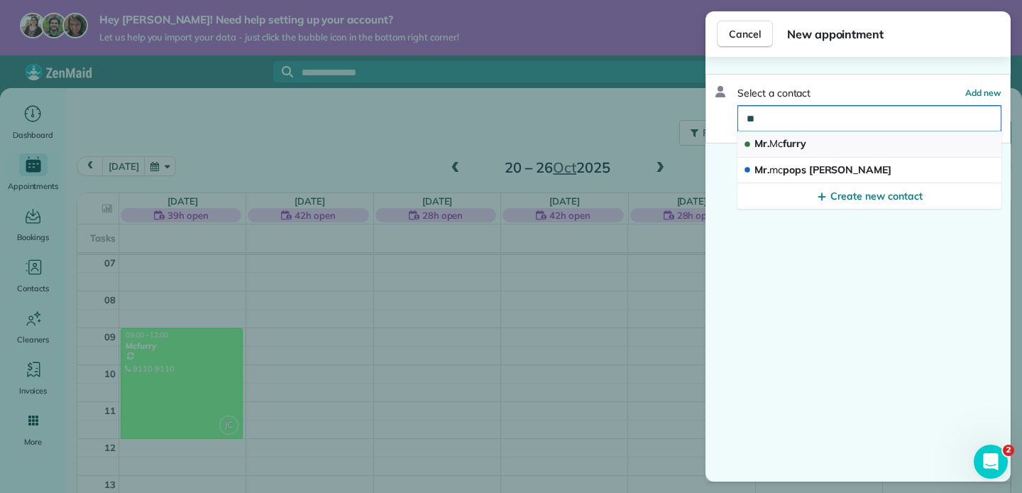
type input "**"
click at [778, 144] on span "Mc" at bounding box center [776, 143] width 13 height 13
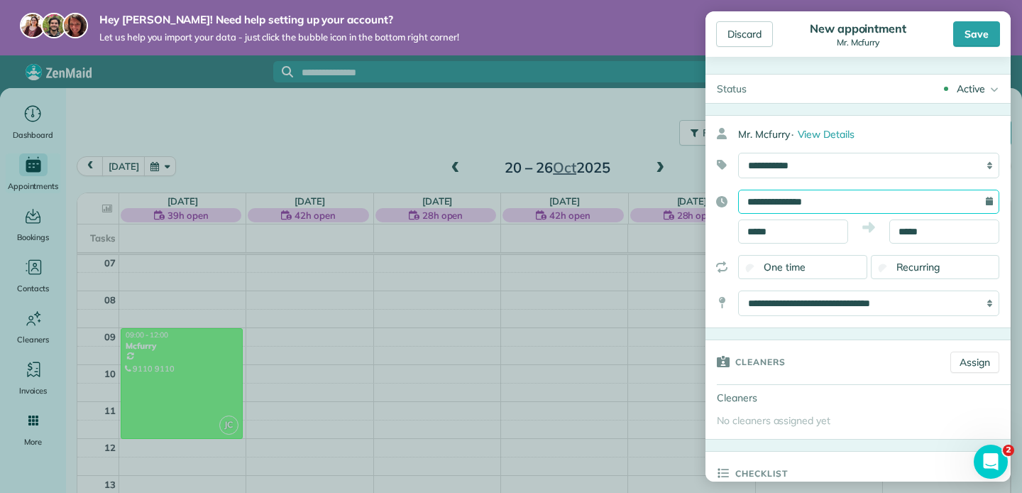
click at [842, 211] on input "**********" at bounding box center [868, 202] width 261 height 24
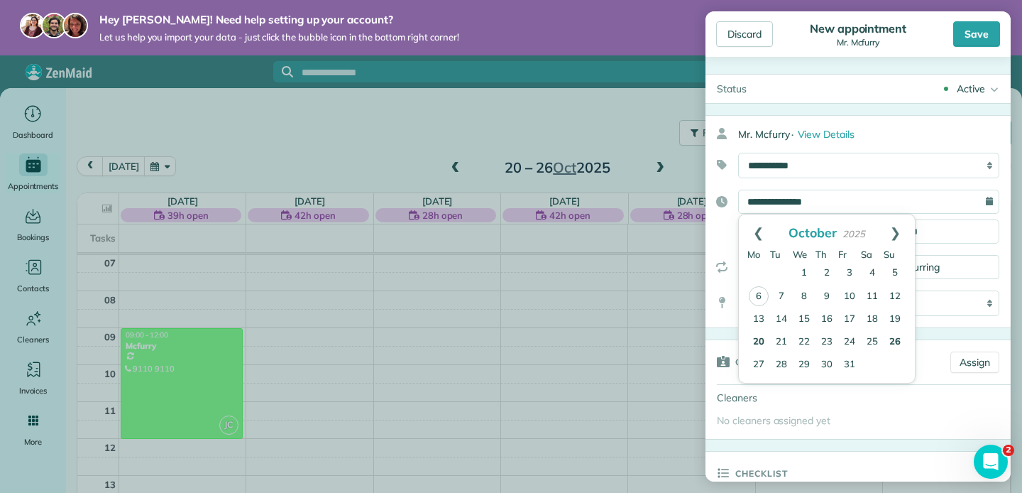
click at [891, 335] on link "26" at bounding box center [895, 342] width 23 height 23
type input "**********"
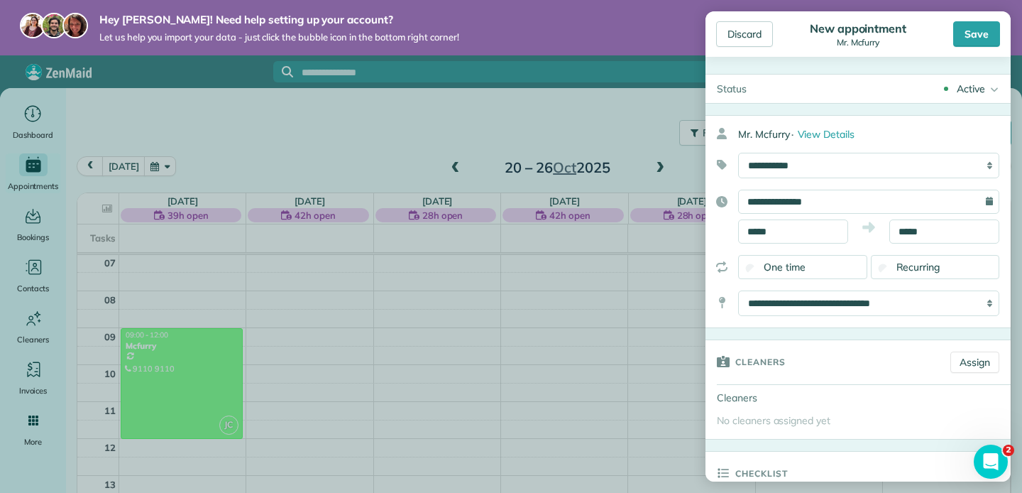
click at [888, 271] on div "Recurring" at bounding box center [935, 267] width 129 height 24
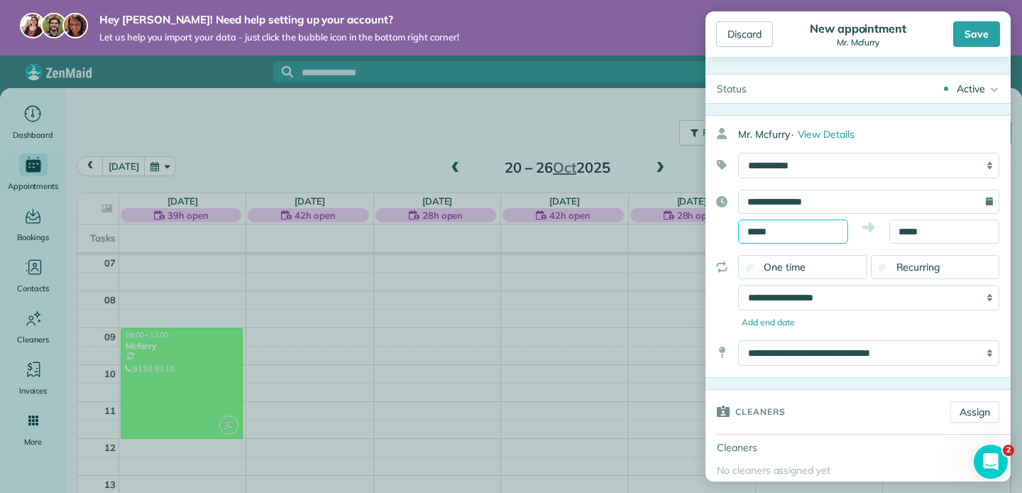
click at [809, 236] on body "Hey Shermus! Need help setting up your account? Let us help you import your dat…" at bounding box center [511, 246] width 1022 height 493
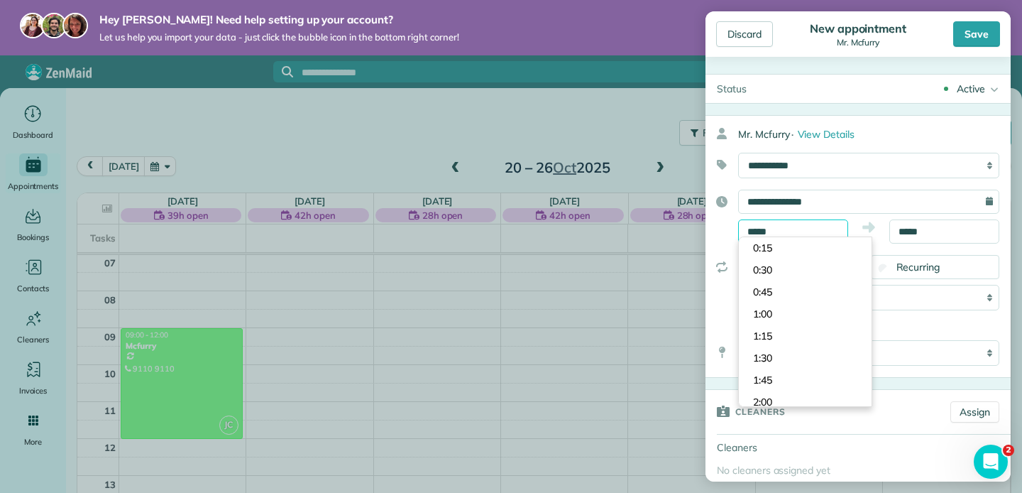
scroll to position [1189, 0]
click at [809, 236] on div "0:15 0:30 0:45 1:00 1:15 1:30 1:45 2:00 2:15 2:30 2:45 3:00 3:15 3:30 3:45 4:00…" at bounding box center [805, 321] width 134 height 170
click at [795, 224] on input "*****" at bounding box center [793, 231] width 110 height 24
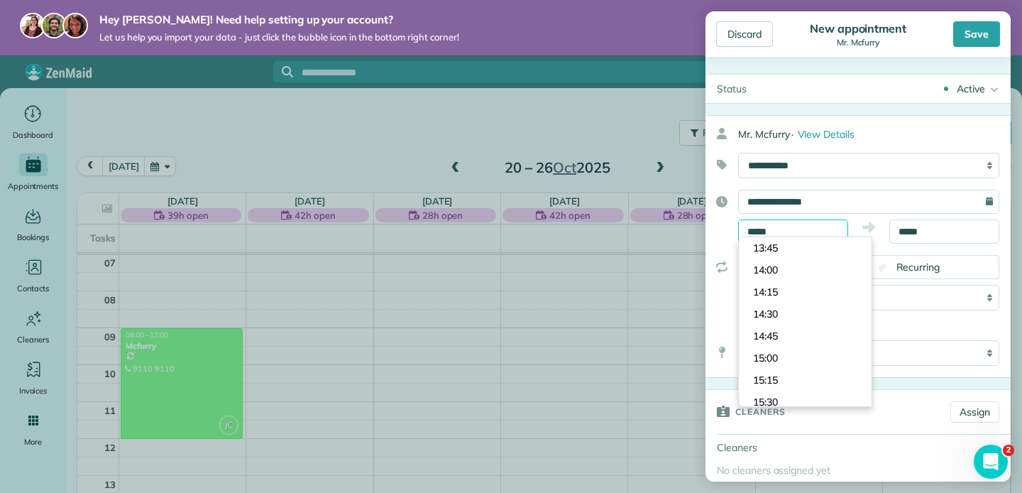
click at [795, 224] on input "*****" at bounding box center [793, 231] width 110 height 24
type input "****"
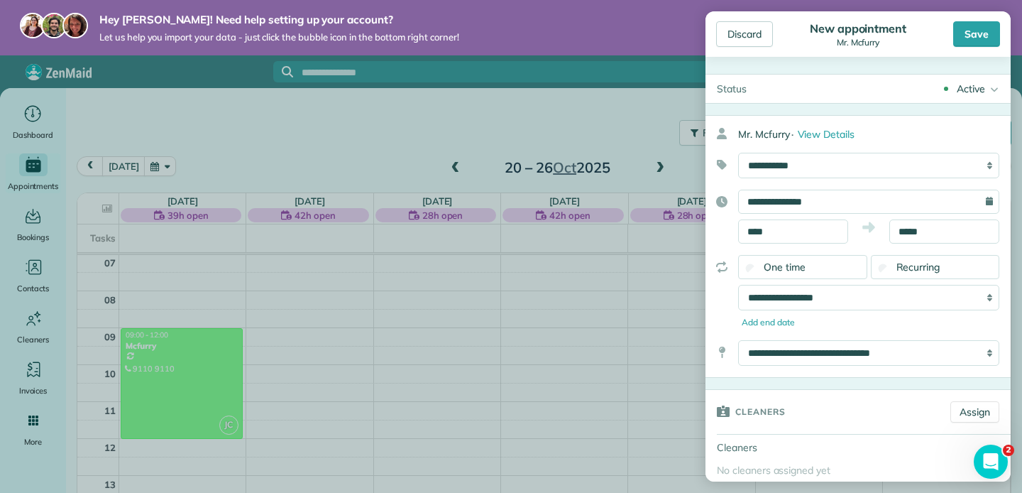
click at [775, 259] on body "Hey Shermus! Need help setting up your account? Let us help you import your dat…" at bounding box center [511, 246] width 1022 height 493
click at [936, 217] on div "**********" at bounding box center [858, 217] width 305 height 54
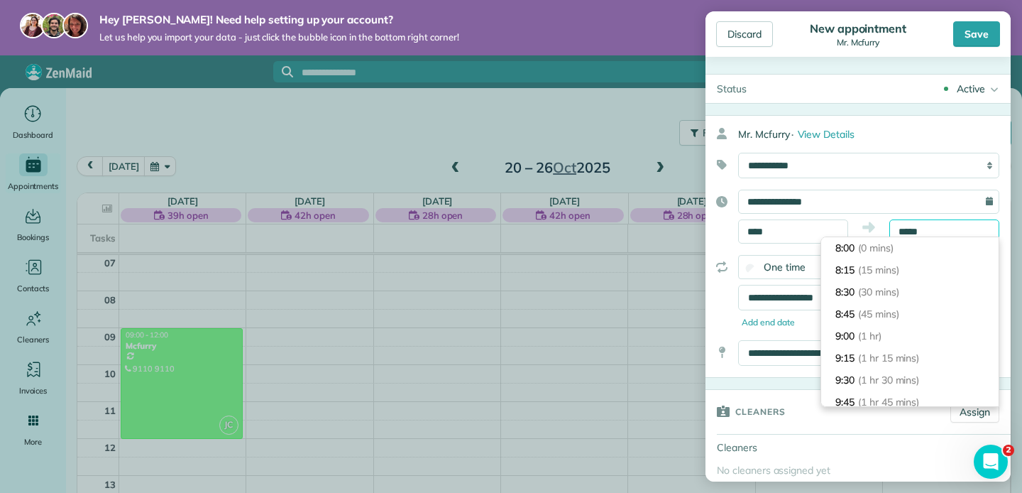
click at [929, 226] on input "*****" at bounding box center [945, 231] width 110 height 24
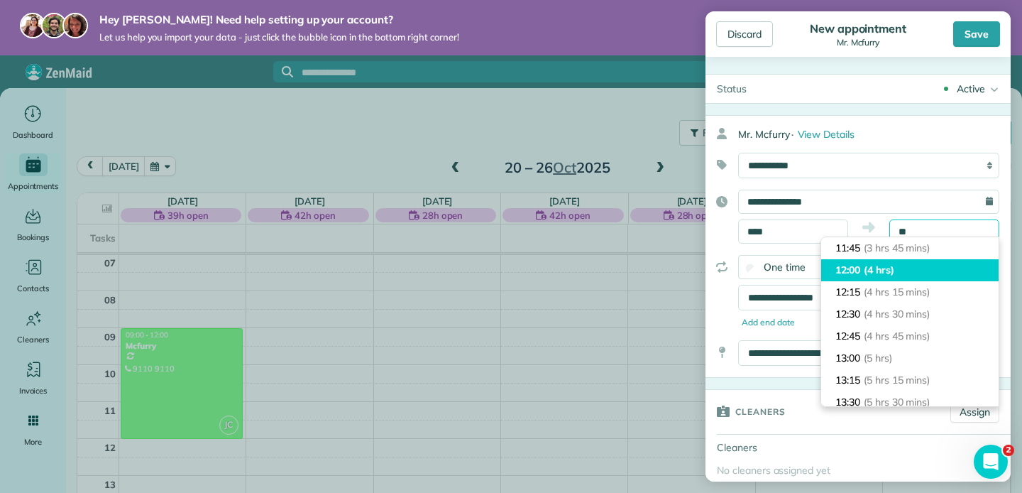
type input "*****"
click at [895, 273] on span "(4 hrs)" at bounding box center [879, 269] width 31 height 13
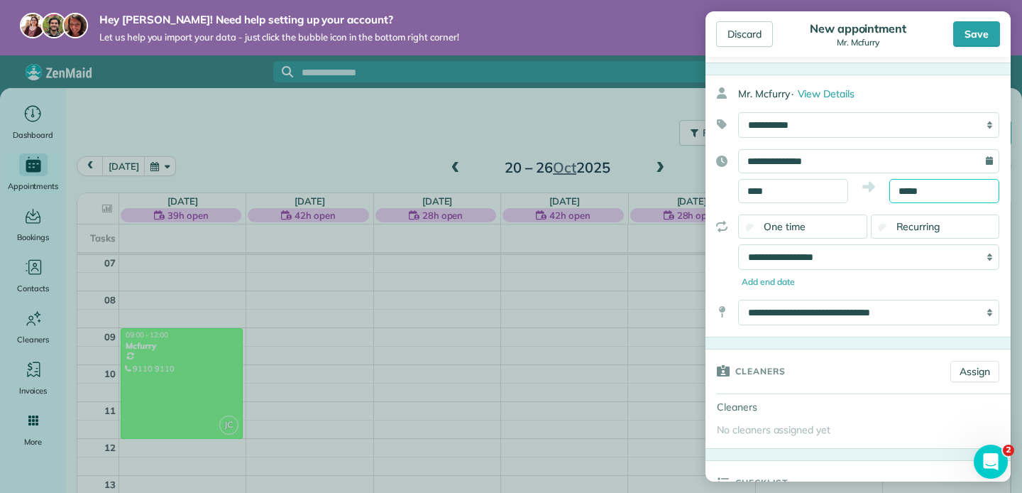
scroll to position [62, 0]
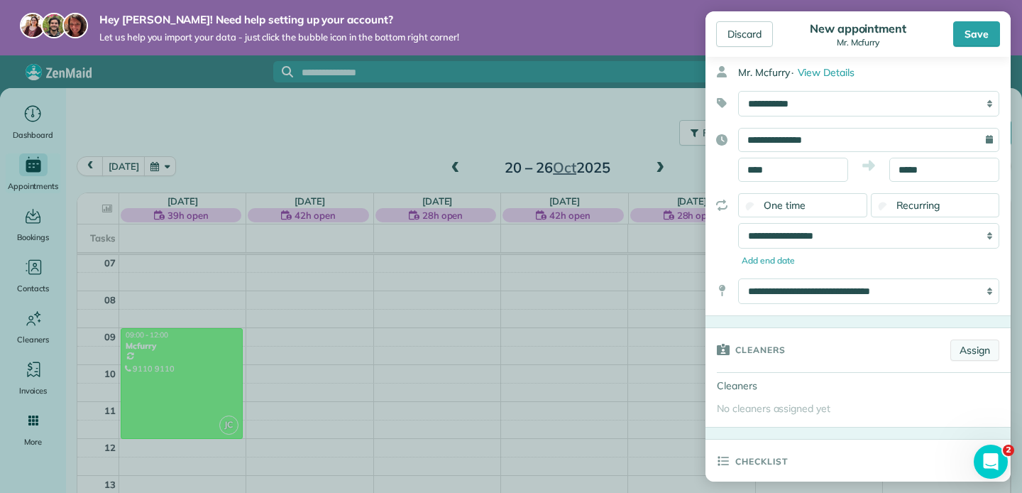
click at [965, 345] on link "Assign" at bounding box center [975, 349] width 49 height 21
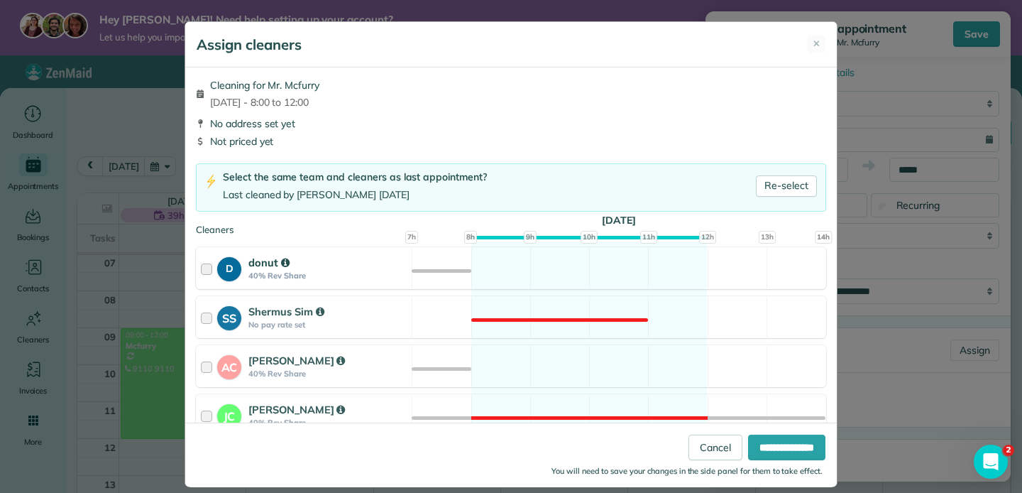
click at [558, 266] on div "D donut 40% Rev Share Available" at bounding box center [511, 268] width 630 height 42
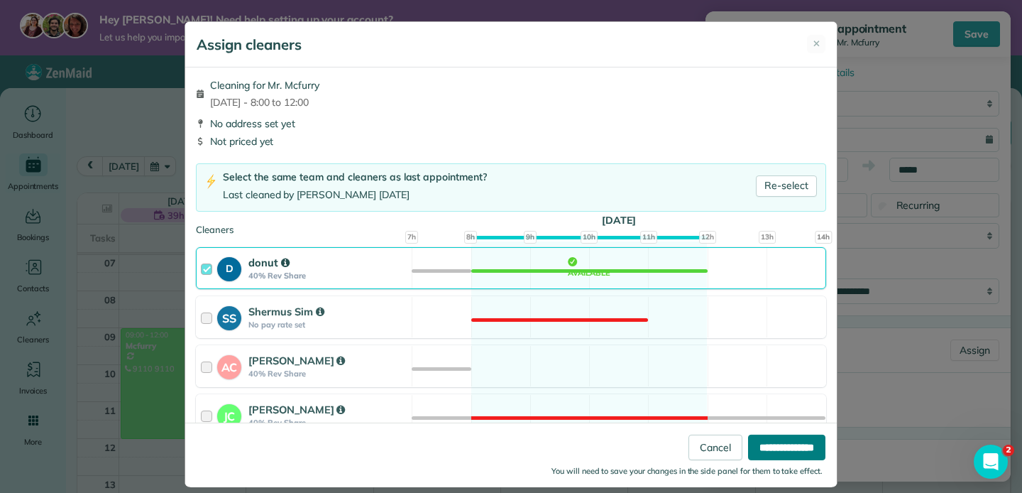
click at [777, 440] on input "**********" at bounding box center [786, 447] width 77 height 26
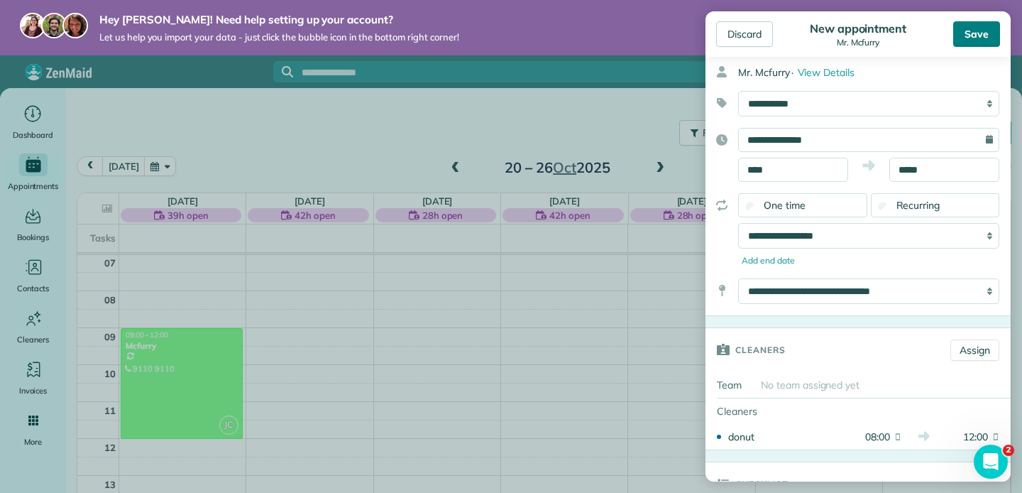
click at [980, 34] on div "Save" at bounding box center [977, 34] width 47 height 26
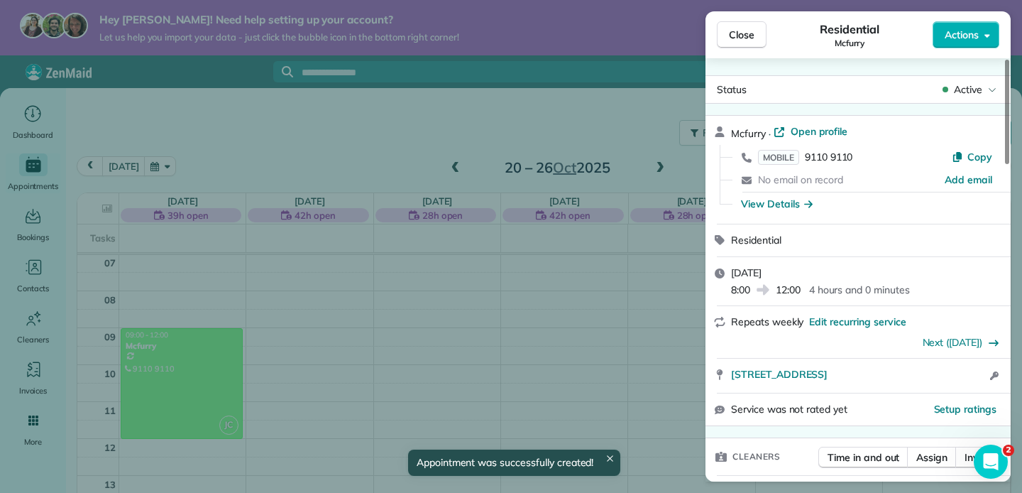
click at [619, 312] on div "Close Residential Mcfurry Actions Status Active Mcfurry · Open profile MOBILE 9…" at bounding box center [511, 246] width 1022 height 493
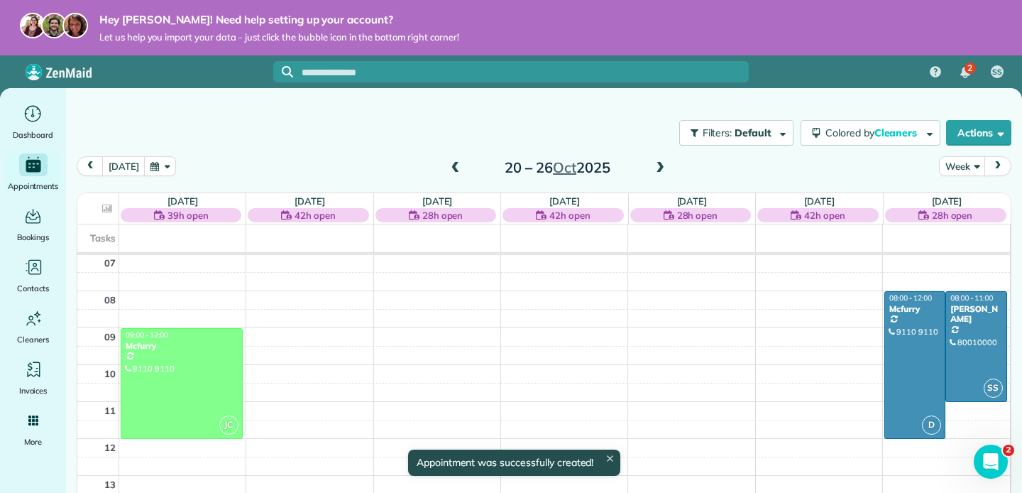
click at [659, 168] on span at bounding box center [661, 168] width 16 height 13
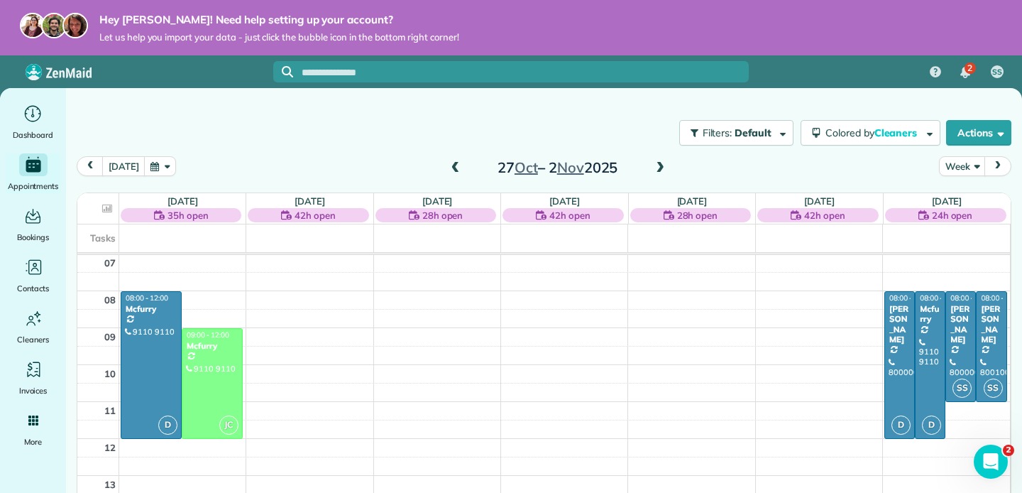
click at [454, 173] on span at bounding box center [456, 168] width 16 height 13
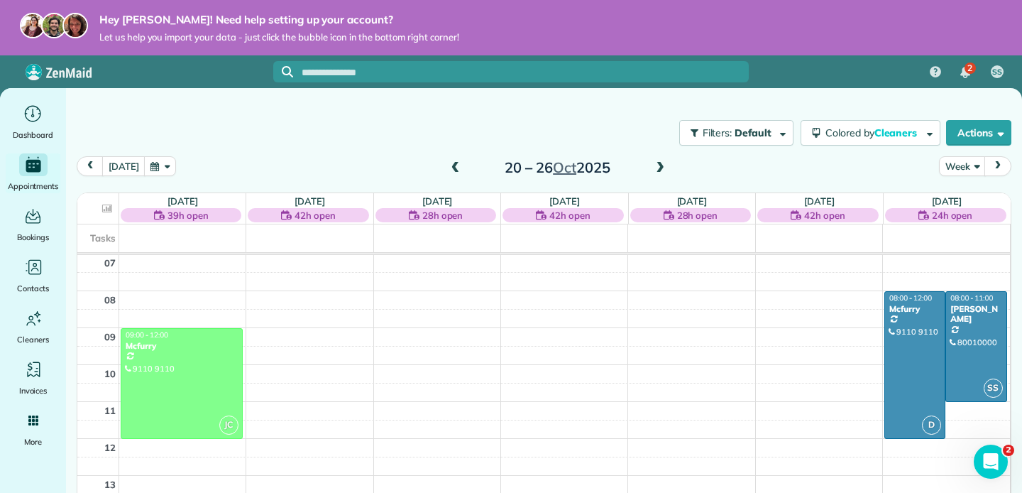
click at [659, 166] on span at bounding box center [661, 168] width 16 height 13
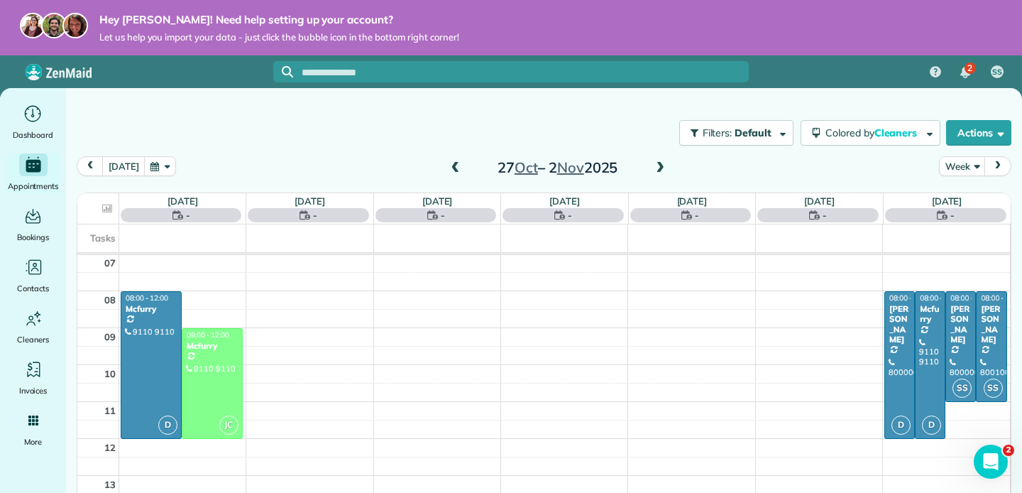
click at [659, 166] on span at bounding box center [661, 168] width 16 height 13
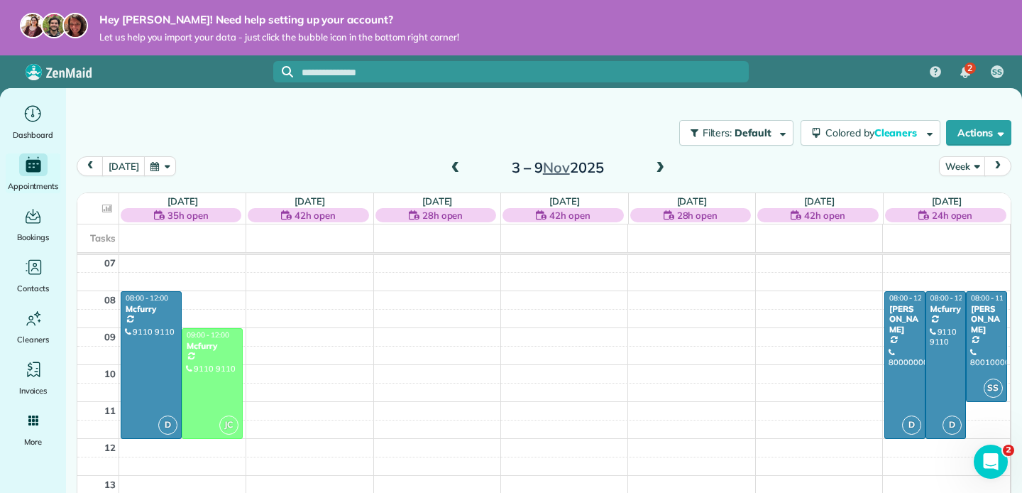
click at [455, 165] on span at bounding box center [456, 168] width 16 height 13
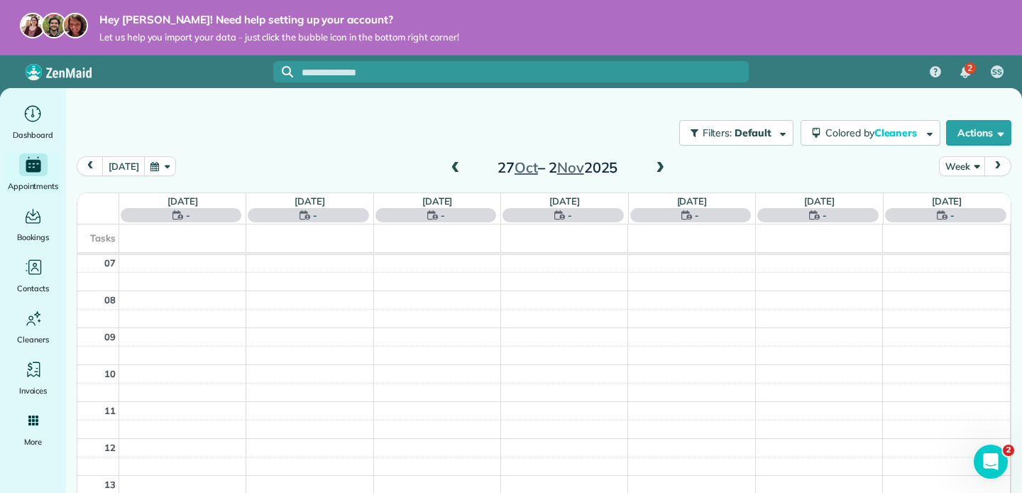
click at [455, 165] on span at bounding box center [456, 168] width 16 height 13
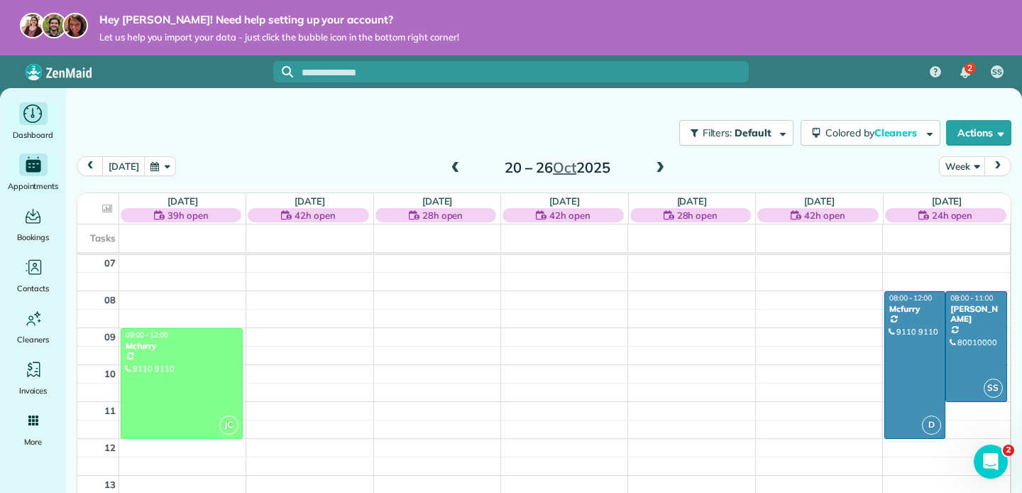
click at [33, 111] on icon "Main" at bounding box center [33, 114] width 22 height 21
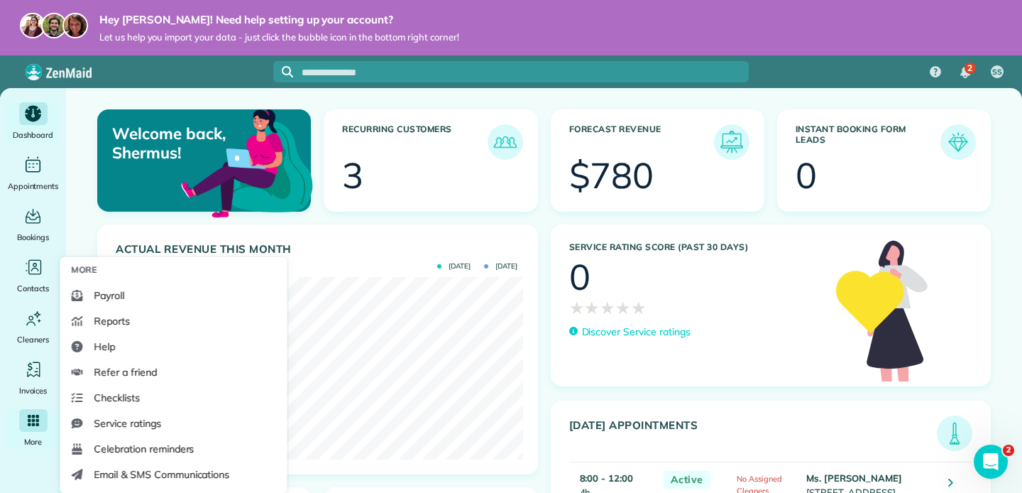
click at [20, 427] on div "Main" at bounding box center [33, 420] width 28 height 23
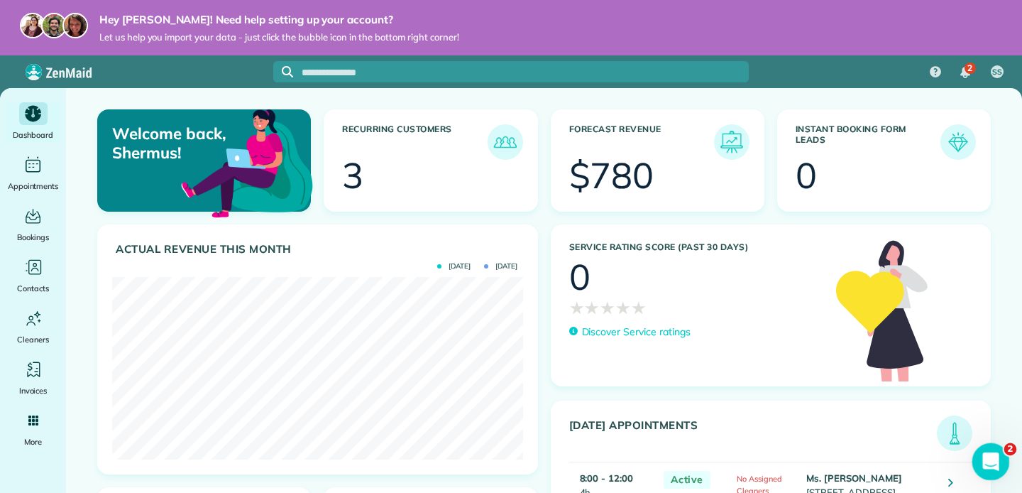
click at [993, 471] on div "Open Intercom Messenger" at bounding box center [989, 459] width 47 height 47
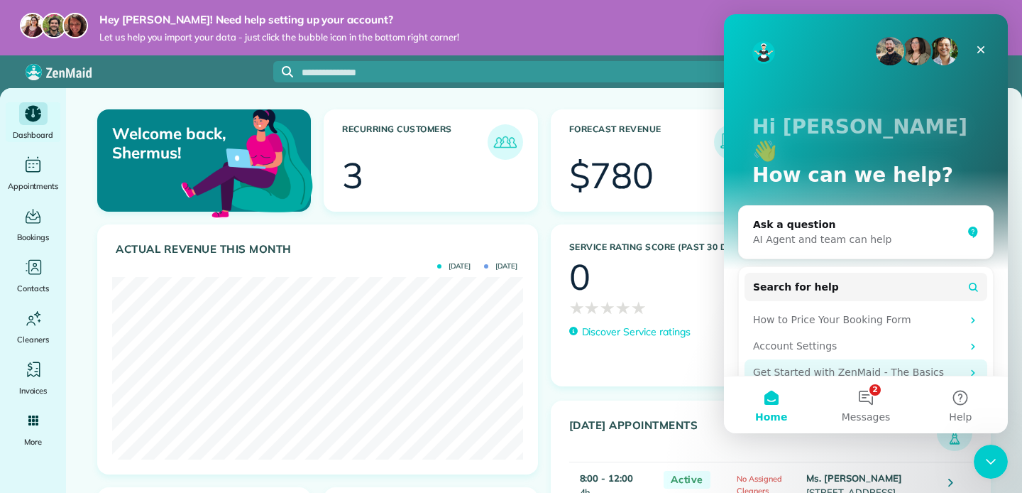
scroll to position [26, 0]
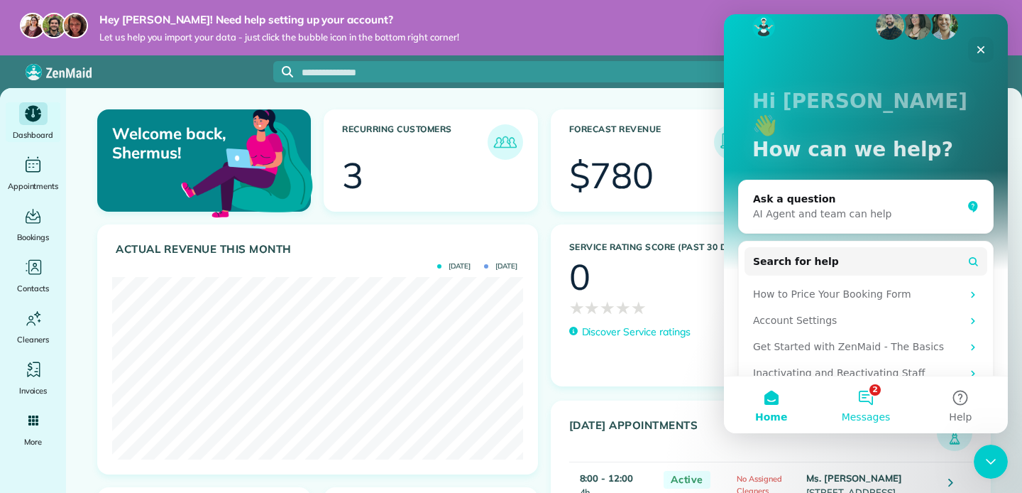
click at [862, 400] on button "2 Messages" at bounding box center [866, 404] width 94 height 57
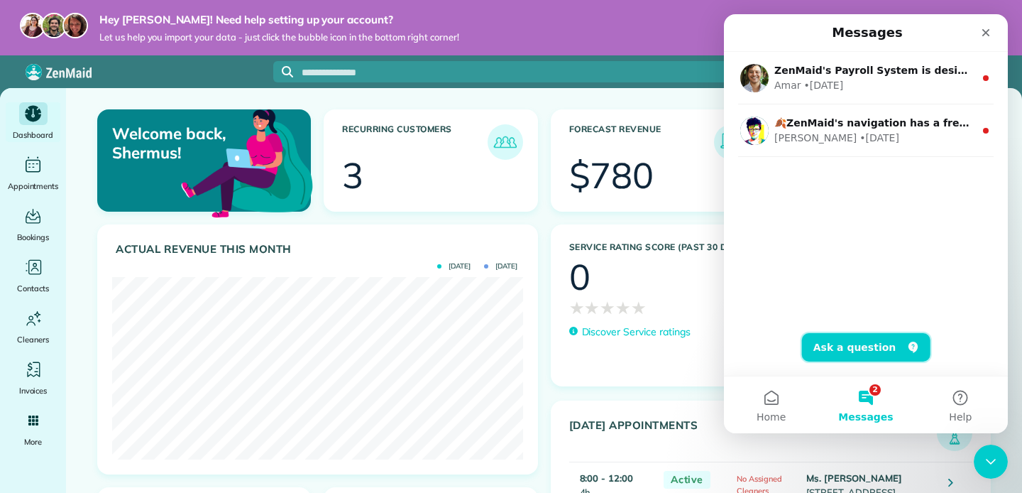
click at [875, 347] on button "Ask a question" at bounding box center [866, 347] width 129 height 28
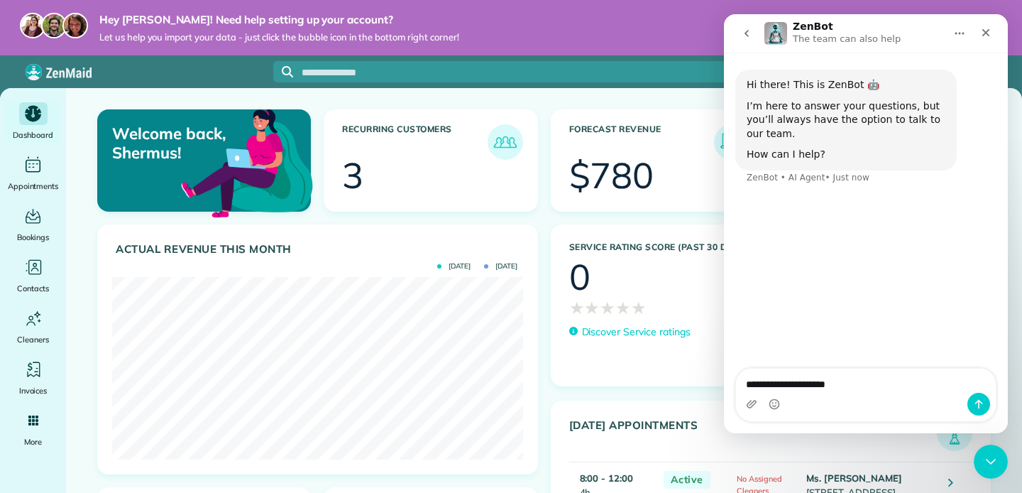
type textarea "**********"
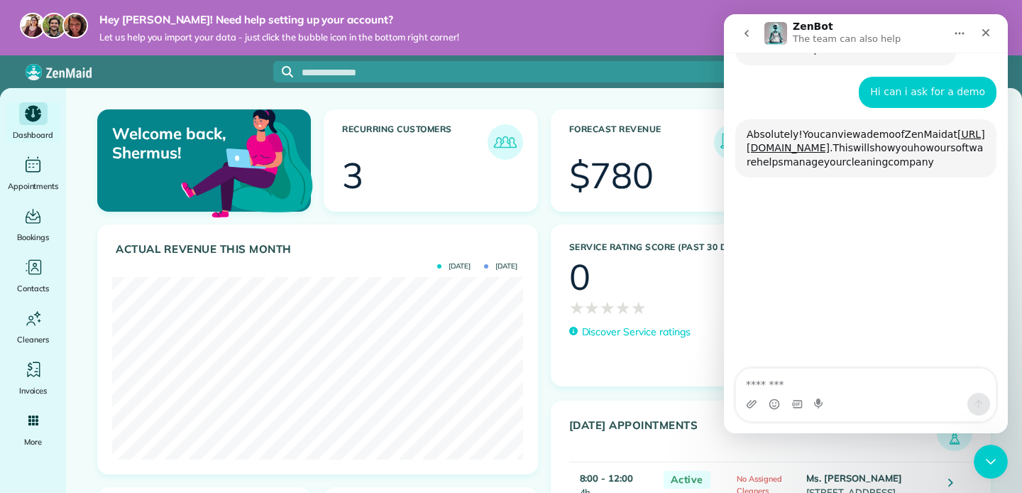
scroll to position [133, 0]
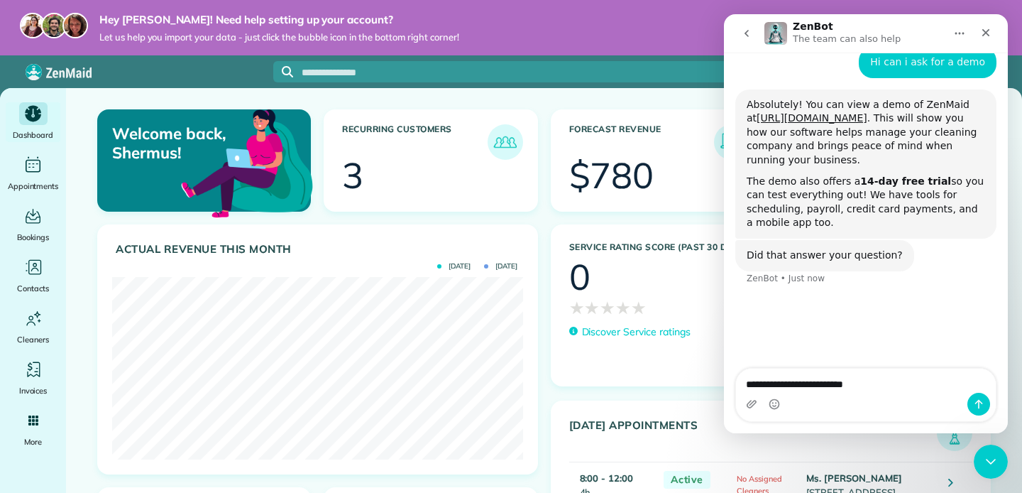
type textarea "**********"
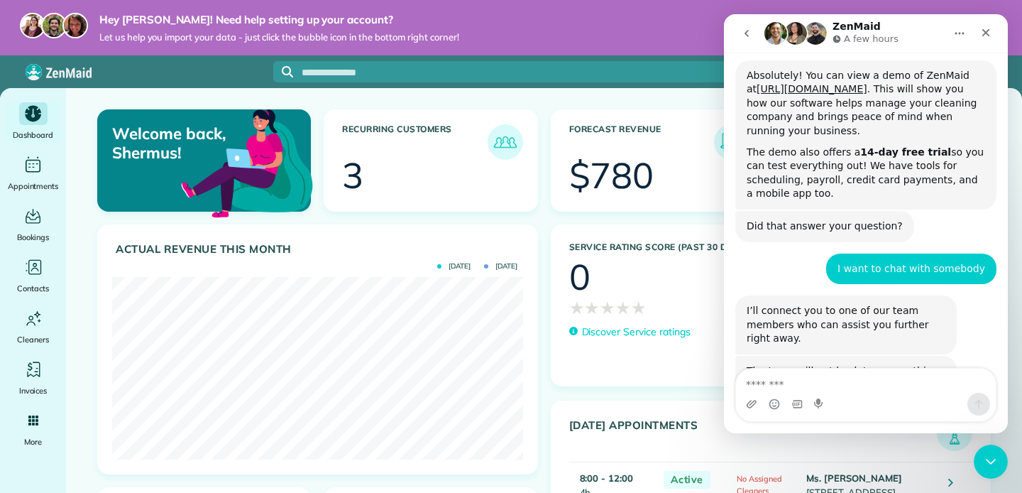
scroll to position [275, 0]
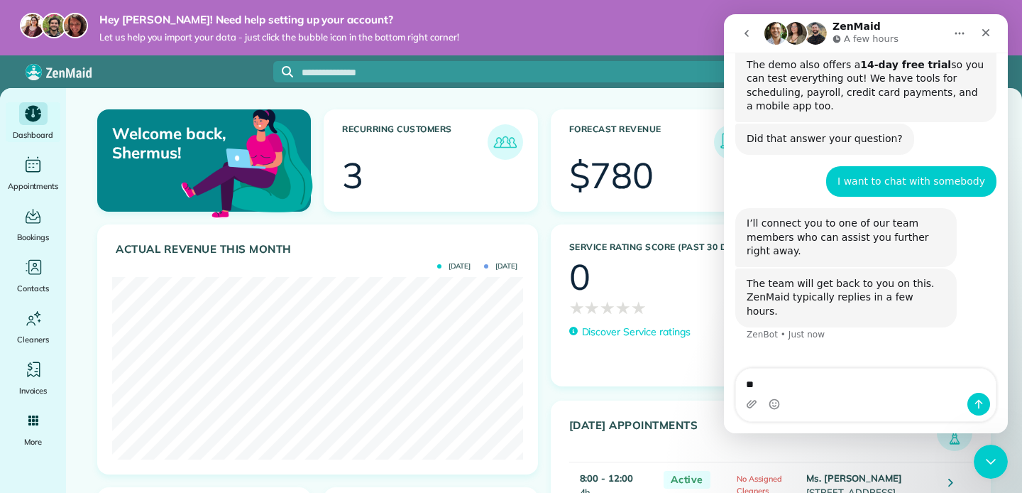
type textarea "*"
type textarea "**********"
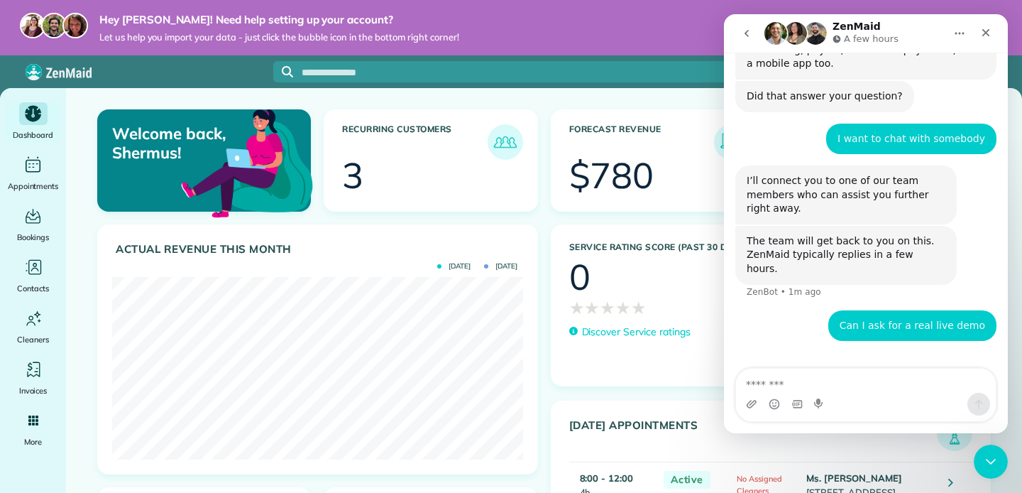
click at [607, 21] on div "Hey [PERSON_NAME]! Need help setting up your account? Let us help you import yo…" at bounding box center [511, 27] width 1022 height 55
click at [982, 33] on icon "Close" at bounding box center [986, 32] width 11 height 11
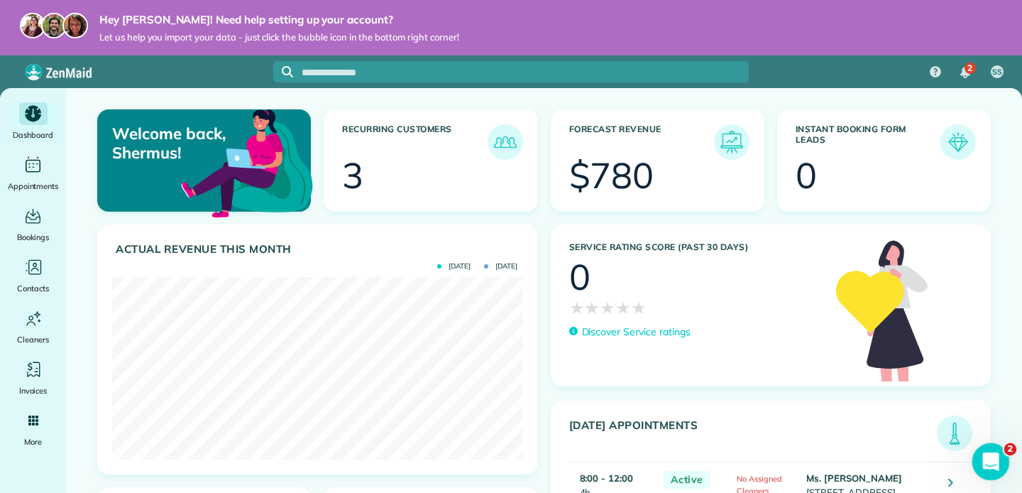
click at [984, 455] on icon "Open Intercom Messenger" at bounding box center [989, 459] width 23 height 23
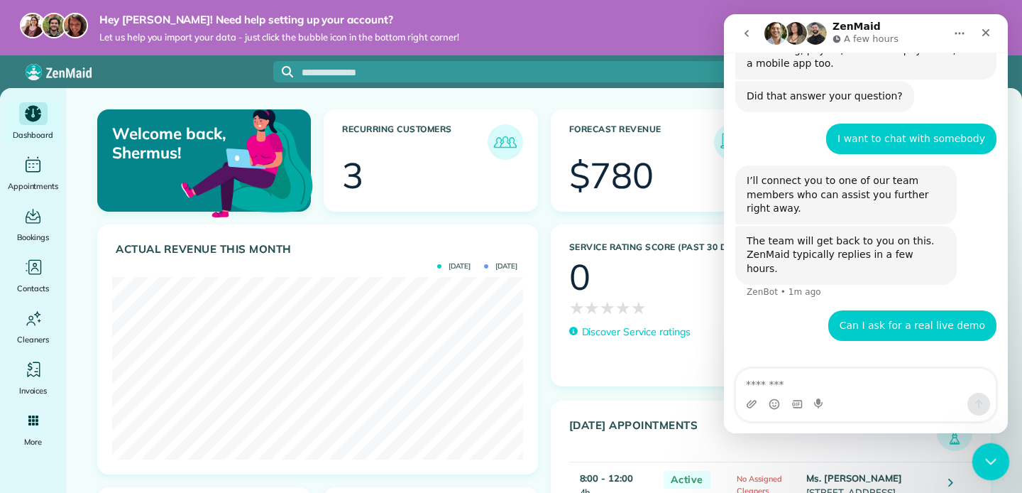
click at [984, 442] on html at bounding box center [989, 459] width 34 height 34
click at [990, 449] on div "Close Intercom Messenger" at bounding box center [989, 459] width 34 height 34
